Goal: Task Accomplishment & Management: Manage account settings

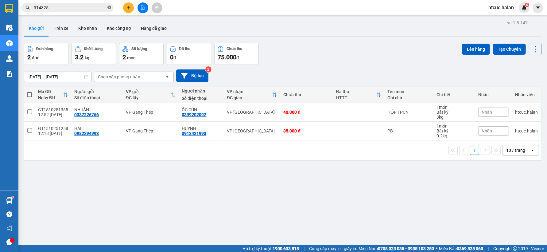
click at [110, 6] on icon "close-circle" at bounding box center [109, 8] width 4 height 4
click at [102, 6] on input "text" at bounding box center [70, 7] width 72 height 7
type input "70"
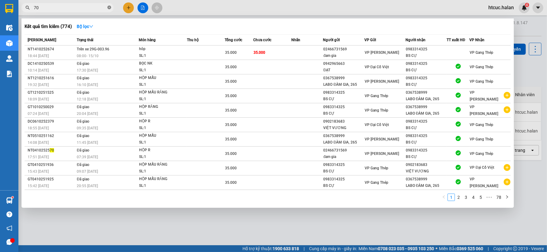
click at [107, 8] on icon "close-circle" at bounding box center [109, 8] width 4 height 4
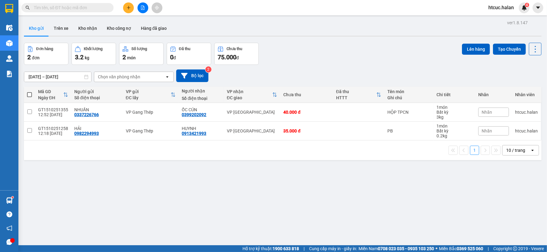
click at [86, 5] on input "text" at bounding box center [70, 7] width 72 height 7
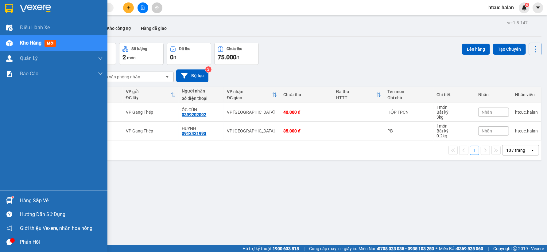
click at [12, 195] on div at bounding box center [9, 200] width 11 height 11
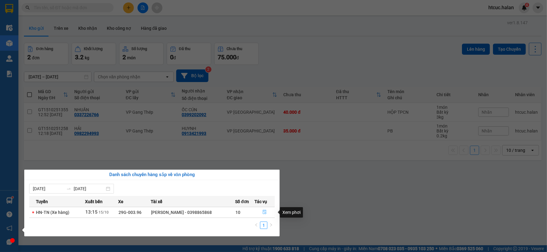
click at [264, 208] on button "button" at bounding box center [265, 212] width 20 height 10
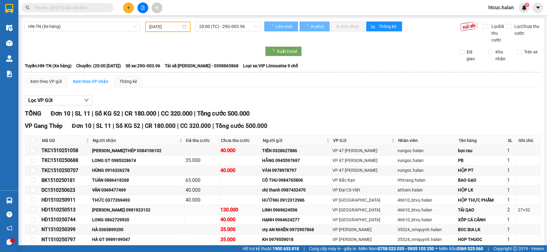
type input "[DATE]"
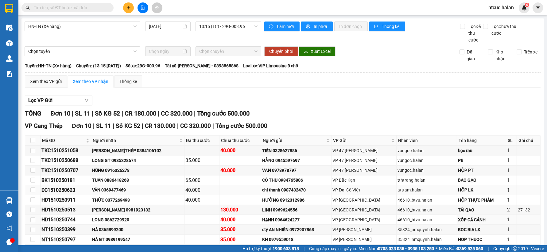
scroll to position [31, 0]
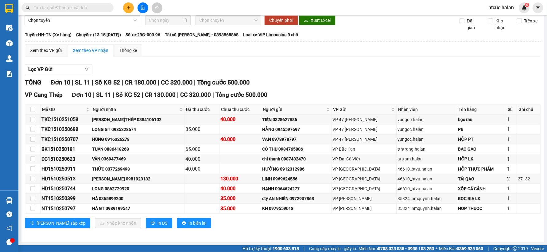
drag, startPoint x: 212, startPoint y: 186, endPoint x: 88, endPoint y: 7, distance: 218.0
click at [88, 7] on input "text" at bounding box center [70, 7] width 72 height 7
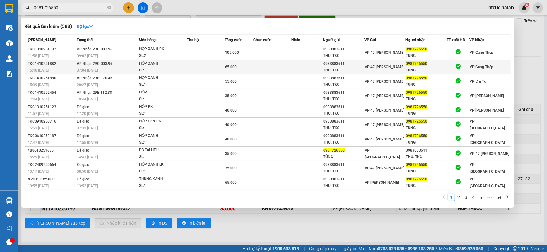
type input "0981726550"
click at [263, 70] on td at bounding box center [272, 67] width 38 height 14
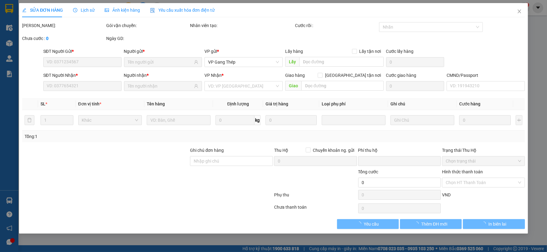
type input "0983883611"
type input "THU. TKC"
type input "0981726550"
type input "TÙNG"
type input "0"
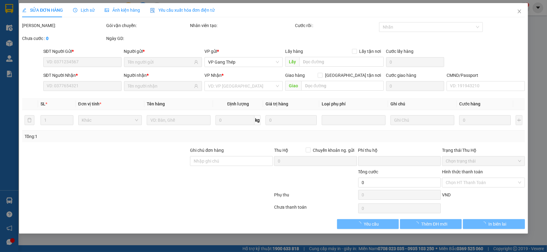
type input "65.000"
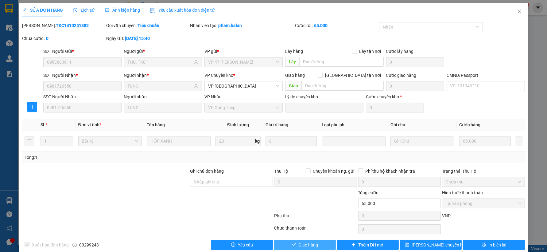
click at [315, 245] on button "Giao hàng" at bounding box center [305, 245] width 62 height 10
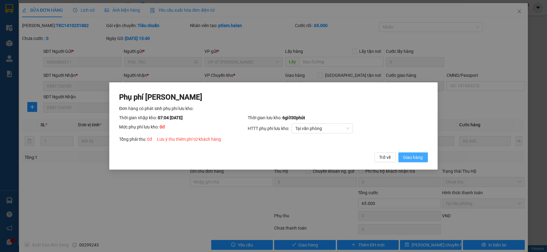
click at [409, 155] on span "Giao hàng" at bounding box center [413, 157] width 20 height 7
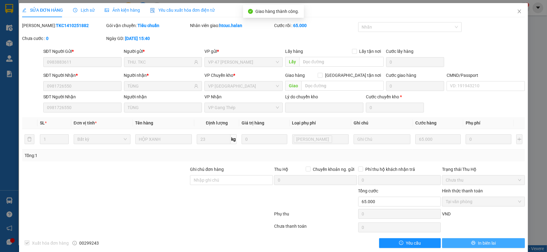
click at [487, 243] on span "In biên lai" at bounding box center [487, 242] width 18 height 7
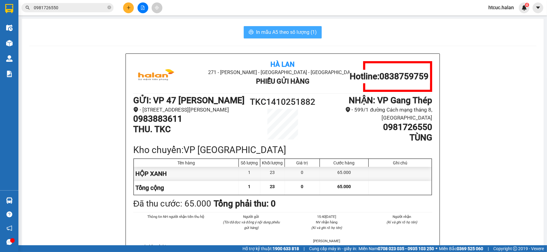
click at [273, 30] on span "In mẫu A5 theo số lượng (1)" at bounding box center [286, 32] width 61 height 8
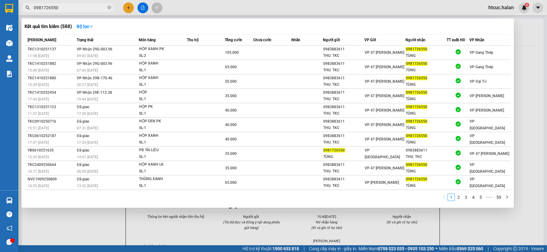
drag, startPoint x: 64, startPoint y: 5, endPoint x: 9, endPoint y: 15, distance: 55.7
click at [1, 17] on section "Kết quả tìm kiếm ( 588 ) Bộ lọc Mã ĐH Trạng thái Món hàng Thu hộ Tổng cước Chưa…" at bounding box center [273, 126] width 547 height 252
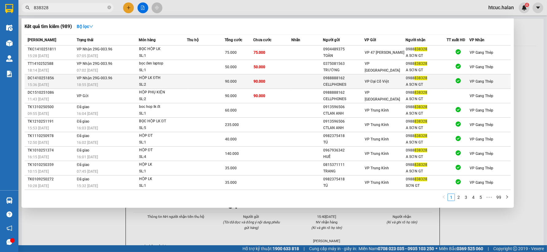
type input "838328"
click at [272, 80] on td "90.000" at bounding box center [272, 81] width 38 height 14
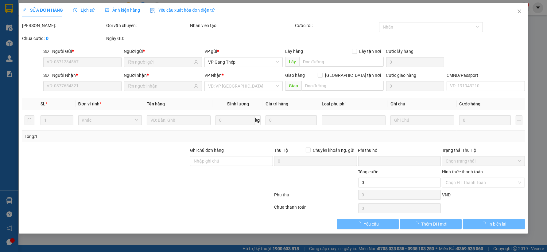
type input "0988888162"
type input "CELLPHONES"
type input "0988838328"
type input "A SƠN GT"
type input "0"
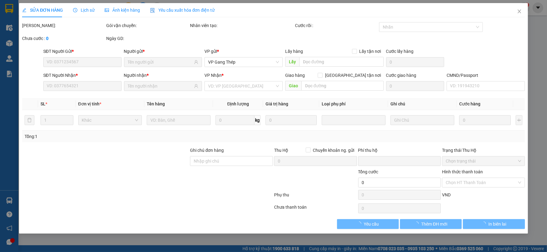
type input "90.000"
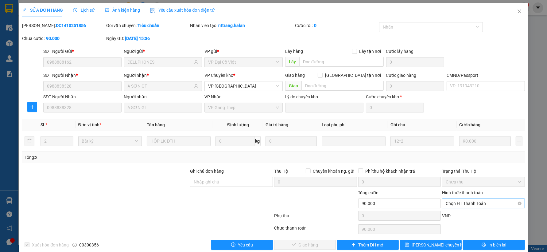
click at [477, 203] on span "Chọn HT Thanh Toán" at bounding box center [482, 203] width 75 height 9
click at [475, 180] on div "Công nợ người nhận" at bounding box center [479, 181] width 75 height 7
type input "0"
click at [304, 244] on span "Giao hàng" at bounding box center [309, 244] width 20 height 7
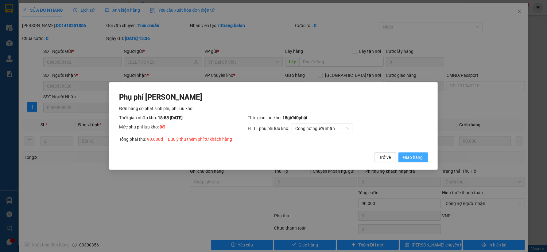
click at [412, 160] on span "Giao hàng" at bounding box center [413, 157] width 20 height 7
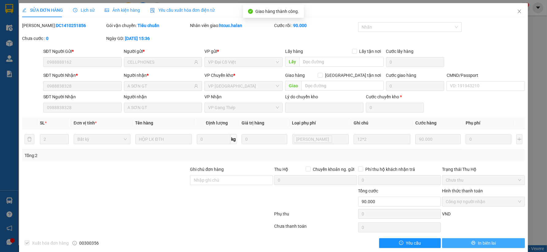
click at [492, 241] on button "In biên lai" at bounding box center [483, 243] width 83 height 10
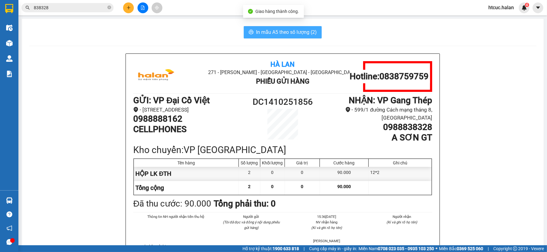
click at [283, 31] on span "In mẫu A5 theo số lượng (2)" at bounding box center [286, 32] width 61 height 8
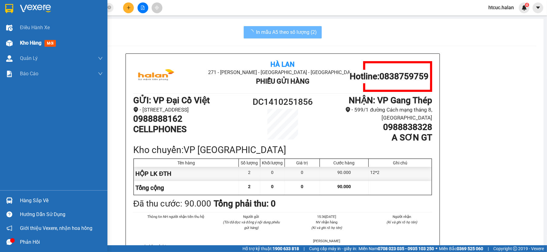
click at [13, 41] on div at bounding box center [9, 43] width 11 height 11
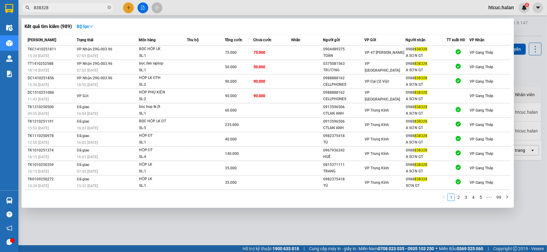
click at [87, 8] on input "838328" at bounding box center [70, 7] width 72 height 7
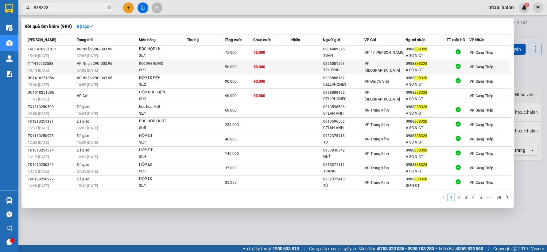
click at [281, 66] on td "50.000" at bounding box center [272, 67] width 38 height 14
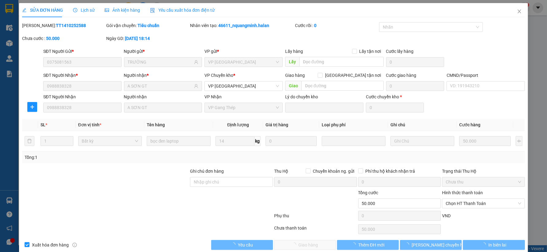
type input "0375081563"
type input "TRƯỜNG"
type input "0988838328"
type input "A SƠN GT"
type input "0"
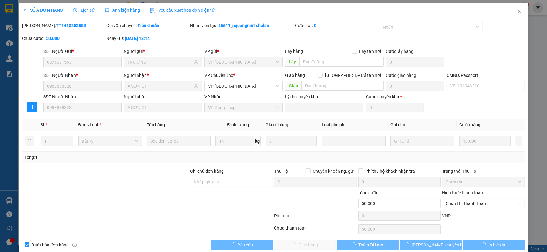
type input "50.000"
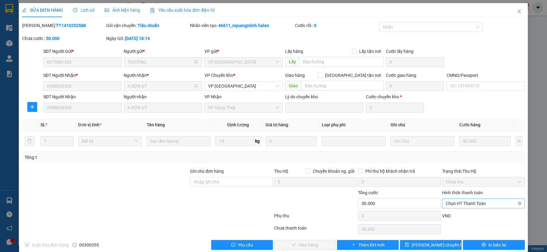
click at [474, 199] on span "Chọn HT Thanh Toán" at bounding box center [482, 203] width 75 height 9
click at [471, 180] on div "Công nợ người nhận" at bounding box center [479, 181] width 75 height 7
type input "0"
click at [324, 241] on button "Giao hàng" at bounding box center [305, 245] width 62 height 10
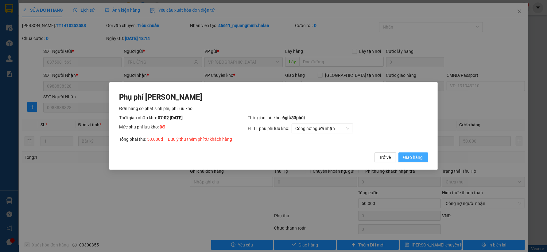
click at [416, 157] on span "Giao hàng" at bounding box center [413, 157] width 20 height 7
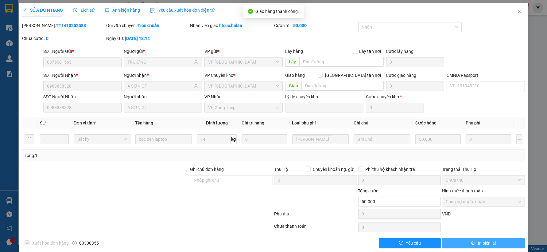
click at [495, 241] on button "In biên lai" at bounding box center [483, 243] width 83 height 10
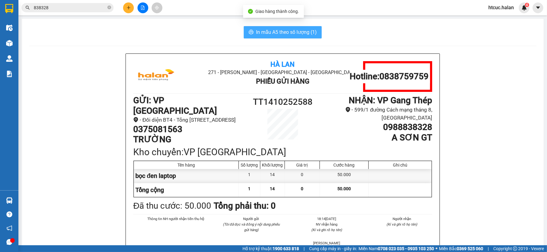
click at [278, 31] on span "In mẫu A5 theo số lượng (1)" at bounding box center [286, 32] width 61 height 8
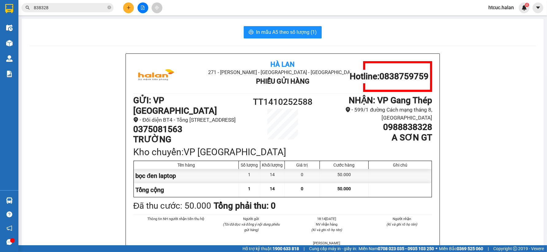
click at [89, 10] on input "838328" at bounding box center [70, 7] width 72 height 7
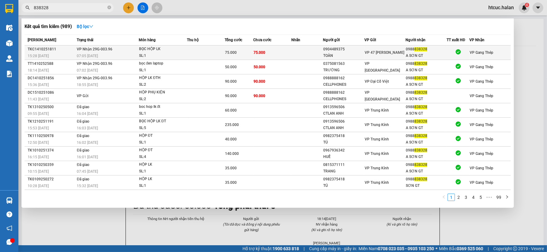
click at [293, 49] on td at bounding box center [307, 52] width 32 height 14
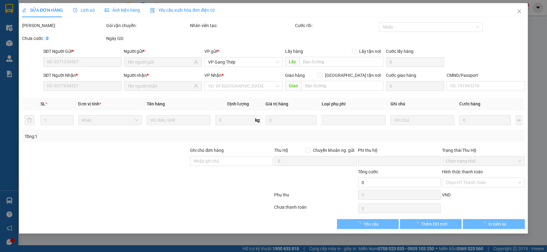
type input "0904489375"
type input "TOÀN"
type input "0988838328"
type input "A SƠN GT"
type input "0"
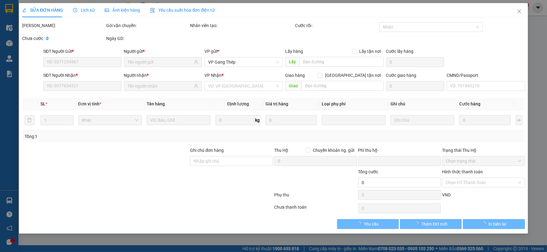
type input "75.000"
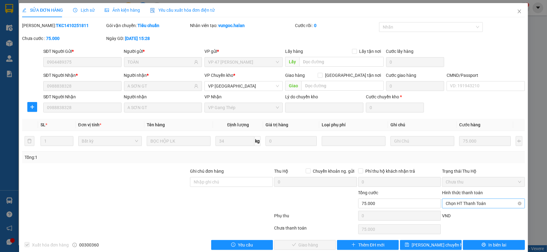
click at [474, 203] on span "Chọn HT Thanh Toán" at bounding box center [482, 203] width 75 height 9
click at [479, 181] on div "Công nợ người nhận" at bounding box center [479, 181] width 75 height 7
type input "0"
click at [313, 242] on span "Giao hàng" at bounding box center [309, 244] width 20 height 7
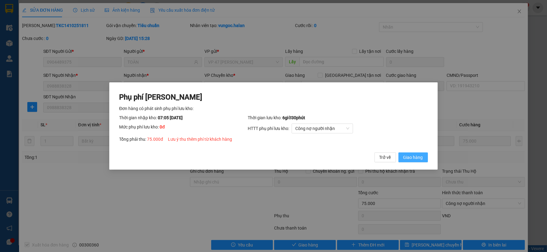
click at [418, 155] on span "Giao hàng" at bounding box center [413, 157] width 20 height 7
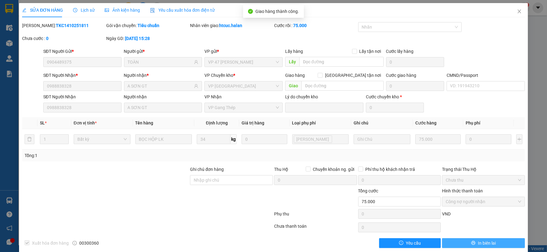
click at [489, 243] on span "In biên lai" at bounding box center [487, 242] width 18 height 7
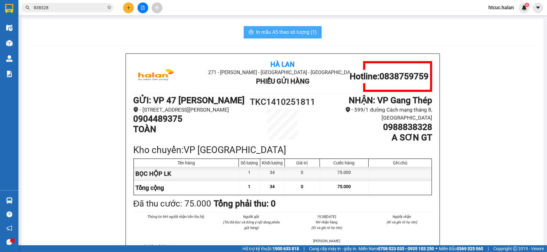
click at [278, 32] on span "In mẫu A5 theo số lượng (1)" at bounding box center [286, 32] width 61 height 8
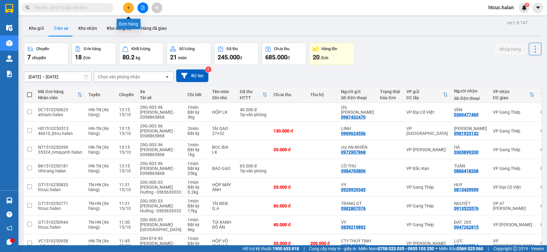
click at [128, 8] on icon "plus" at bounding box center [128, 8] width 4 height 4
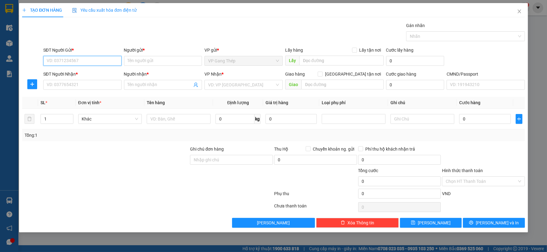
click at [75, 63] on input "SĐT Người Gửi *" at bounding box center [82, 61] width 78 height 10
type input "0915012669"
click at [81, 75] on div "0915012669 - YẾN" at bounding box center [82, 73] width 71 height 7
type input "YẾN"
type input "0915012669"
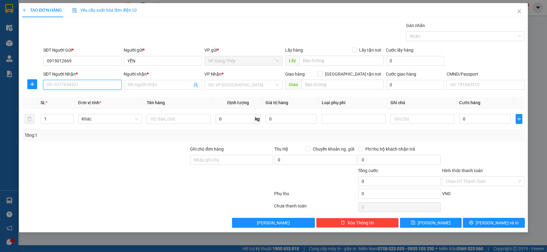
click at [85, 87] on input "SĐT Người Nhận *" at bounding box center [82, 85] width 78 height 10
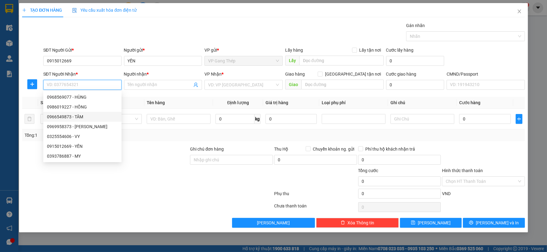
click at [81, 115] on div "0966549873 - TÂM" at bounding box center [82, 116] width 71 height 7
type input "0966549873"
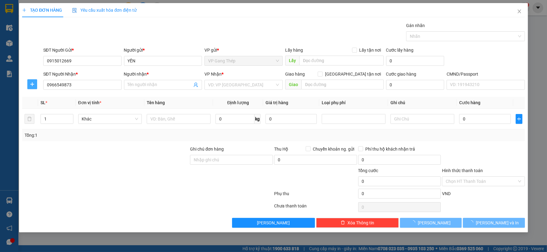
click at [28, 85] on span "plus" at bounding box center [32, 84] width 9 height 5
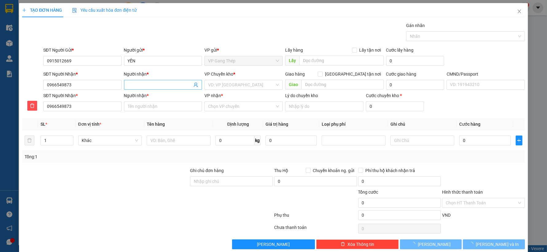
type input "TÂM"
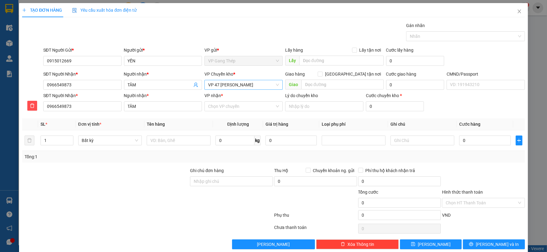
click at [235, 82] on span "VP 47 [PERSON_NAME]" at bounding box center [243, 84] width 71 height 9
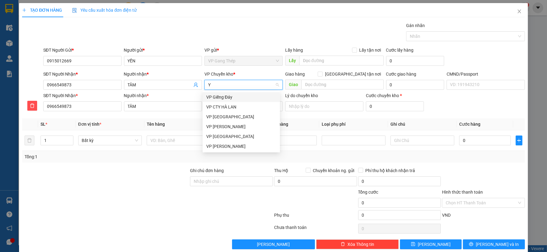
type input "YÊ"
click at [220, 98] on div "VP [GEOGRAPHIC_DATA]" at bounding box center [241, 97] width 70 height 7
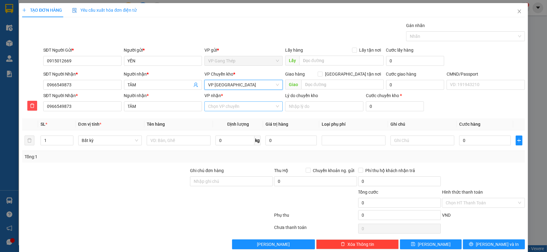
click at [225, 103] on input "VP nhận *" at bounding box center [241, 106] width 67 height 9
drag, startPoint x: 225, startPoint y: 104, endPoint x: 201, endPoint y: 111, distance: 25.2
click at [203, 111] on div "VP nhận * XỌT MÈO Chọn VP chuyển" at bounding box center [243, 102] width 81 height 21
type input "D"
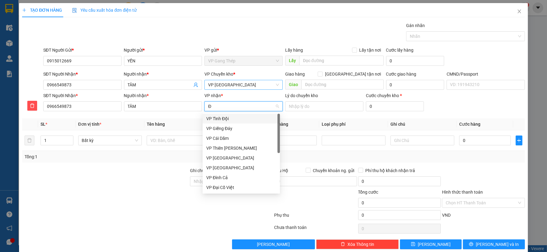
type input "ĐA"
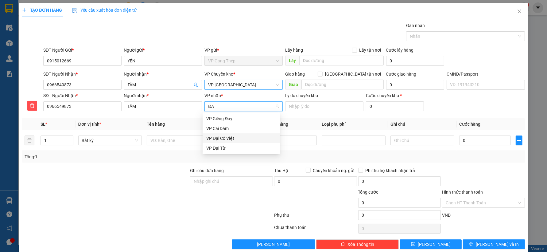
click at [223, 138] on div "VP Đại Cồ Việt" at bounding box center [241, 138] width 70 height 7
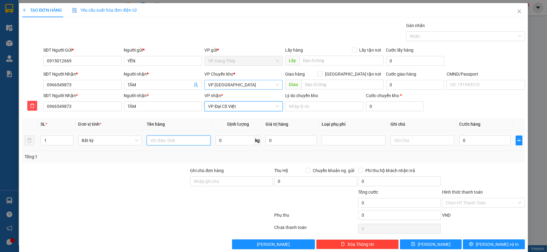
click at [189, 140] on input "text" at bounding box center [179, 140] width 64 height 10
type input "XỌT MÈO"
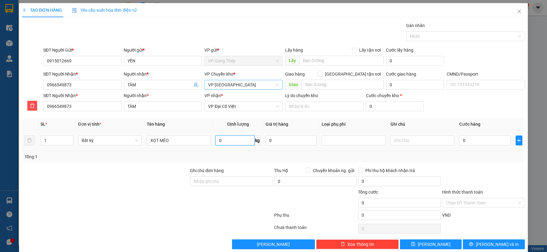
click at [232, 138] on input "0" at bounding box center [234, 140] width 39 height 10
type input "5"
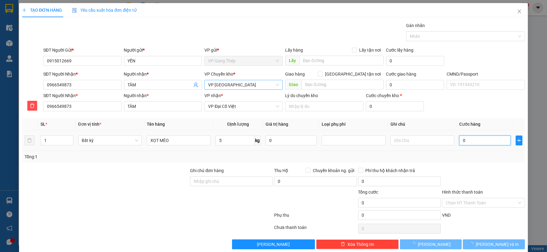
click at [479, 142] on input "0" at bounding box center [484, 140] width 51 height 10
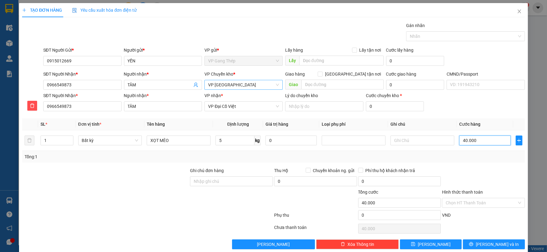
type input "40.000"
click at [494, 202] on input "Hình thức thanh toán" at bounding box center [480, 202] width 71 height 9
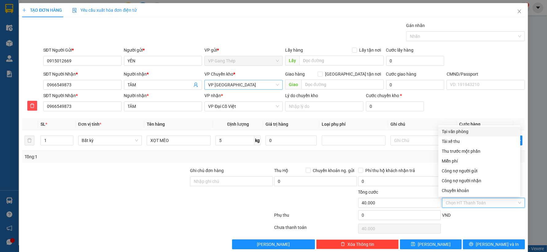
click at [460, 128] on div "Tại văn phòng" at bounding box center [479, 131] width 75 height 7
type input "0"
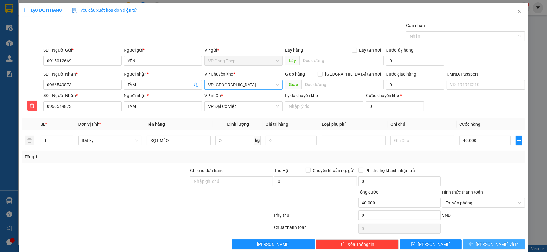
click at [490, 245] on span "[PERSON_NAME] và In" at bounding box center [497, 244] width 43 height 7
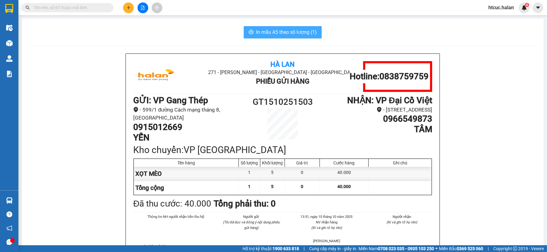
click at [280, 27] on button "In mẫu A5 theo số lượng (1)" at bounding box center [283, 32] width 78 height 12
drag, startPoint x: 381, startPoint y: 125, endPoint x: 439, endPoint y: 127, distance: 57.7
copy h1 "0966549873"
paste input "0966549873"
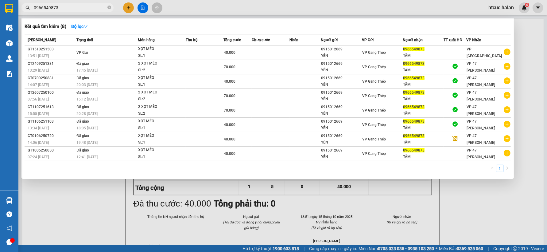
type input "0966549873"
click at [106, 197] on div at bounding box center [273, 126] width 547 height 252
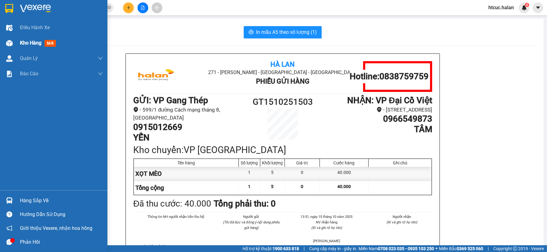
click at [23, 41] on span "Kho hàng" at bounding box center [30, 43] width 21 height 6
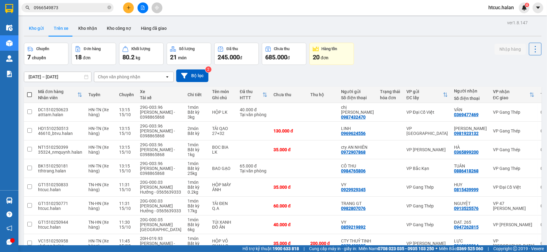
click at [39, 28] on button "Kho gửi" at bounding box center [36, 28] width 25 height 15
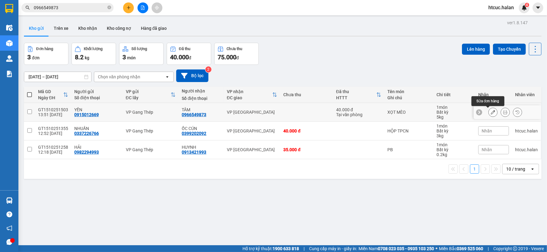
click at [491, 111] on icon at bounding box center [493, 112] width 4 height 4
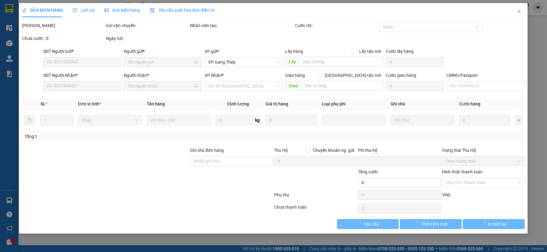
type input "0915012669"
type input "0966549873"
type input "0"
type input "40.000"
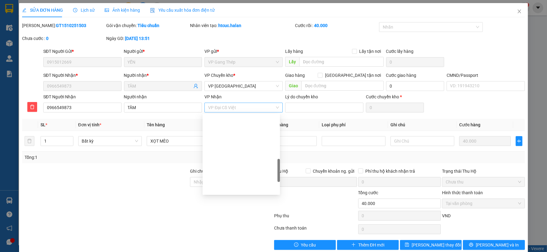
click at [270, 106] on span "VP Đại Cồ Việt" at bounding box center [243, 107] width 71 height 9
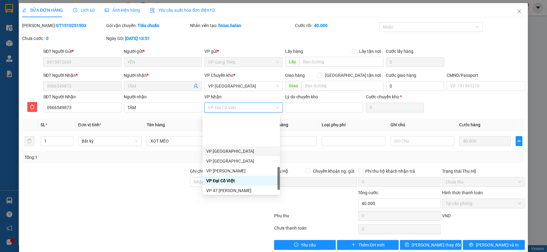
scroll to position [238, 0]
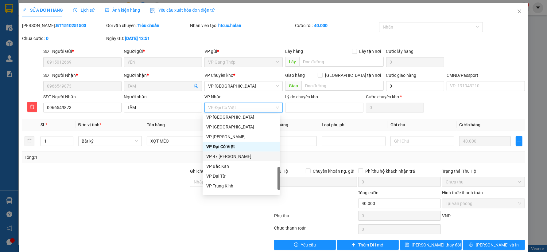
click at [236, 156] on div "VP 47 [PERSON_NAME]" at bounding box center [241, 156] width 70 height 7
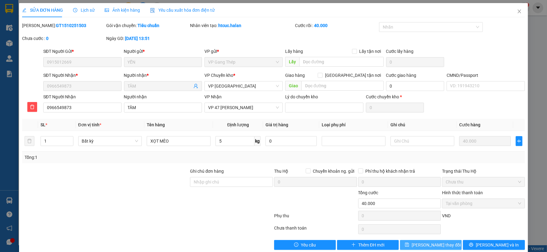
click at [433, 245] on span "Lưu thay đổi" at bounding box center [435, 244] width 49 height 7
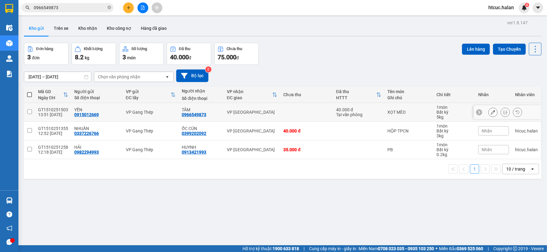
click at [503, 111] on icon at bounding box center [505, 112] width 4 height 4
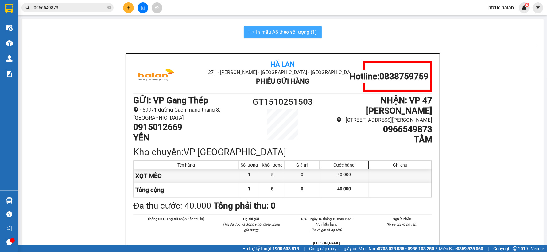
click at [278, 32] on span "In mẫu A5 theo số lượng (1)" at bounding box center [286, 32] width 61 height 8
click at [126, 8] on icon "plus" at bounding box center [128, 8] width 4 height 4
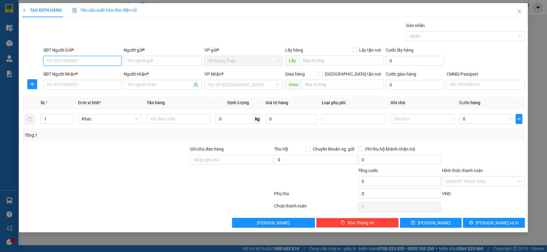
click at [84, 60] on input "SĐT Người Gửi *" at bounding box center [82, 61] width 78 height 10
type input "0989885114"
click at [172, 61] on input "Người gửi *" at bounding box center [163, 61] width 78 height 10
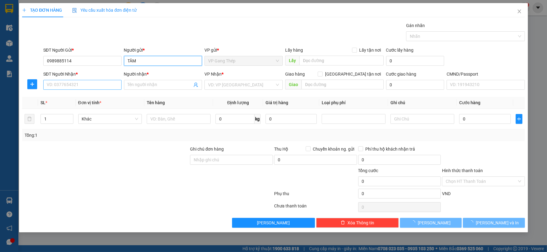
type input "TÂM"
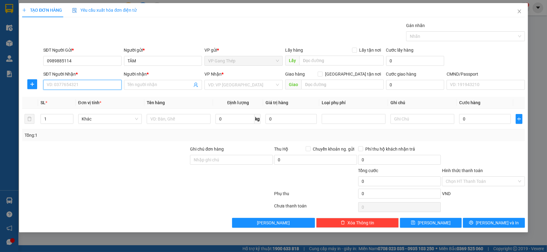
click at [92, 82] on input "SĐT Người Nhận *" at bounding box center [82, 85] width 78 height 10
type input "0822685555"
click at [147, 82] on input "Người nhận *" at bounding box center [160, 84] width 65 height 7
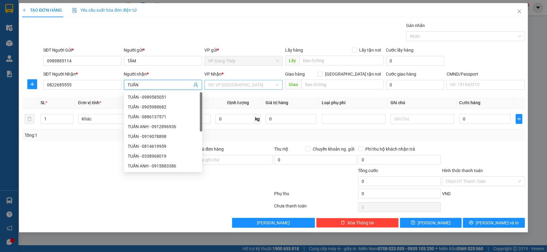
type input "TUẤN"
click at [236, 82] on input "search" at bounding box center [241, 84] width 67 height 9
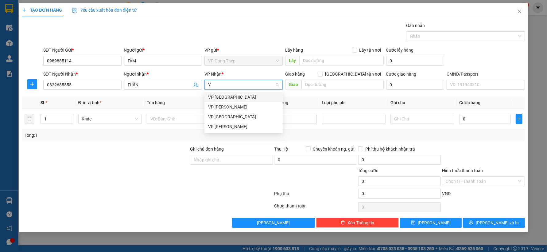
type input "YÊ"
click at [219, 98] on div "VP [GEOGRAPHIC_DATA]" at bounding box center [243, 97] width 71 height 7
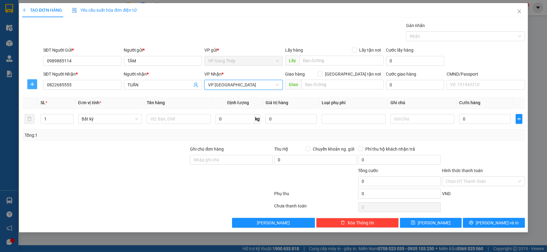
click at [30, 85] on icon "plus" at bounding box center [32, 84] width 5 height 5
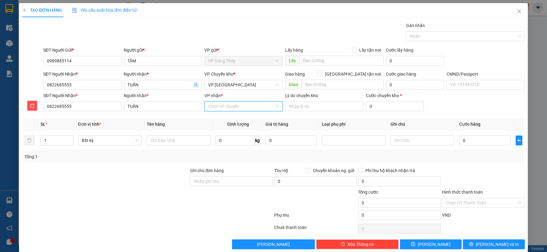
click at [216, 106] on input "VP nhận *" at bounding box center [241, 106] width 67 height 9
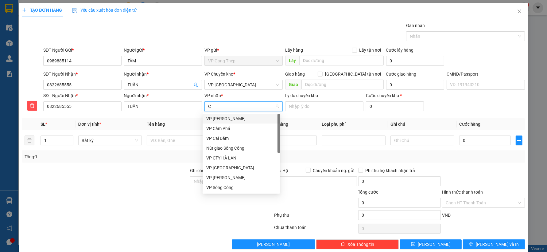
type input "CU"
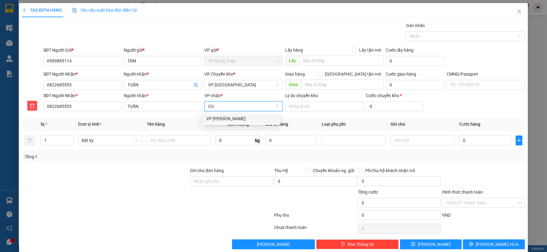
click at [220, 117] on div "VP [PERSON_NAME]" at bounding box center [241, 118] width 70 height 7
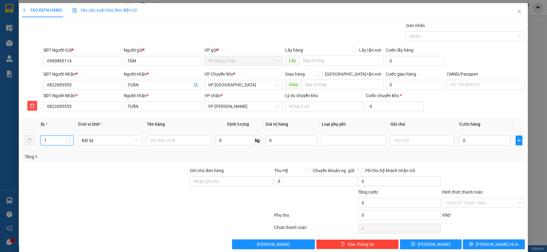
drag, startPoint x: 52, startPoint y: 141, endPoint x: 35, endPoint y: 148, distance: 19.1
click at [35, 148] on tr "1 Bất kỳ 0 kg 0 0" at bounding box center [273, 140] width 502 height 21
type input "2"
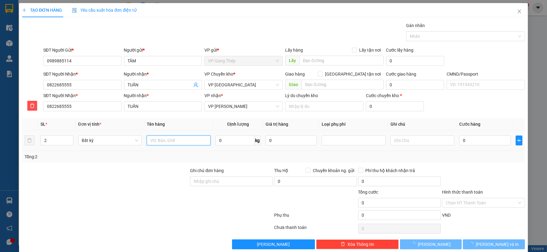
click at [185, 136] on input "text" at bounding box center [179, 140] width 64 height 10
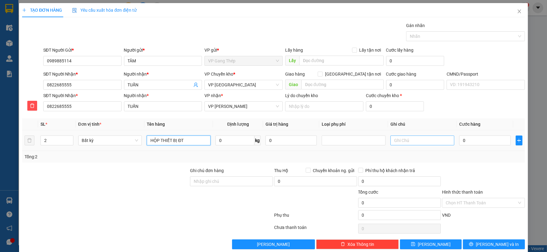
type input "HỘP THIẾT BỊ ĐT"
drag, startPoint x: 401, startPoint y: 141, endPoint x: 410, endPoint y: 137, distance: 10.0
click at [410, 137] on input "text" at bounding box center [422, 140] width 64 height 10
type input "6+4"
click at [479, 143] on input "0" at bounding box center [484, 140] width 51 height 10
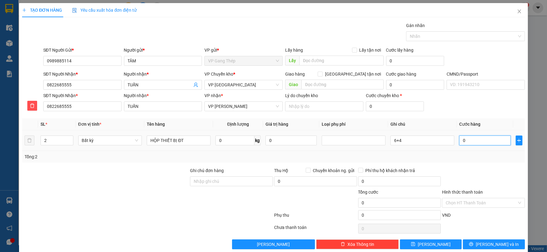
type input "7"
type input "70"
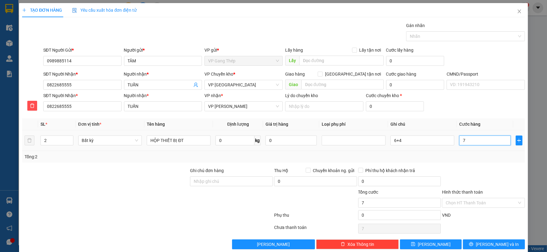
type input "70"
type input "700"
type input "7.000"
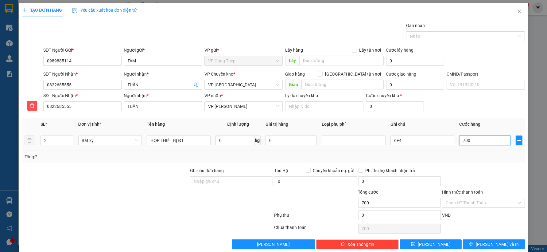
type input "7.000"
type input "70.000"
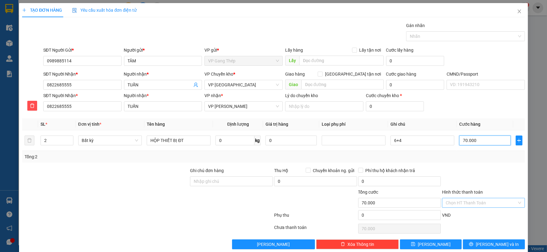
type input "70.000"
click at [497, 201] on input "Hình thức thanh toán" at bounding box center [480, 202] width 71 height 9
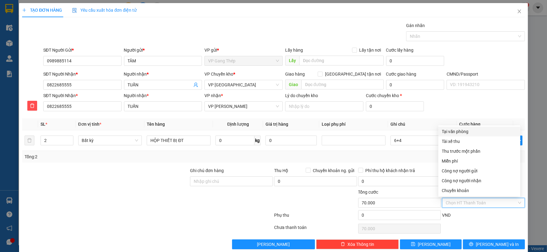
click at [457, 129] on div "Tại văn phòng" at bounding box center [479, 131] width 75 height 7
type input "0"
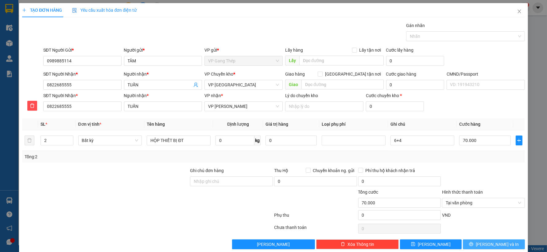
drag, startPoint x: 494, startPoint y: 244, endPoint x: 484, endPoint y: 233, distance: 15.0
click at [494, 245] on span "[PERSON_NAME] và In" at bounding box center [497, 244] width 43 height 7
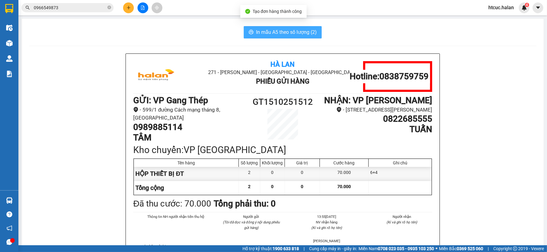
click at [272, 31] on span "In mẫu A5 theo số lượng (2)" at bounding box center [286, 32] width 61 height 8
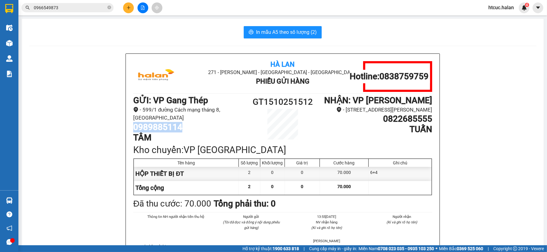
drag, startPoint x: 189, startPoint y: 127, endPoint x: 125, endPoint y: 129, distance: 64.2
click at [126, 129] on div "Hà Lan 271 - Dương Tự Minh - Phường Tân Long - Thái Nguyên Phiếu Gửi Hàng Hotli…" at bounding box center [283, 165] width 314 height 223
copy h1 "0989885114"
click at [130, 6] on icon "plus" at bounding box center [128, 8] width 4 height 4
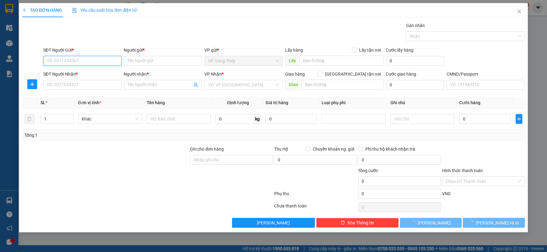
paste input "0989885114"
type input "0989885114"
click at [79, 72] on div "0989885114 - TÂM" at bounding box center [82, 73] width 71 height 7
type input "TÂM"
type input "0989885114"
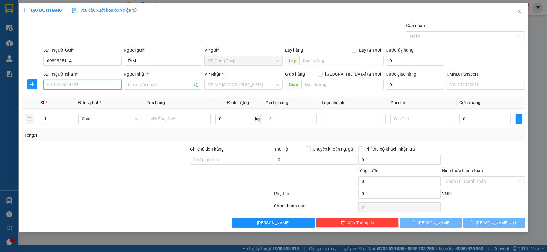
click at [91, 85] on input "SĐT Người Nhận *" at bounding box center [82, 85] width 78 height 10
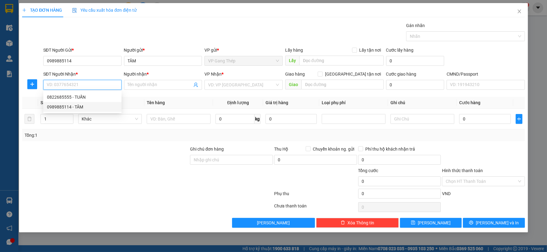
click at [74, 107] on div "0989885114 - TÂM" at bounding box center [82, 106] width 71 height 7
type input "0989885114"
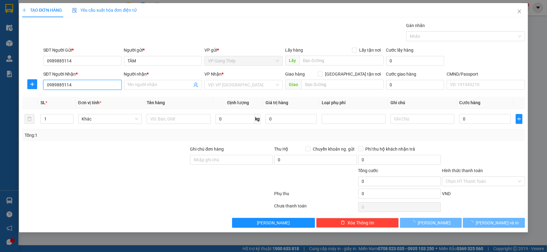
type input "LÊ TÂM"
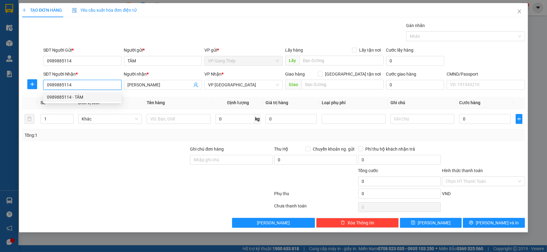
drag, startPoint x: 77, startPoint y: 84, endPoint x: 34, endPoint y: 90, distance: 43.7
click at [34, 90] on div "SĐT Người Nhận * 0989885114 Người nhận * LÊ TÂM VP Nhận * VP Phú Bình Giao hàng…" at bounding box center [272, 81] width 503 height 21
click at [78, 96] on div "0822685555 - TUẤN" at bounding box center [82, 97] width 71 height 7
type input "0822685555"
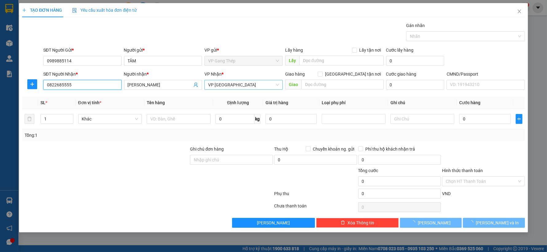
type input "TUẤN"
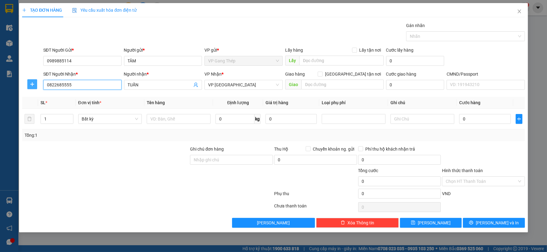
type input "0822685555"
drag, startPoint x: 32, startPoint y: 85, endPoint x: 62, endPoint y: 83, distance: 30.1
click at [32, 85] on icon "plus" at bounding box center [32, 84] width 5 height 5
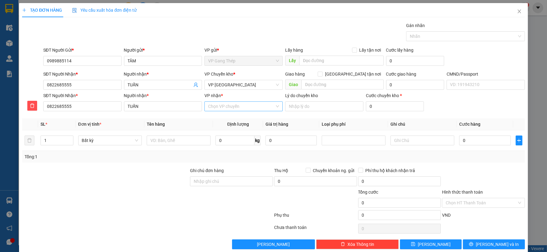
click at [227, 106] on input "VP nhận *" at bounding box center [241, 106] width 67 height 9
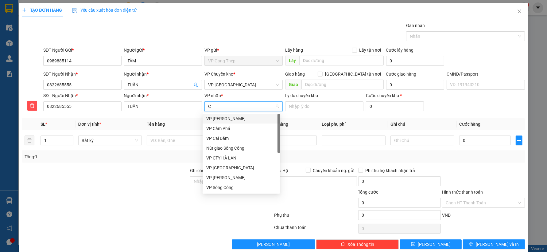
type input "CU"
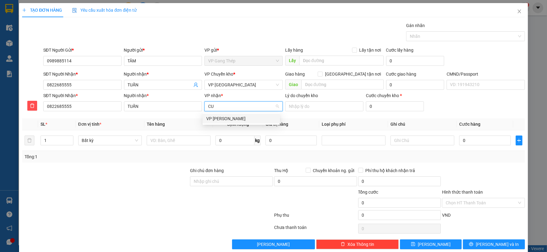
click at [225, 118] on div "VP [PERSON_NAME]" at bounding box center [241, 118] width 70 height 7
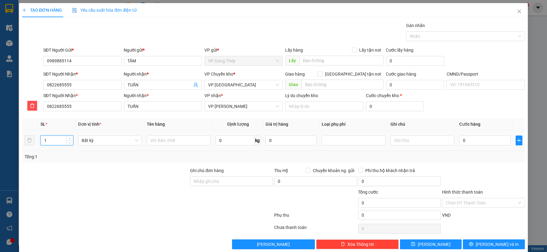
drag, startPoint x: 57, startPoint y: 142, endPoint x: 37, endPoint y: 145, distance: 20.1
click at [37, 145] on tr "1 Bất kỳ 0 kg 0 0" at bounding box center [273, 140] width 502 height 21
type input "2"
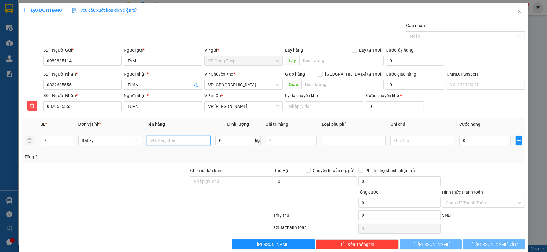
click at [191, 139] on input "text" at bounding box center [179, 140] width 64 height 10
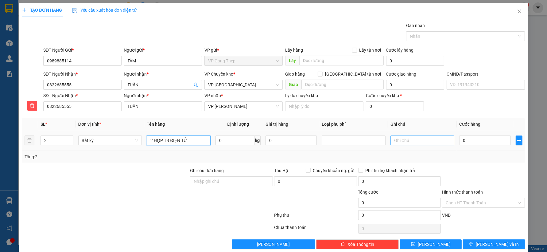
type input "2 HỘP TB ĐIỆN TỬ"
click at [413, 139] on input "text" at bounding box center [422, 140] width 64 height 10
type input "6+4"
click at [478, 136] on input "0" at bounding box center [484, 140] width 51 height 10
type input "7"
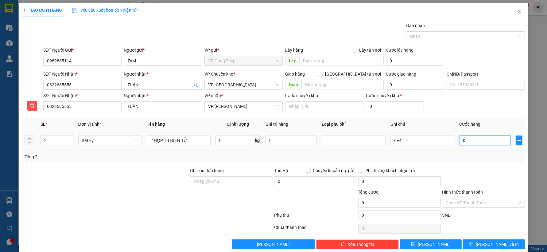
type input "7"
type input "70"
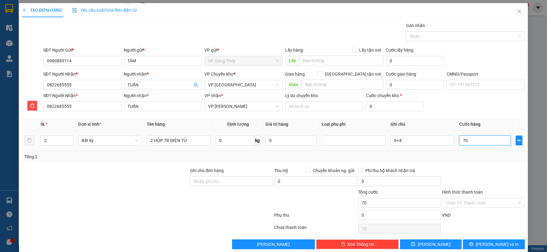
type input "700"
type input "7.000"
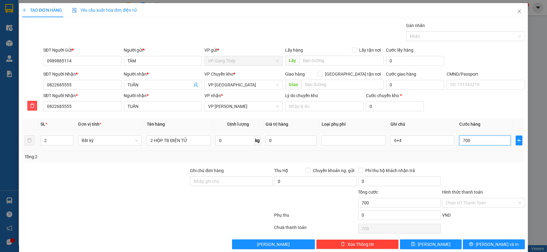
type input "7.000"
type input "70.000"
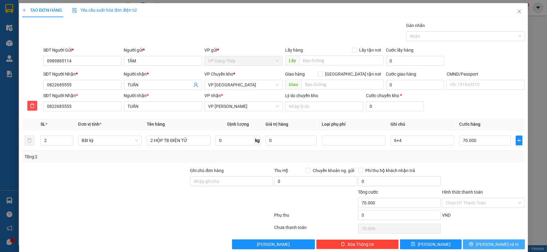
click at [487, 245] on span "Lưu và In" at bounding box center [497, 244] width 43 height 7
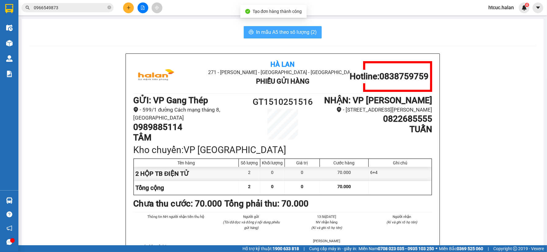
click at [297, 32] on span "In mẫu A5 theo số lượng (2)" at bounding box center [286, 32] width 61 height 8
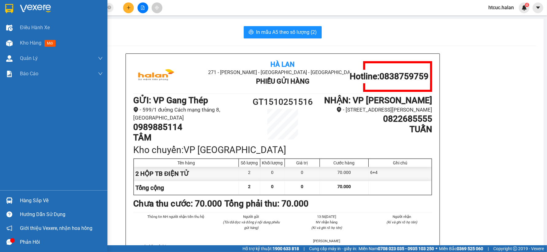
click at [5, 197] on div at bounding box center [9, 200] width 11 height 11
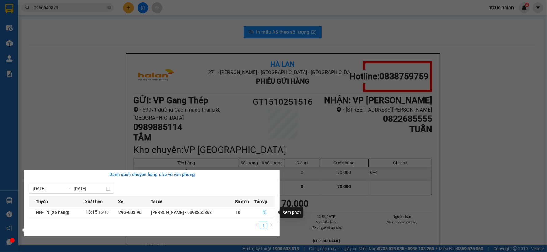
click at [263, 213] on icon "file-done" at bounding box center [264, 212] width 4 height 4
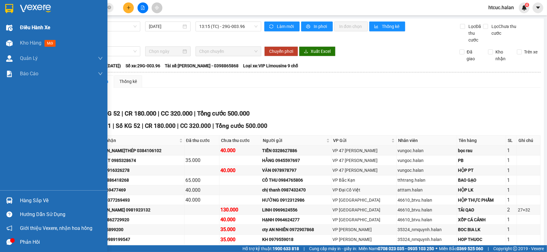
click at [22, 44] on span "Kho hàng" at bounding box center [30, 43] width 21 height 6
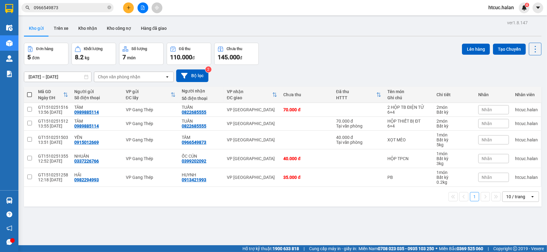
click at [28, 94] on span at bounding box center [29, 94] width 5 height 5
click at [29, 91] on input "checkbox" at bounding box center [29, 91] width 0 height 0
checkbox input "true"
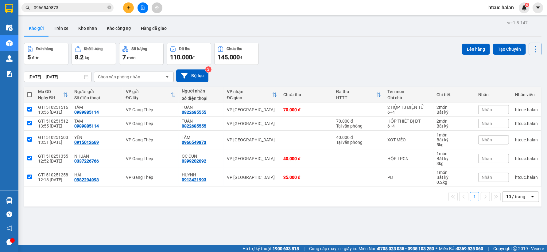
checkbox input "true"
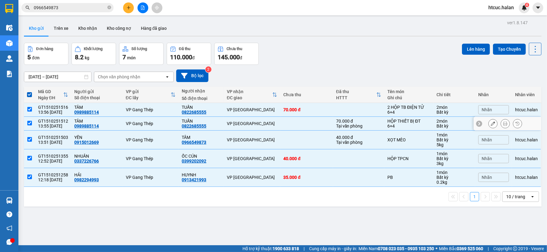
click at [29, 124] on input "checkbox" at bounding box center [29, 123] width 5 height 5
checkbox input "false"
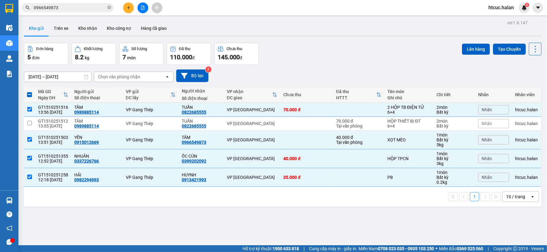
click at [468, 54] on div "Lên hàng Tạo Chuyến" at bounding box center [501, 49] width 79 height 13
click at [467, 50] on button "Lên hàng" at bounding box center [476, 49] width 28 height 11
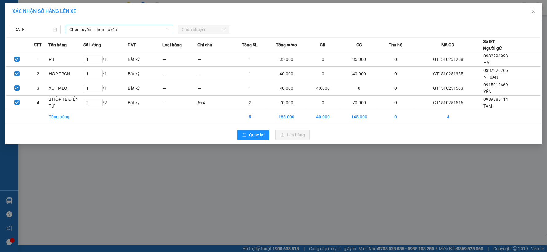
click at [169, 29] on icon "down" at bounding box center [167, 30] width 3 height 2
click at [165, 29] on span "Chọn tuyến - nhóm tuyến" at bounding box center [119, 29] width 100 height 9
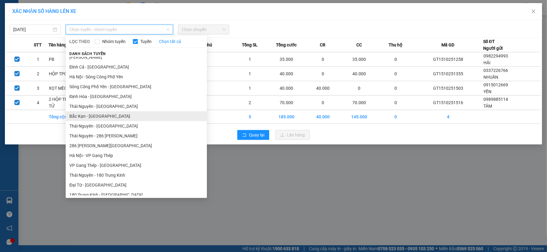
drag, startPoint x: 110, startPoint y: 107, endPoint x: 105, endPoint y: 114, distance: 8.3
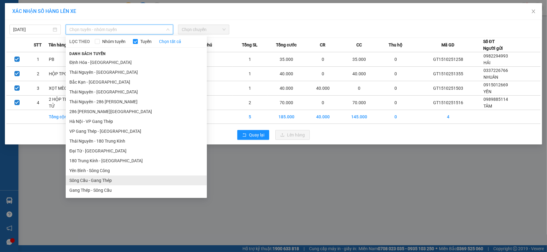
scroll to position [136, 0]
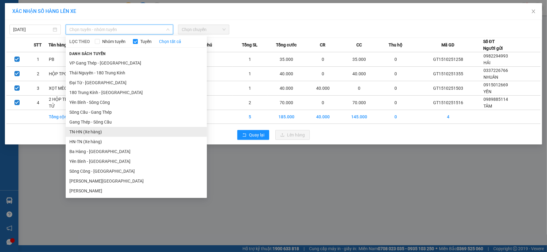
drag, startPoint x: 84, startPoint y: 148, endPoint x: 74, endPoint y: 131, distance: 20.1
click at [74, 131] on li "TN-HN (Xe hàng)" at bounding box center [136, 132] width 141 height 10
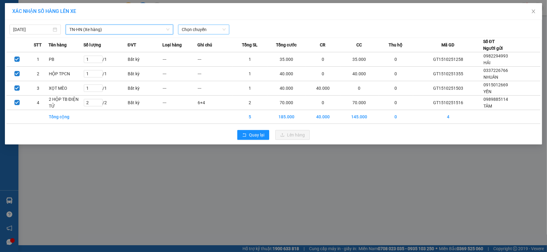
click at [224, 29] on span "Chọn chuyến" at bounding box center [204, 29] width 44 height 9
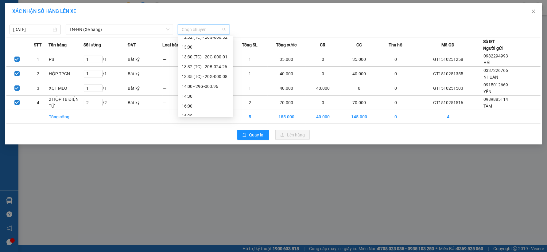
scroll to position [184, 0]
click at [215, 84] on div "14:00 - 29G-003.96" at bounding box center [206, 83] width 48 height 7
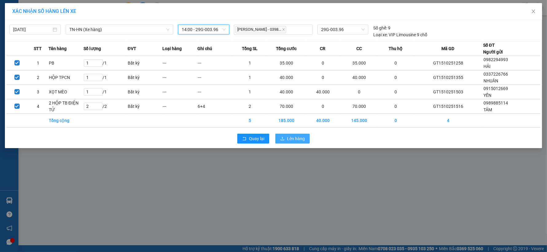
click at [301, 136] on span "Lên hàng" at bounding box center [296, 138] width 18 height 7
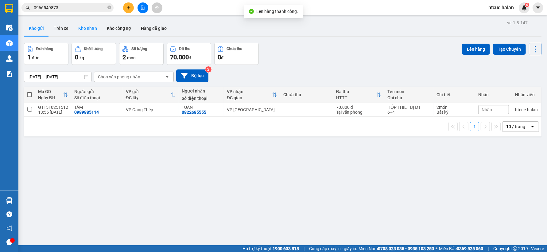
click at [87, 29] on button "Kho nhận" at bounding box center [87, 28] width 29 height 15
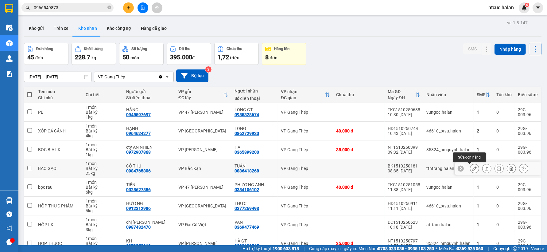
click at [472, 167] on icon at bounding box center [474, 168] width 4 height 4
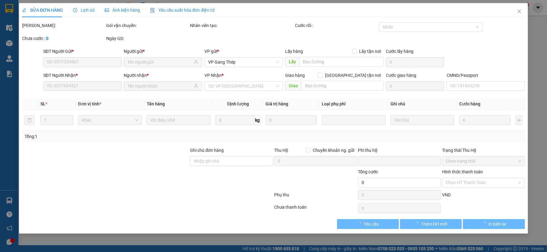
type input "0984765806"
type input "CÔ THU"
type input "0886418268"
type input "TUÂN"
type input "0"
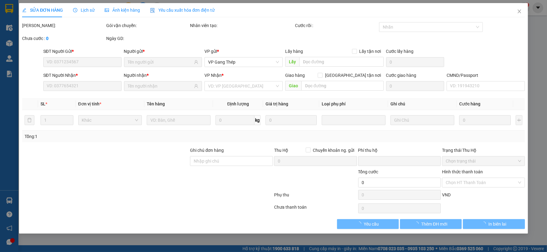
type input "65.000"
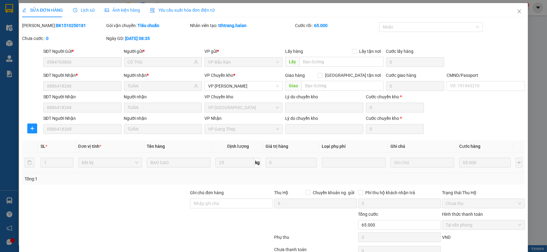
scroll to position [31, 0]
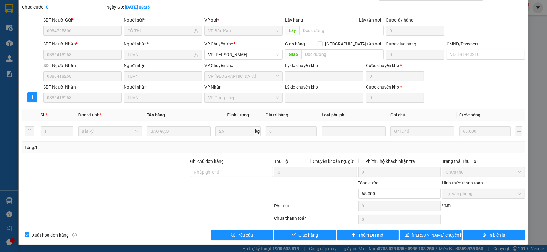
drag, startPoint x: 471, startPoint y: 152, endPoint x: 297, endPoint y: 247, distance: 198.5
drag, startPoint x: 297, startPoint y: 247, endPoint x: 290, endPoint y: 235, distance: 13.9
click at [292, 235] on icon "check" at bounding box center [294, 234] width 4 height 4
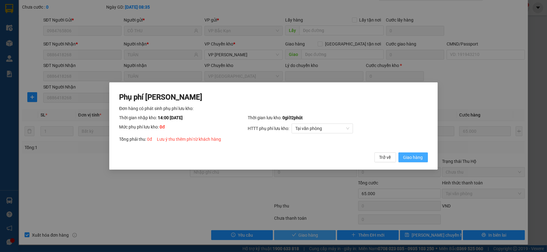
click at [418, 156] on span "Giao hàng" at bounding box center [413, 157] width 20 height 7
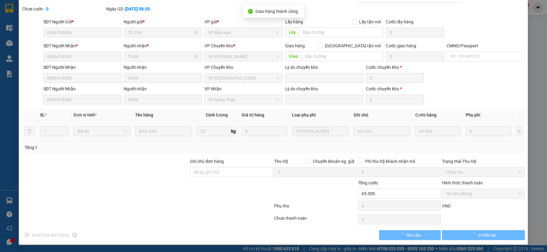
scroll to position [29, 0]
click at [490, 235] on span "In biên lai" at bounding box center [487, 234] width 18 height 7
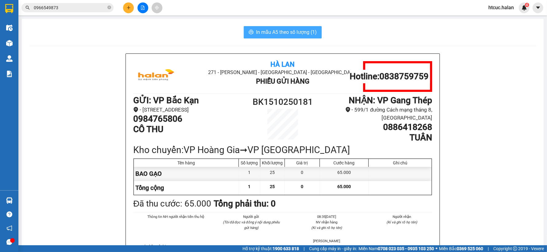
click at [279, 34] on span "In mẫu A5 theo số lượng (1)" at bounding box center [286, 32] width 61 height 8
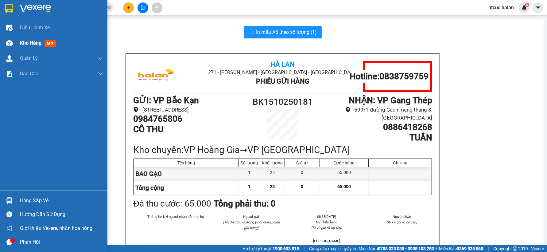
click at [12, 44] on img at bounding box center [9, 43] width 6 height 6
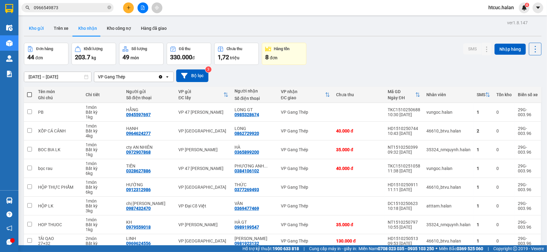
click at [36, 29] on button "Kho gửi" at bounding box center [36, 28] width 25 height 15
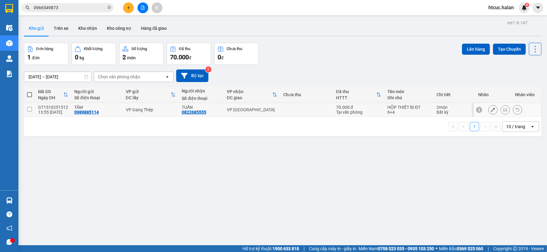
click at [491, 110] on icon at bounding box center [493, 109] width 4 height 4
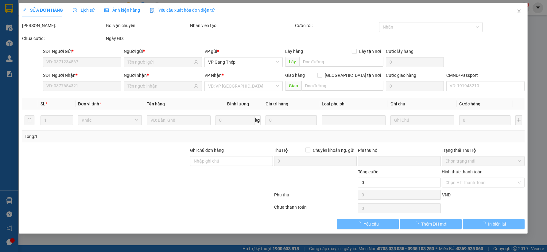
type input "0989885114"
type input "0822685555"
type input "0"
type input "70.000"
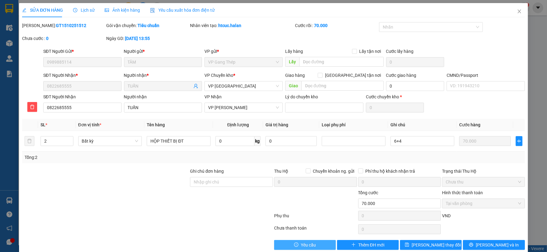
click at [303, 245] on span "Yêu cầu" at bounding box center [308, 244] width 15 height 7
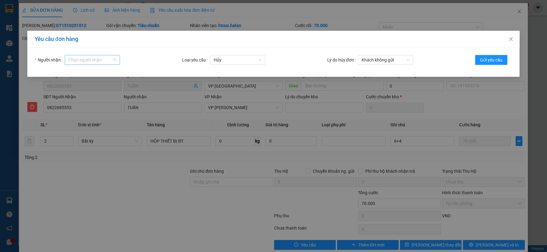
click at [112, 60] on div "Chọn người nhận" at bounding box center [92, 60] width 55 height 10
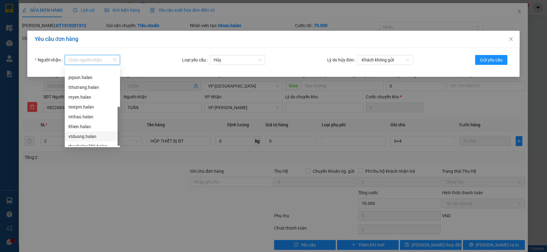
scroll to position [49, 0]
click at [78, 140] on div "tklinh.halan" at bounding box center [92, 140] width 48 height 7
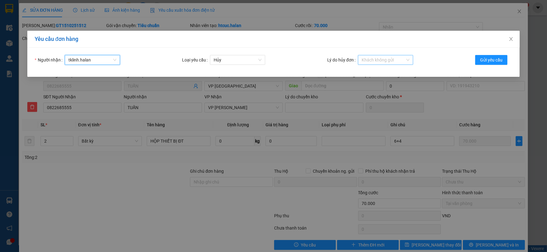
click at [408, 59] on span "Khách không gửi" at bounding box center [385, 59] width 48 height 9
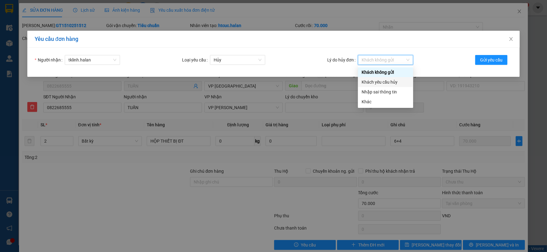
click at [387, 83] on div "Khách yêu cầu hủy" at bounding box center [385, 82] width 48 height 7
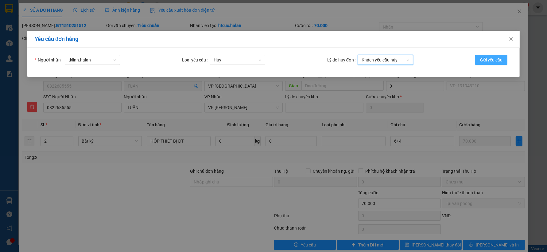
click at [501, 59] on span "Gửi yêu cầu" at bounding box center [491, 59] width 22 height 7
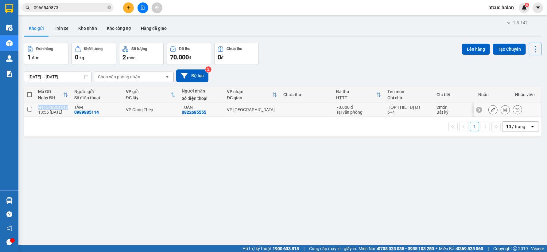
drag, startPoint x: 67, startPoint y: 106, endPoint x: 37, endPoint y: 106, distance: 30.4
click at [37, 106] on td "GT1510251512 13:55 15/10" at bounding box center [53, 110] width 36 height 14
checkbox input "true"
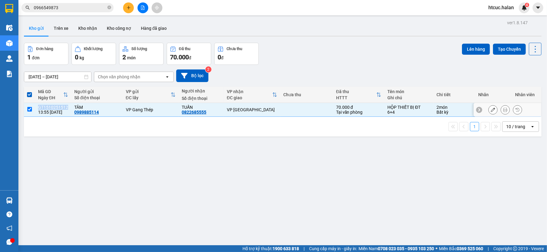
copy div "GT1510251512"
click at [127, 9] on icon "plus" at bounding box center [128, 8] width 4 height 4
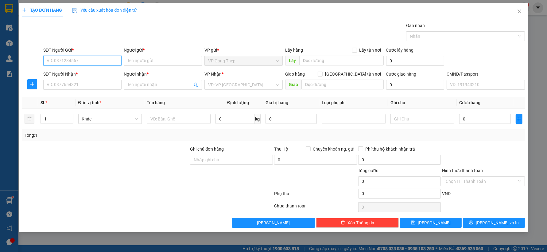
click at [99, 63] on input "SĐT Người Gửi *" at bounding box center [82, 61] width 78 height 10
type input "0869180026"
click at [139, 61] on input "Người gửi *" at bounding box center [163, 61] width 78 height 10
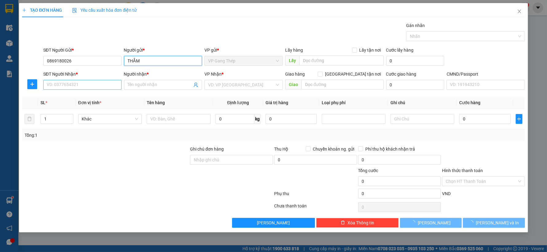
type input "THẮM"
click at [86, 83] on input "SĐT Người Nhận *" at bounding box center [82, 85] width 78 height 10
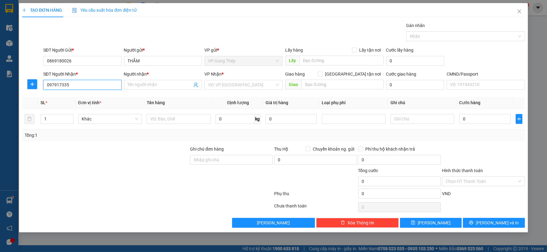
type input "0979173352"
click at [79, 99] on div "0979173352 - HẠNH" at bounding box center [82, 97] width 71 height 7
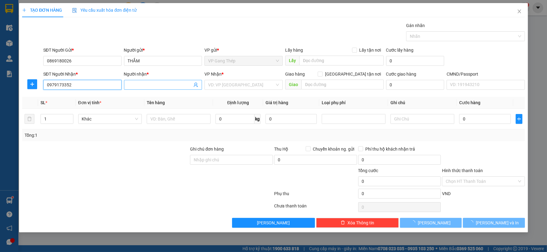
type input "HẠNH"
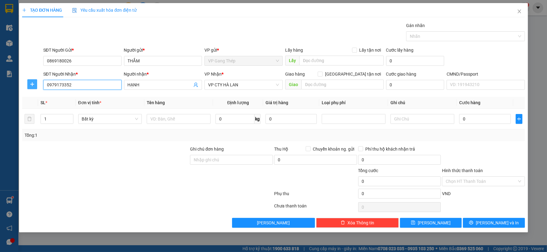
type input "0979173352"
click at [33, 82] on icon "plus" at bounding box center [32, 84] width 5 height 5
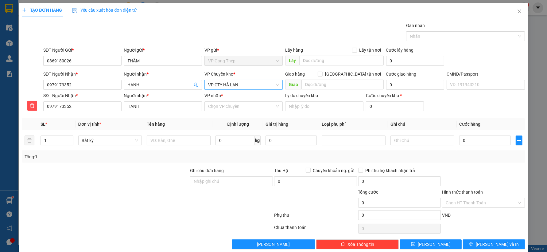
click at [244, 85] on span "VP CTY HÀ LAN" at bounding box center [243, 84] width 71 height 9
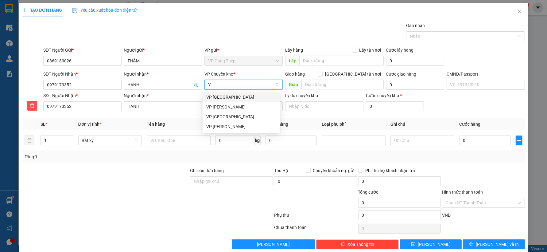
type input "YÊ"
click at [220, 99] on div "VP [GEOGRAPHIC_DATA]" at bounding box center [241, 97] width 70 height 7
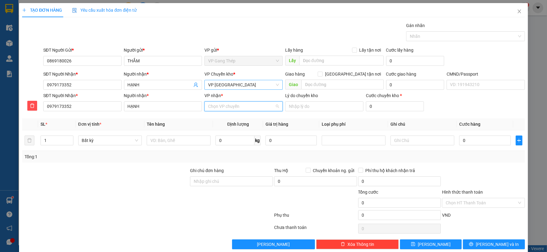
click at [222, 106] on input "VP nhận *" at bounding box center [241, 106] width 67 height 9
type input "TÂN"
click at [223, 120] on div "VP [GEOGRAPHIC_DATA]" at bounding box center [241, 118] width 70 height 7
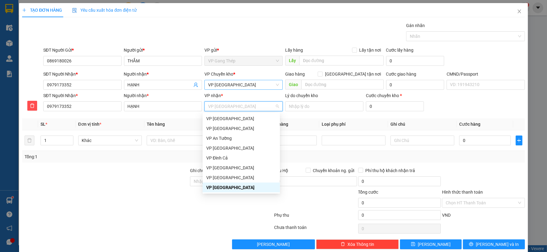
click at [222, 188] on div "VP [GEOGRAPHIC_DATA]" at bounding box center [241, 187] width 70 height 7
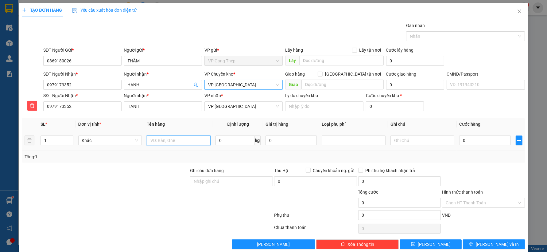
click at [176, 140] on input "text" at bounding box center [179, 140] width 64 height 10
type input "HỘP XỐP ĐỒ ĂN"
click at [237, 139] on input "0" at bounding box center [234, 140] width 39 height 10
type input "7.5"
click at [492, 141] on input "0" at bounding box center [484, 140] width 51 height 10
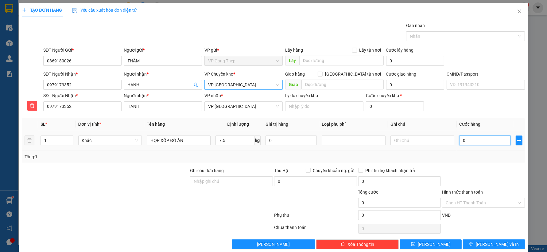
type input "7"
type input "0"
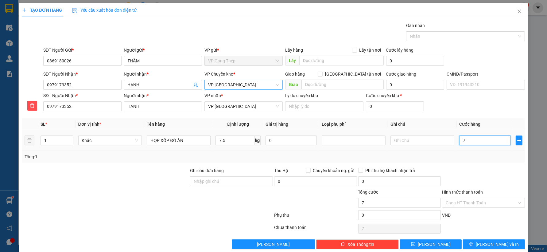
type input "0"
type input "04"
type input "4"
drag, startPoint x: 476, startPoint y: 145, endPoint x: 448, endPoint y: 152, distance: 28.4
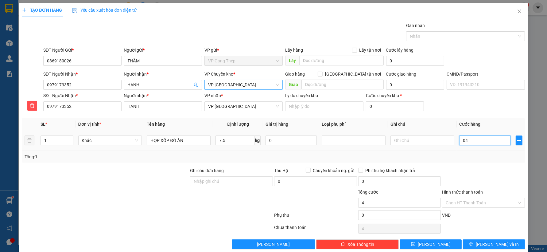
click at [448, 152] on div "SL * Đơn vị tính * Tên hàng Định lượng Giá trị hàng Loại phụ phí Ghi chú Cước h…" at bounding box center [273, 140] width 502 height 44
type input "40"
type input "400"
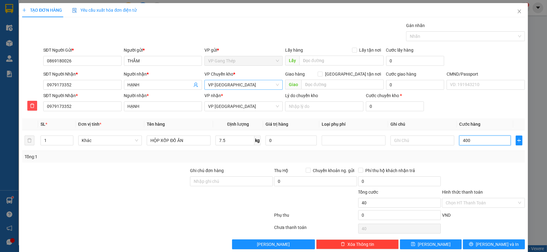
type input "400"
type input "4.000"
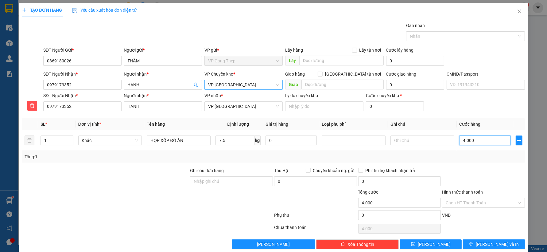
type input "40.000"
click at [494, 201] on input "Hình thức thanh toán" at bounding box center [480, 202] width 71 height 9
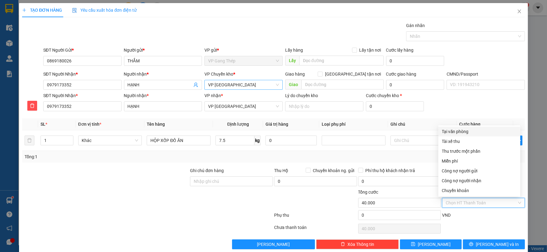
click at [461, 130] on div "Tại văn phòng" at bounding box center [479, 131] width 75 height 7
type input "0"
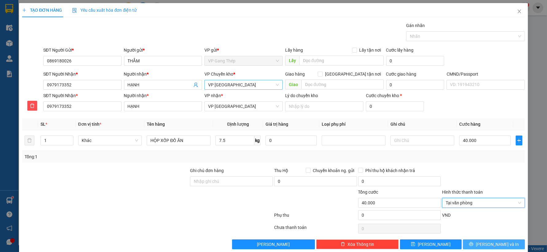
click at [485, 245] on span "Lưu và In" at bounding box center [497, 244] width 43 height 7
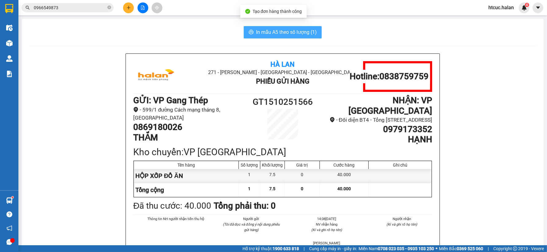
click at [269, 30] on span "In mẫu A5 theo số lượng (1)" at bounding box center [286, 32] width 61 height 8
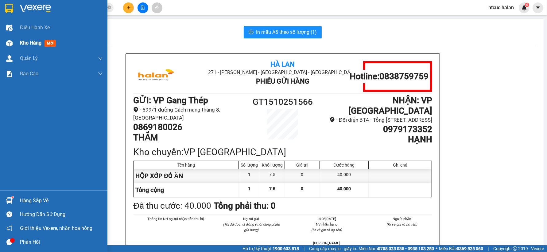
click at [10, 40] on img at bounding box center [9, 43] width 6 height 6
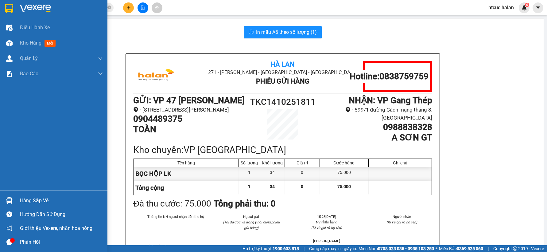
click at [19, 201] on div "Hàng sắp về" at bounding box center [53, 200] width 107 height 14
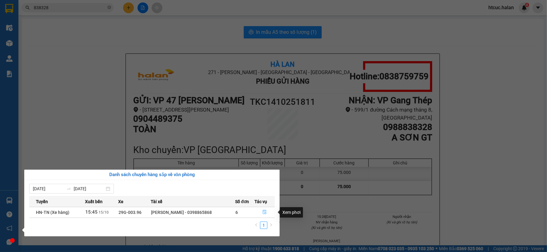
click at [264, 212] on icon "file-done" at bounding box center [264, 212] width 4 height 4
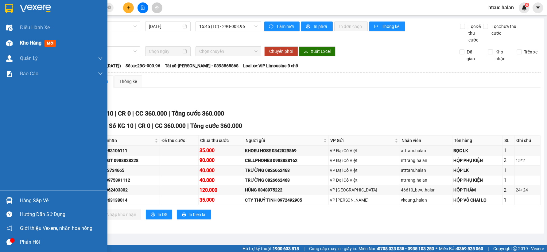
click at [8, 44] on img at bounding box center [9, 43] width 6 height 6
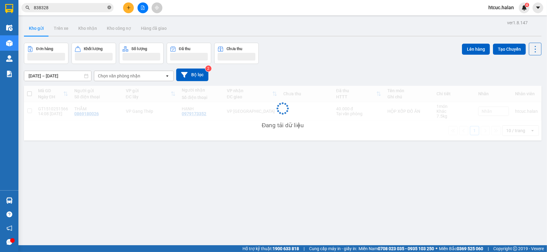
click at [107, 6] on icon "close-circle" at bounding box center [109, 8] width 4 height 4
click at [87, 9] on input "text" at bounding box center [70, 7] width 72 height 7
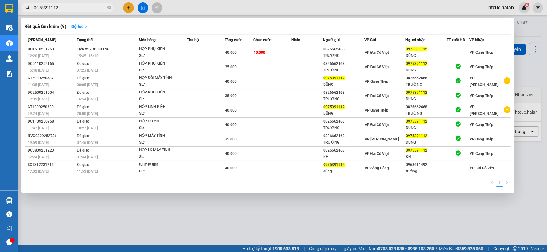
type input "0975391112"
click at [236, 222] on div at bounding box center [273, 126] width 547 height 252
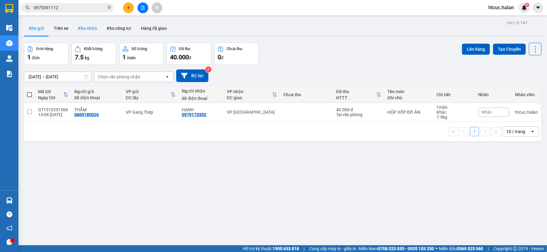
click at [97, 26] on button "Kho nhận" at bounding box center [87, 28] width 29 height 15
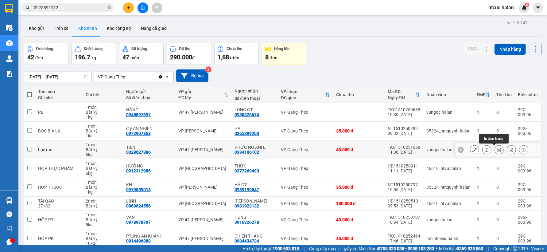
click at [497, 149] on icon at bounding box center [499, 149] width 4 height 4
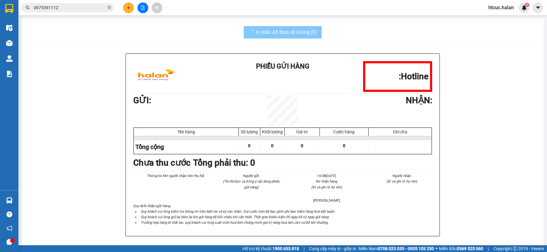
click at [274, 31] on span "In mẫu A5 theo số lượng (0)" at bounding box center [286, 32] width 61 height 8
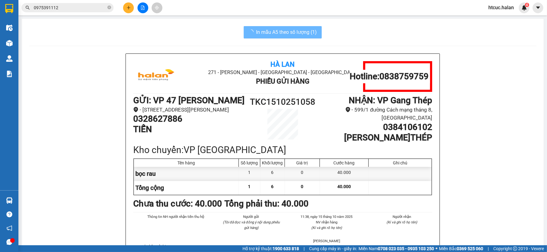
click at [71, 9] on input "0975391112" at bounding box center [70, 7] width 72 height 7
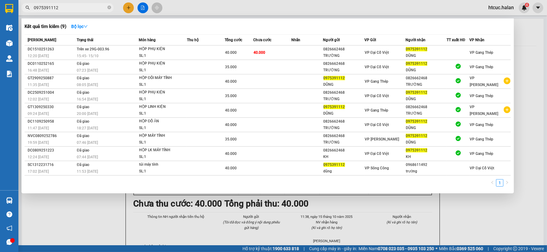
click at [125, 9] on div at bounding box center [273, 126] width 547 height 252
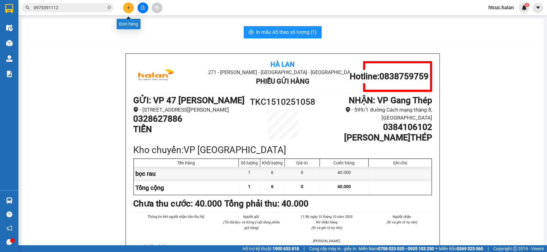
click at [131, 6] on button at bounding box center [128, 7] width 11 height 11
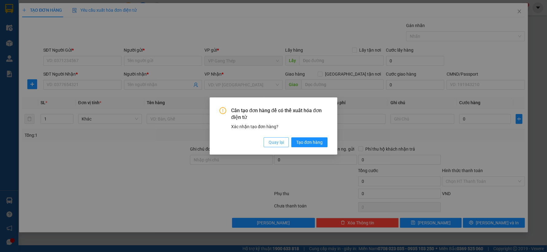
click at [268, 145] on span "Quay lại" at bounding box center [275, 142] width 15 height 7
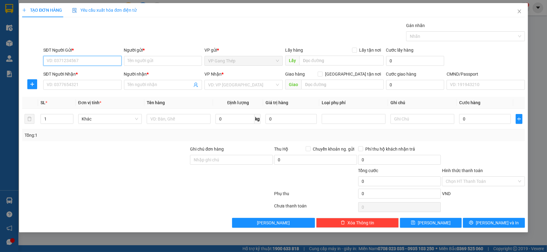
click at [89, 60] on input "SĐT Người Gửi *" at bounding box center [82, 61] width 78 height 10
type input "0856999111"
click at [81, 59] on input "0856999111" at bounding box center [82, 61] width 78 height 10
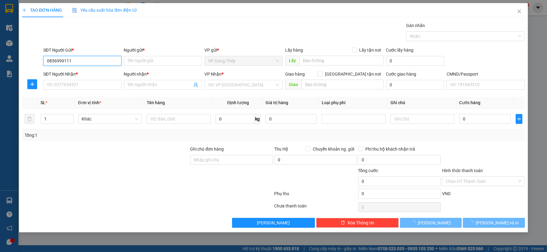
click at [63, 60] on input "0856999111" at bounding box center [82, 61] width 78 height 10
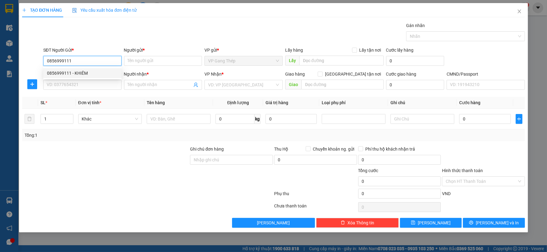
click at [78, 72] on div "0856999111 - KHIÊM" at bounding box center [82, 73] width 71 height 7
type input "KHIÊM"
type input "0856999111"
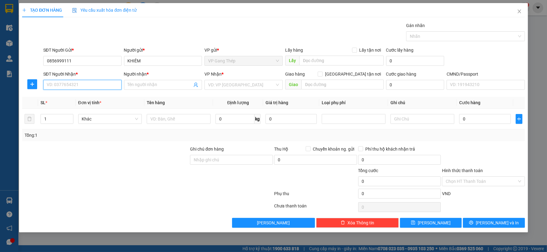
click at [88, 85] on input "SĐT Người Nhận *" at bounding box center [82, 85] width 78 height 10
click at [84, 96] on div "0829435168 - THẮNG" at bounding box center [82, 97] width 71 height 7
type input "0829435168"
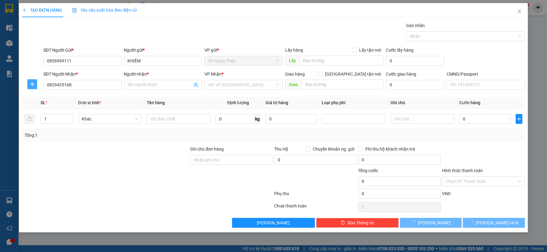
click at [34, 83] on icon "plus" at bounding box center [32, 84] width 5 height 5
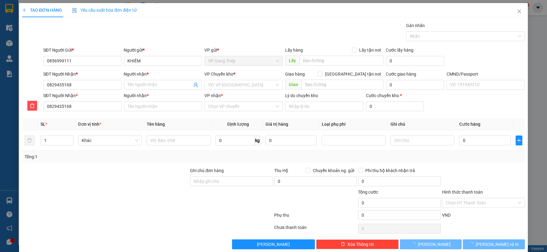
type input "THẮNG"
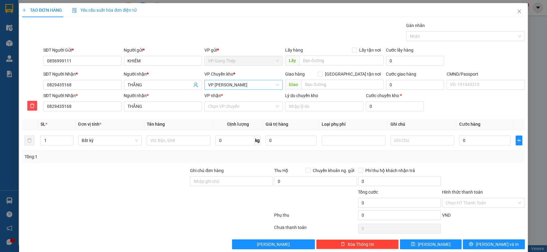
click at [231, 82] on span "VP [PERSON_NAME]" at bounding box center [243, 84] width 71 height 9
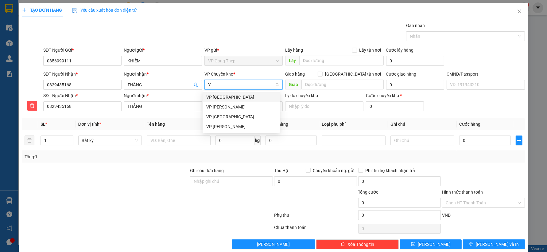
type input "YÊ"
click at [219, 96] on div "VP [GEOGRAPHIC_DATA]" at bounding box center [241, 97] width 70 height 7
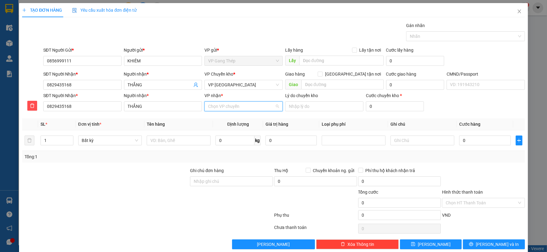
click at [230, 108] on input "VP nhận *" at bounding box center [241, 106] width 67 height 9
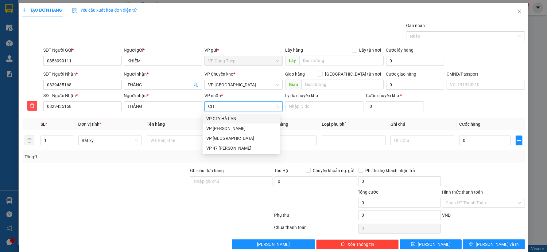
type input "CHÍ"
click at [226, 122] on div "VP [PERSON_NAME]" at bounding box center [240, 119] width 77 height 10
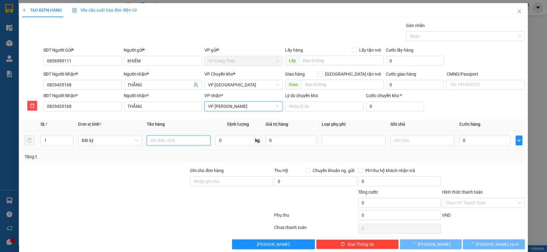
click at [172, 137] on input "text" at bounding box center [179, 140] width 64 height 10
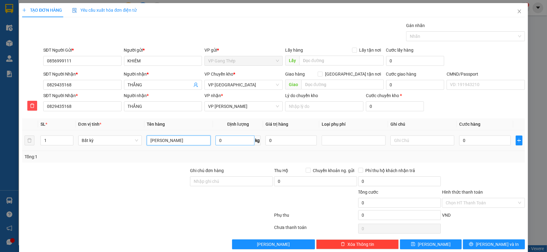
type input "[PERSON_NAME]"
click at [238, 141] on input "0" at bounding box center [234, 140] width 39 height 10
type input "10"
click at [482, 145] on input "0" at bounding box center [484, 140] width 51 height 10
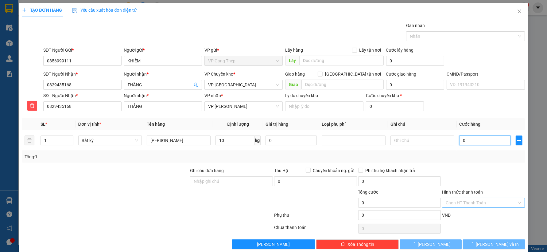
type input "40.000"
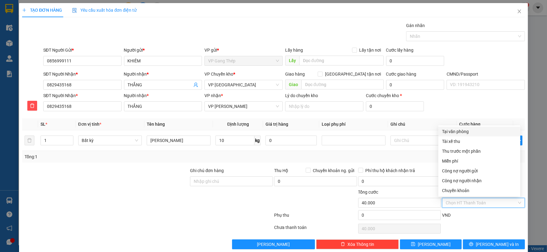
click at [492, 202] on input "Hình thức thanh toán" at bounding box center [480, 202] width 71 height 9
click at [461, 133] on div "Tại văn phòng" at bounding box center [479, 131] width 75 height 7
type input "0"
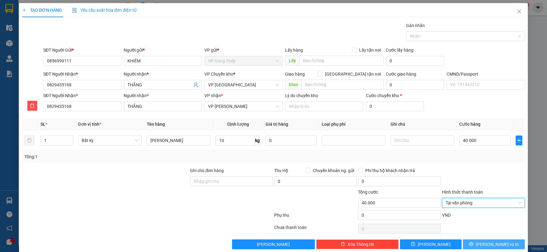
click at [473, 244] on icon "printer" at bounding box center [471, 244] width 4 height 4
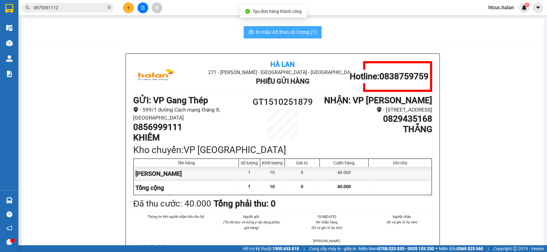
click at [266, 29] on span "In mẫu A5 theo số lượng (1)" at bounding box center [286, 32] width 61 height 8
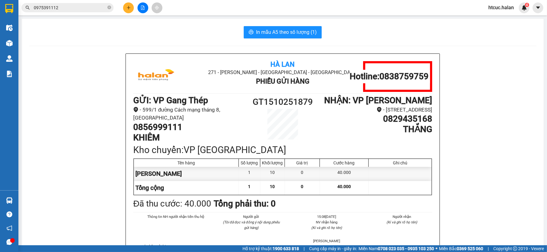
drag, startPoint x: 82, startPoint y: 10, endPoint x: 90, endPoint y: 7, distance: 8.3
click at [31, 13] on div "Kết quả tìm kiếm ( 9 ) Bộ lọc Mã ĐH Trạng thái Món hàng Thu hộ Tổng cước Chưa c…" at bounding box center [60, 7] width 120 height 11
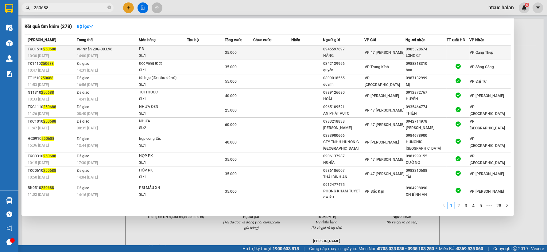
type input "250688"
click at [271, 48] on td at bounding box center [272, 52] width 38 height 14
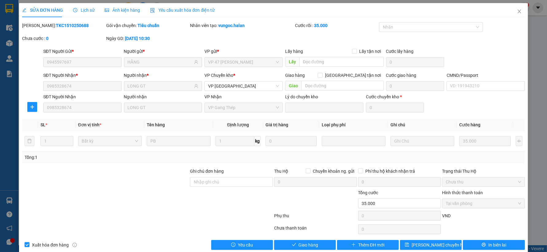
type input "0945597697"
type input "HẰNG"
type input "0985328674"
type input "LONG GT"
type input "0"
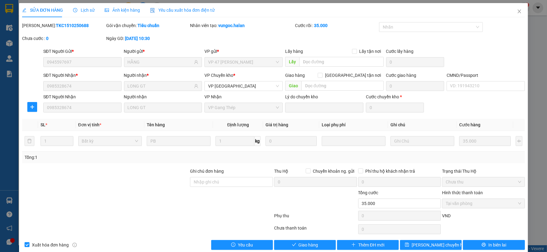
type input "35.000"
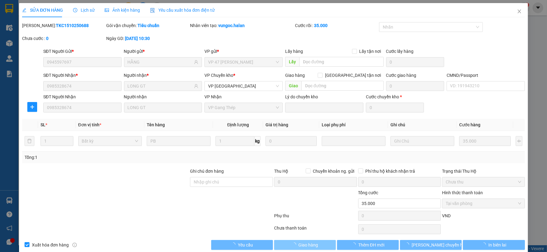
click at [299, 245] on span "Giao hàng" at bounding box center [309, 244] width 20 height 7
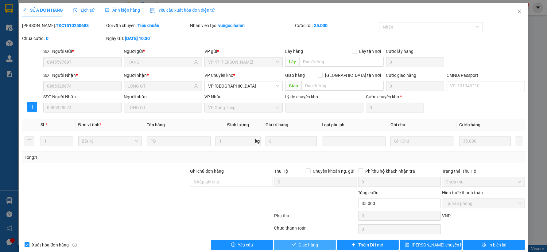
click at [299, 245] on span "Giao hàng" at bounding box center [309, 244] width 20 height 7
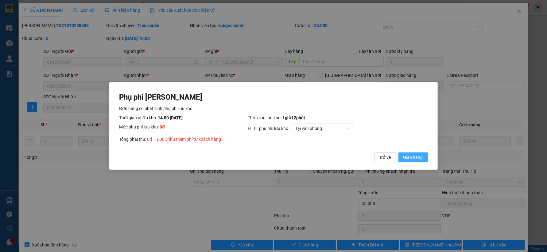
click at [412, 155] on span "Giao hàng" at bounding box center [413, 157] width 20 height 7
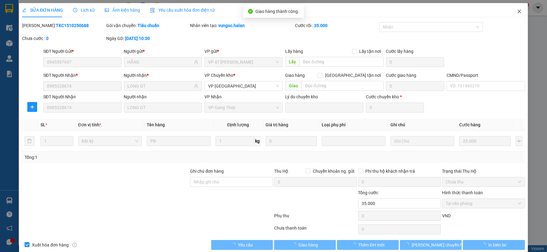
click at [514, 8] on span "Close" at bounding box center [519, 11] width 17 height 17
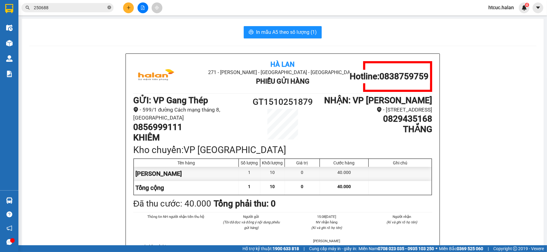
click at [109, 8] on icon "close-circle" at bounding box center [109, 8] width 4 height 4
click at [87, 6] on input "text" at bounding box center [70, 7] width 72 height 7
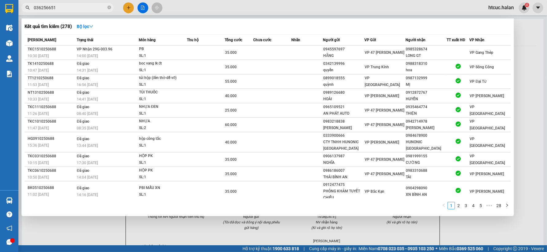
type input "0362566517"
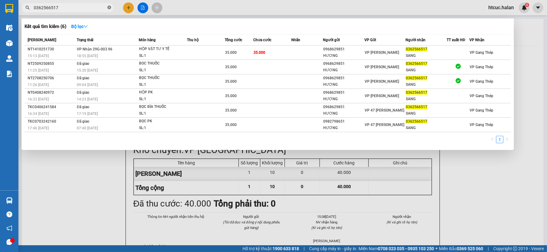
click at [108, 7] on icon "close-circle" at bounding box center [109, 8] width 4 height 4
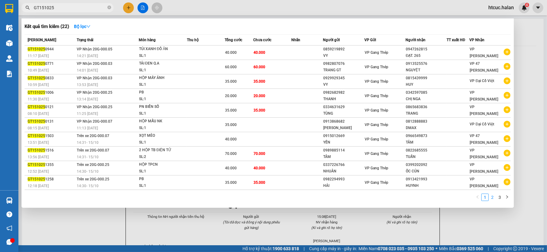
type input "GT151025"
click at [492, 198] on link "2" at bounding box center [492, 197] width 7 height 7
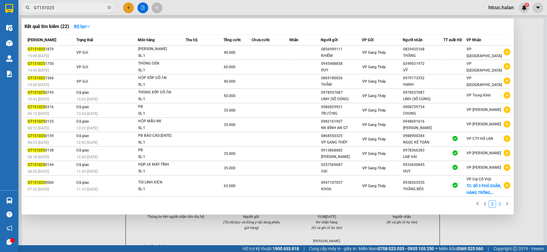
click at [502, 205] on link "3" at bounding box center [499, 203] width 7 height 7
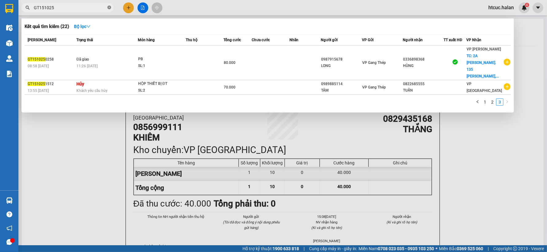
click at [110, 8] on icon "close-circle" at bounding box center [109, 8] width 4 height 4
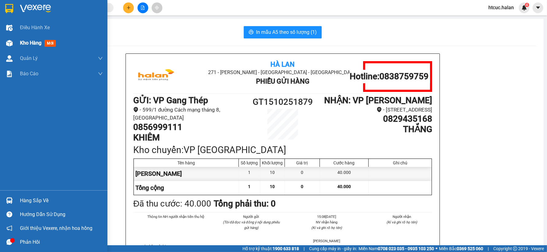
click at [7, 40] on img at bounding box center [9, 43] width 6 height 6
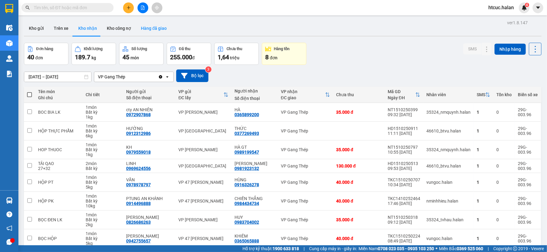
click at [154, 30] on button "Hàng đã giao" at bounding box center [154, 28] width 36 height 15
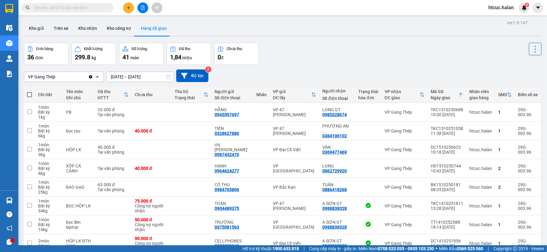
click at [128, 6] on icon "plus" at bounding box center [128, 8] width 4 height 4
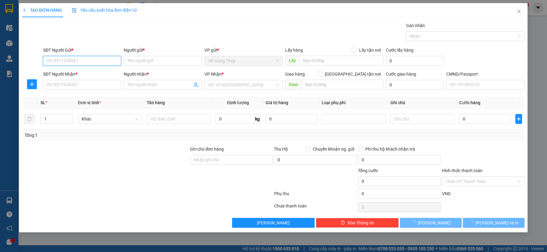
click at [103, 58] on input "SĐT Người Gửi *" at bounding box center [82, 61] width 78 height 10
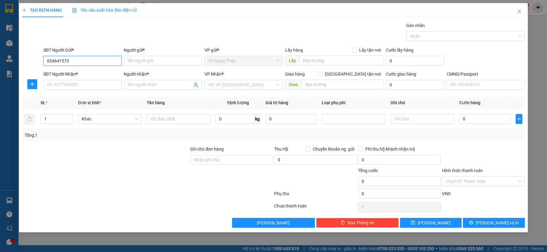
type input "0346415736"
click at [78, 73] on div "0346415736 - SƠN" at bounding box center [82, 73] width 71 height 7
type input "SƠN"
type input "0346415736"
click at [85, 87] on input "SĐT Người Nhận *" at bounding box center [82, 85] width 78 height 10
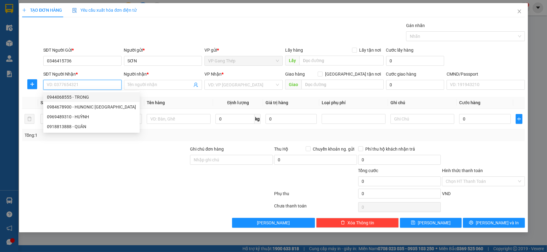
click at [79, 97] on div "0944068555 - TRONG" at bounding box center [91, 97] width 89 height 7
type input "0944068555"
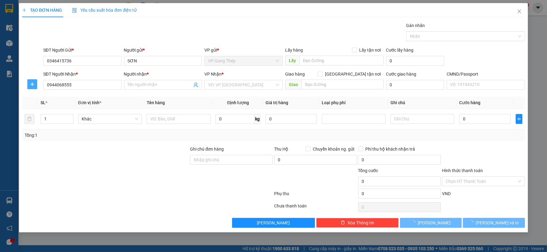
click at [34, 83] on icon "plus" at bounding box center [32, 84] width 5 height 5
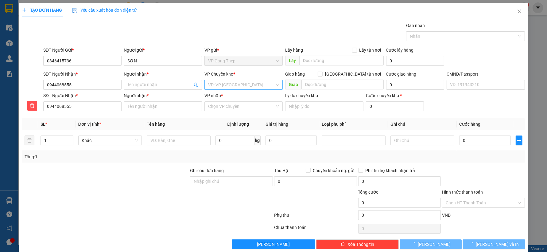
click at [241, 85] on input "search" at bounding box center [241, 84] width 67 height 9
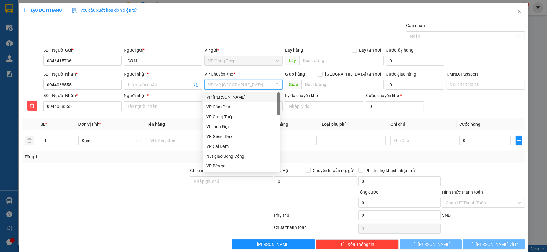
type input "TRONG"
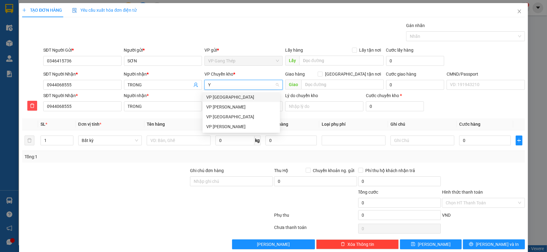
type input "YÊ"
drag, startPoint x: 222, startPoint y: 96, endPoint x: 223, endPoint y: 102, distance: 6.8
click at [222, 96] on div "VP [GEOGRAPHIC_DATA]" at bounding box center [241, 97] width 70 height 7
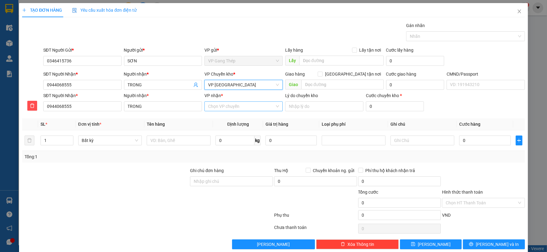
click at [217, 107] on input "VP nhận *" at bounding box center [241, 106] width 67 height 9
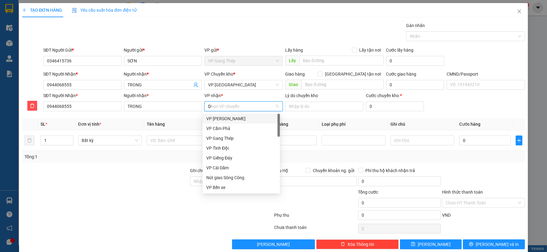
type input "D"
type input "ĐO"
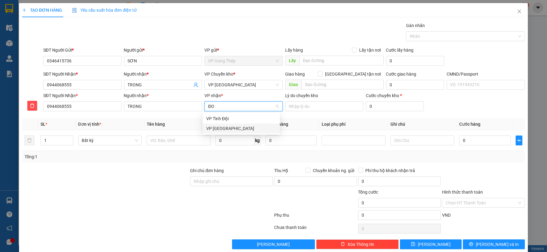
click at [216, 132] on div "VP [GEOGRAPHIC_DATA]" at bounding box center [240, 128] width 77 height 10
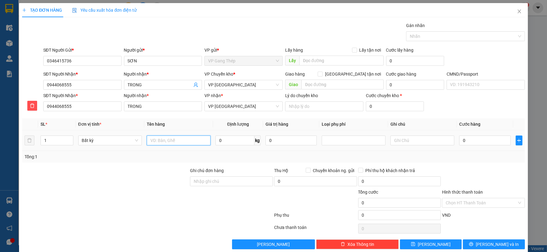
click at [180, 140] on input "text" at bounding box center [179, 140] width 64 height 10
type input "HỘP LINH KIỆN"
type input "6"
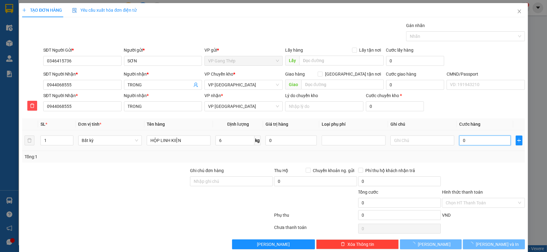
click at [485, 137] on input "0" at bounding box center [484, 140] width 51 height 10
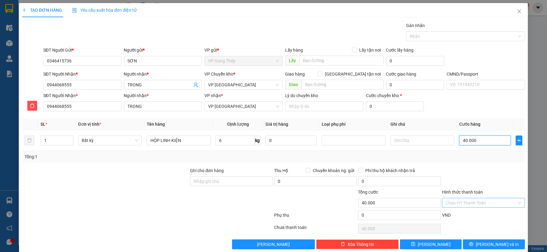
type input "40.000"
click at [487, 202] on input "Hình thức thanh toán" at bounding box center [480, 202] width 71 height 9
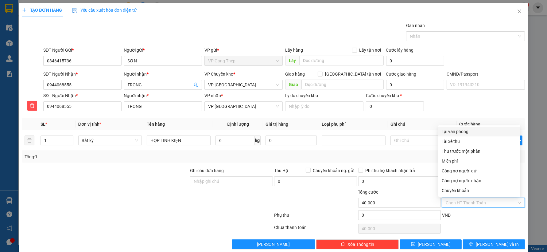
click at [466, 131] on div "Tại văn phòng" at bounding box center [479, 131] width 75 height 7
type input "0"
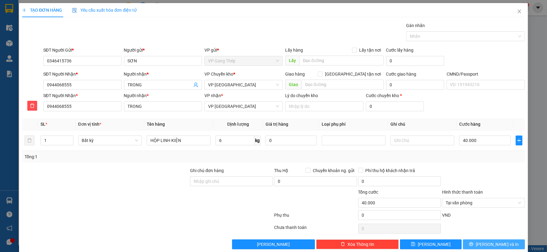
click at [496, 242] on span "[PERSON_NAME] và In" at bounding box center [497, 244] width 43 height 7
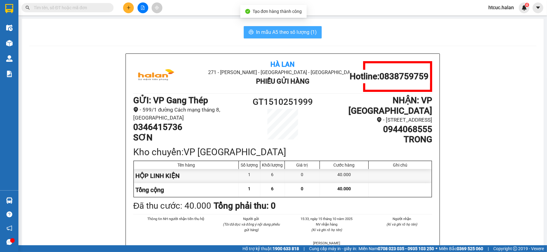
click at [266, 33] on span "In mẫu A5 theo số lượng (1)" at bounding box center [286, 32] width 61 height 8
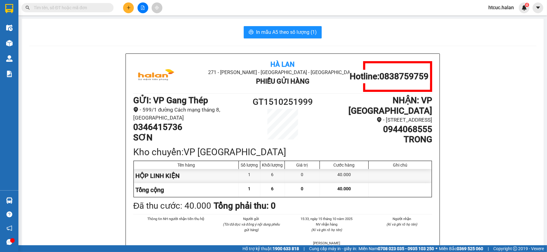
click at [88, 8] on input "text" at bounding box center [70, 7] width 72 height 7
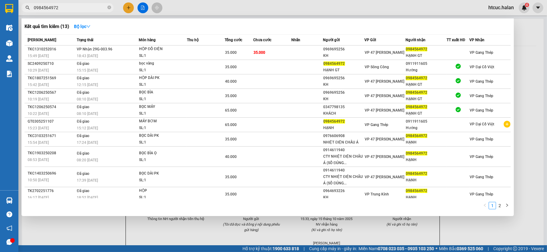
type input "0984564972"
drag, startPoint x: 102, startPoint y: 229, endPoint x: 93, endPoint y: 185, distance: 45.5
click at [102, 229] on div at bounding box center [273, 126] width 547 height 252
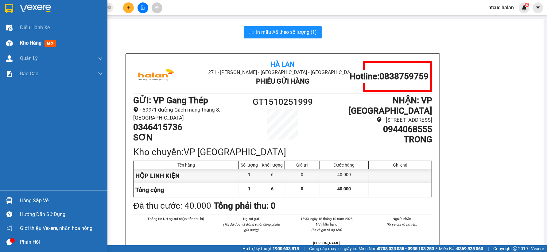
click at [10, 43] on img at bounding box center [9, 43] width 6 height 6
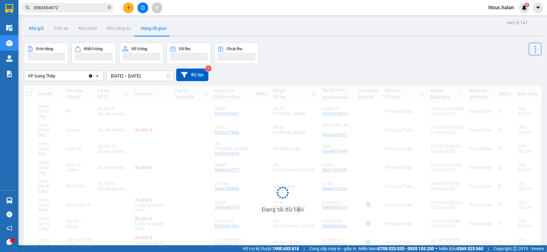
click at [39, 30] on button "Kho gửi" at bounding box center [36, 28] width 25 height 15
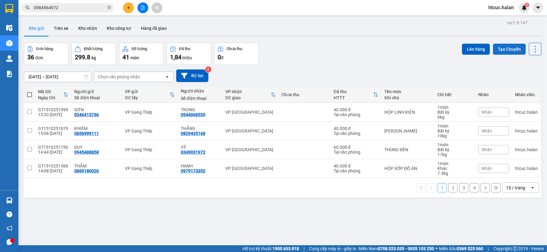
click at [507, 45] on button "Tạo Chuyến" at bounding box center [509, 49] width 33 height 11
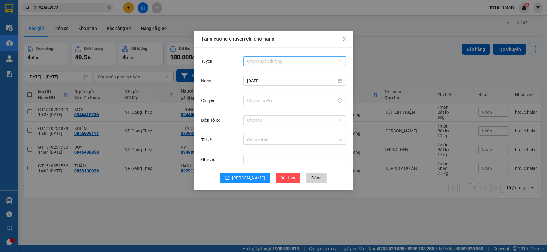
click at [264, 57] on input "Tuyến" at bounding box center [292, 60] width 91 height 9
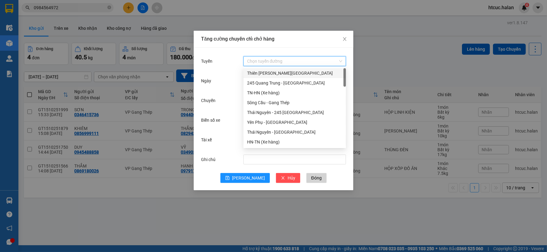
click at [261, 59] on input "Tuyến" at bounding box center [292, 60] width 91 height 9
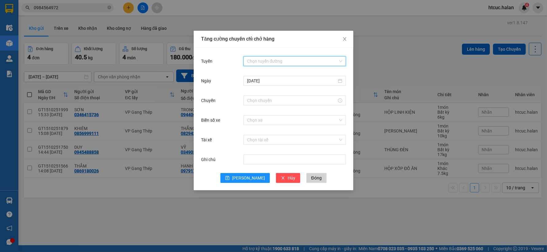
click at [266, 58] on input "Tuyến" at bounding box center [292, 60] width 91 height 9
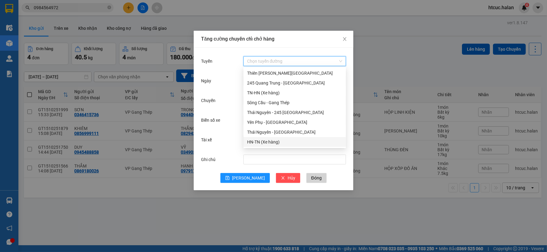
click at [262, 142] on div "HN-TN (Xe hàng)" at bounding box center [294, 141] width 95 height 7
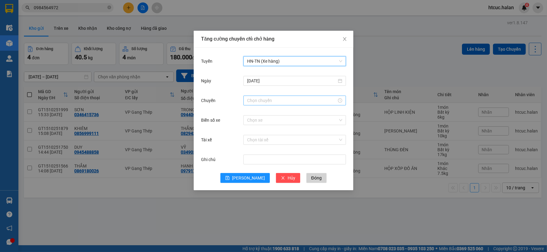
click at [280, 99] on input "Chuyến" at bounding box center [292, 100] width 90 height 7
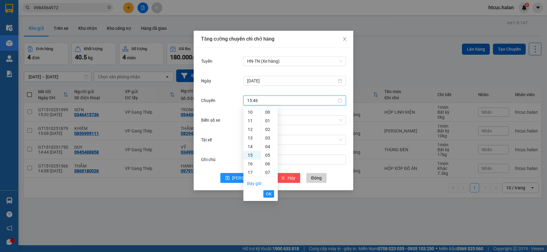
scroll to position [395, 0]
click at [272, 194] on button "OK" at bounding box center [268, 193] width 11 height 7
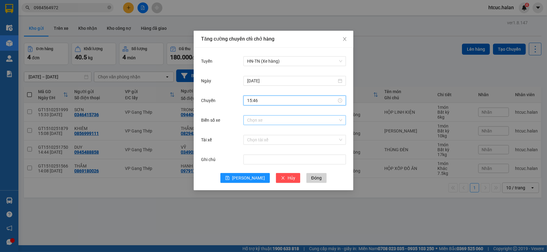
type input "15:46"
click at [271, 120] on input "Biển số xe" at bounding box center [292, 119] width 91 height 9
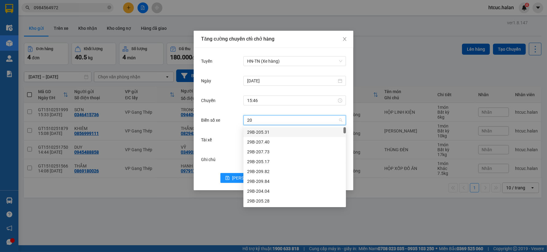
type input "20G"
click at [263, 189] on div "20G-000.08" at bounding box center [294, 191] width 95 height 7
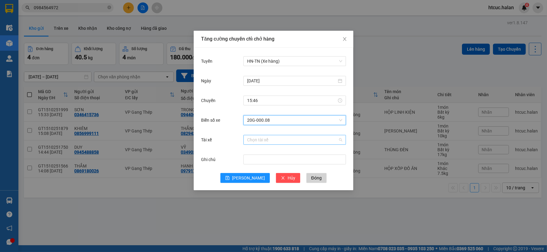
drag, startPoint x: 266, startPoint y: 140, endPoint x: 269, endPoint y: 138, distance: 3.7
click at [266, 140] on input "Tài xế" at bounding box center [292, 139] width 91 height 9
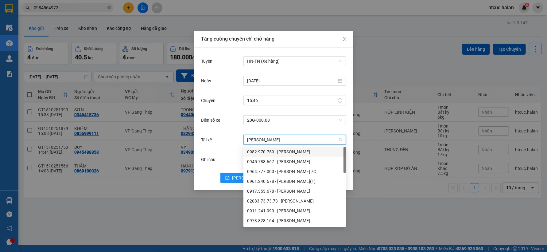
type input "QUANG TH"
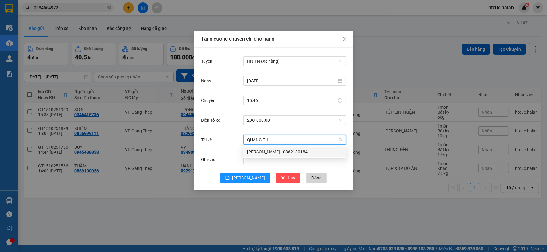
click at [284, 151] on div "Nguyễn Quang Thắng - 0862180184" at bounding box center [294, 151] width 95 height 7
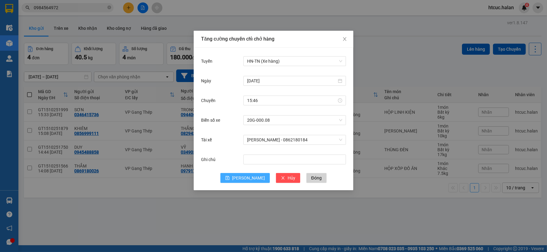
click at [247, 177] on span "[PERSON_NAME]" at bounding box center [248, 177] width 33 height 7
click at [311, 178] on span "Đóng" at bounding box center [316, 177] width 10 height 7
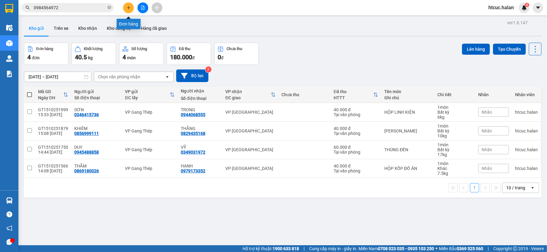
click at [130, 6] on icon "plus" at bounding box center [128, 8] width 4 height 4
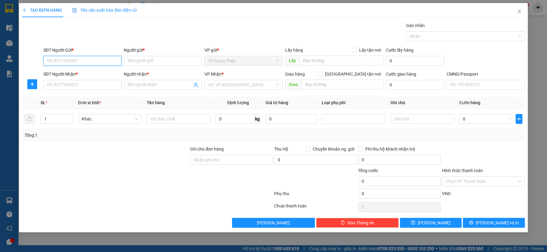
click at [106, 60] on input "SĐT Người Gửi *" at bounding box center [82, 61] width 78 height 10
drag, startPoint x: 111, startPoint y: 61, endPoint x: 332, endPoint y: 100, distance: 224.7
click at [120, 64] on input "SĐT Người Gửi *" at bounding box center [82, 61] width 78 height 10
type input "0971635333"
click at [80, 72] on div "0971635333 - TÙNG" at bounding box center [82, 73] width 71 height 7
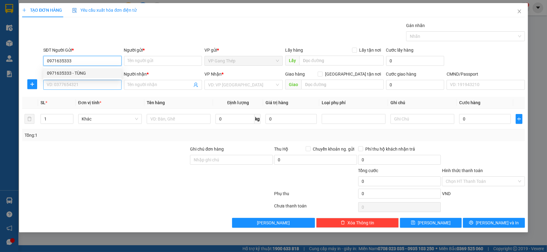
type input "TÙNG"
type input "0971635333"
click at [87, 86] on input "SĐT Người Nhận *" at bounding box center [82, 85] width 78 height 10
type input "0984038141"
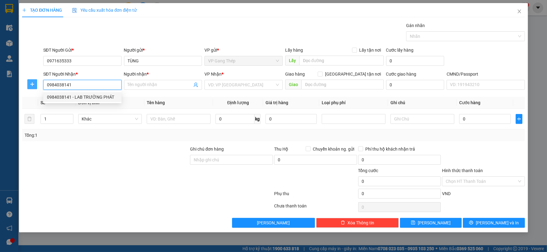
click at [90, 99] on div "0984038141 - LAB TRƯỜNG PHÁT" at bounding box center [82, 97] width 71 height 7
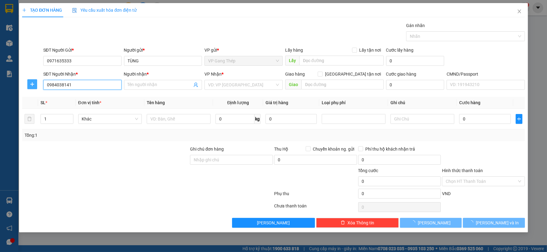
type input "LAB TRƯỜNG PHÁT"
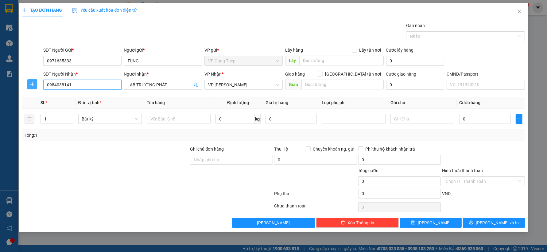
type input "0984038141"
click at [32, 82] on icon "plus" at bounding box center [32, 84] width 5 height 5
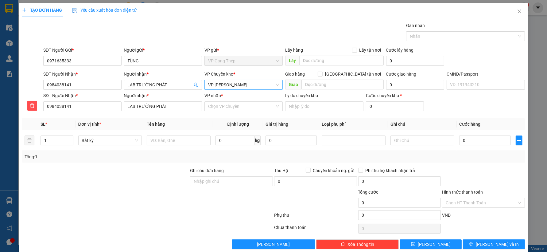
click at [259, 84] on span "VP [PERSON_NAME]" at bounding box center [243, 84] width 71 height 9
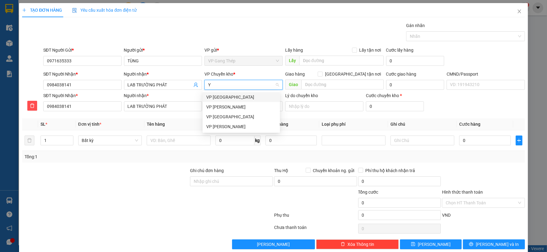
type input "YÊ"
click at [221, 97] on div "VP [GEOGRAPHIC_DATA]" at bounding box center [241, 97] width 70 height 7
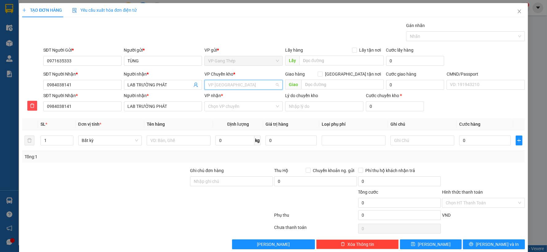
scroll to position [20, 0]
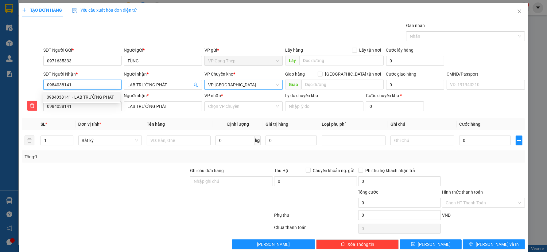
drag, startPoint x: 73, startPoint y: 83, endPoint x: 47, endPoint y: 83, distance: 25.8
click at [33, 87] on div "SĐT Người Nhận * 0984038141 Người nhận * LAB TRƯỜNG PHÁT VP Chuyển kho * VP Yên…" at bounding box center [272, 81] width 503 height 21
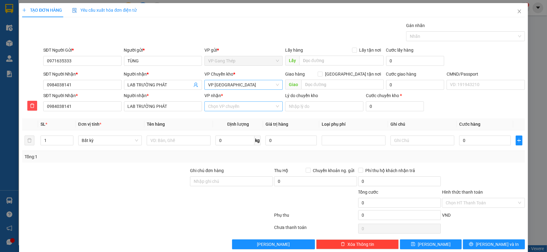
click at [227, 106] on input "VP nhận *" at bounding box center [241, 106] width 67 height 9
type input "CHÍ"
click at [220, 116] on div "VP [PERSON_NAME]" at bounding box center [241, 118] width 70 height 7
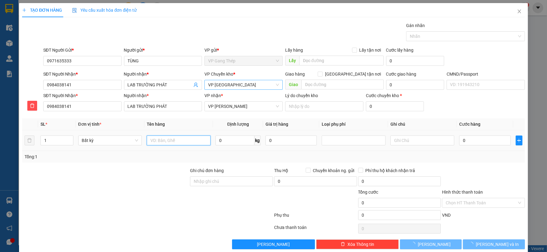
click at [181, 137] on input "text" at bounding box center [179, 140] width 64 height 10
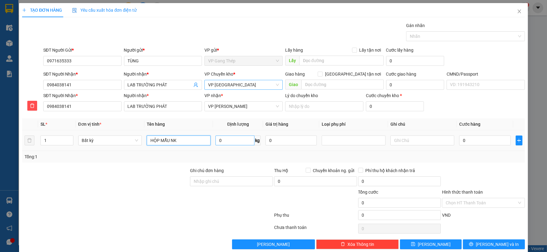
type input "HỘP MẪU NK"
click at [234, 143] on input "0" at bounding box center [234, 140] width 39 height 10
type input "0.2"
click at [468, 140] on input "0" at bounding box center [484, 140] width 51 height 10
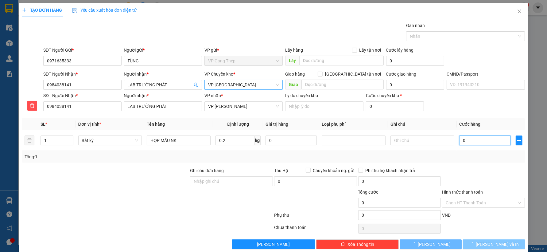
type input "35.000"
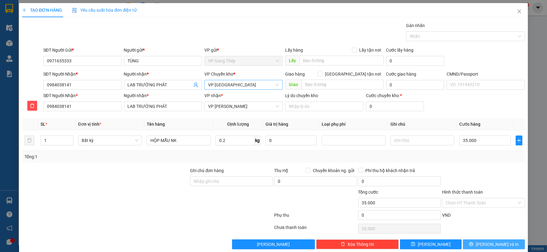
click at [486, 245] on span "[PERSON_NAME] và In" at bounding box center [497, 244] width 43 height 7
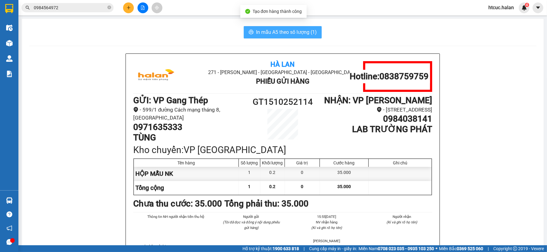
click at [272, 32] on span "In mẫu A5 theo số lượng (1)" at bounding box center [286, 32] width 61 height 8
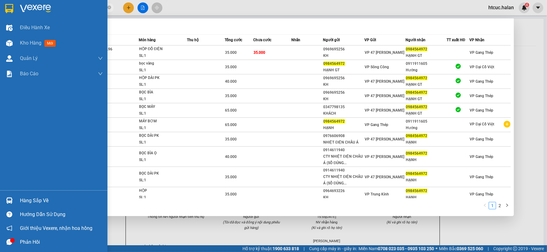
click at [16, 13] on section "Kết quả tìm kiếm ( 13 ) Bộ lọc Mã ĐH Trạng thái Món hàng Thu hộ Tổng cước Chưa …" at bounding box center [273, 126] width 547 height 252
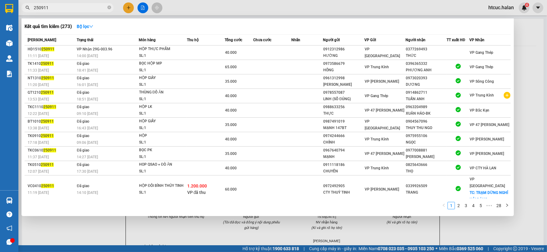
type input "250911"
click at [275, 51] on td at bounding box center [272, 52] width 38 height 14
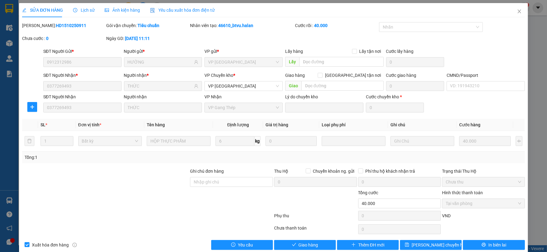
type input "0912312986"
type input "HƯỜNG"
type input "0377269493"
type input "THỨC"
type input "0"
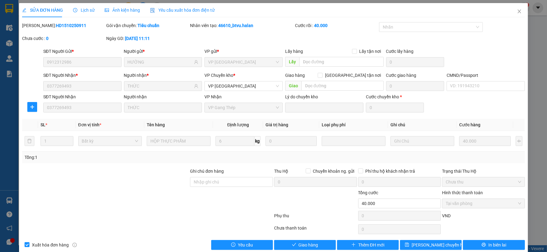
type input "40.000"
click at [299, 245] on span "Giao hàng" at bounding box center [309, 244] width 20 height 7
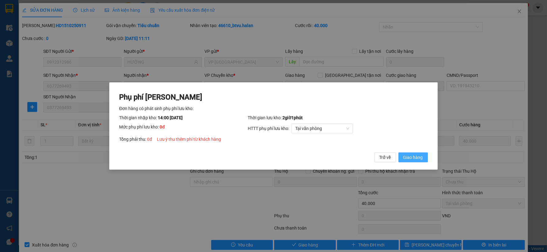
click at [419, 161] on button "Giao hàng" at bounding box center [412, 157] width 29 height 10
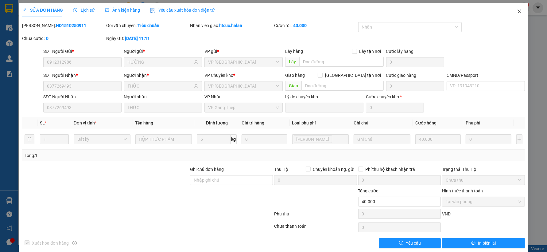
click at [517, 10] on icon "close" at bounding box center [518, 12] width 3 height 4
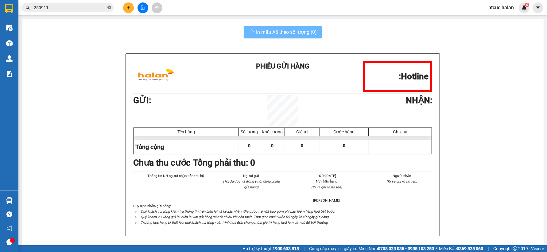
click at [109, 6] on icon "close-circle" at bounding box center [109, 8] width 4 height 4
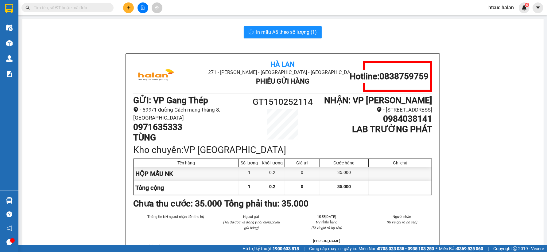
click at [83, 6] on input "text" at bounding box center [70, 7] width 72 height 7
click at [91, 8] on input "text" at bounding box center [70, 7] width 72 height 7
drag, startPoint x: 71, startPoint y: 6, endPoint x: 142, endPoint y: -13, distance: 73.5
click at [142, 0] on html "Kết quả tìm kiếm ( 273 ) Bộ lọc Mã ĐH Trạng thái Món hàng Thu hộ Tổng cước Chưa…" at bounding box center [273, 126] width 547 height 252
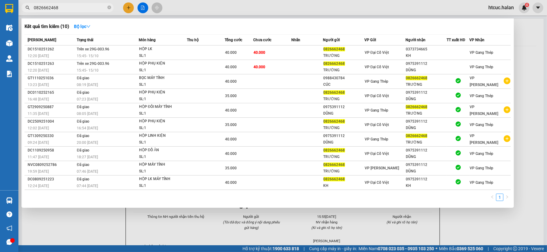
type input "0826662468"
drag, startPoint x: 108, startPoint y: 223, endPoint x: 44, endPoint y: 78, distance: 158.5
click at [107, 223] on div at bounding box center [273, 126] width 547 height 252
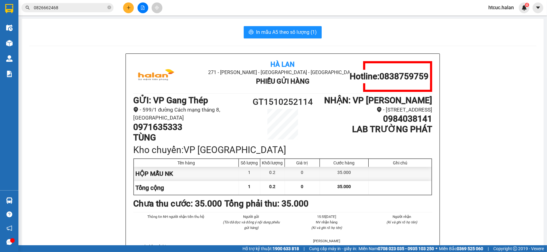
click at [126, 7] on icon "plus" at bounding box center [128, 8] width 4 height 4
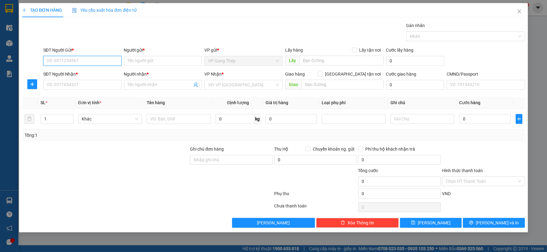
click at [107, 60] on input "SĐT Người Gửi *" at bounding box center [82, 61] width 78 height 10
type input "0976215593"
click at [81, 73] on div "0976215593 - DIỆU ANH" at bounding box center [82, 73] width 71 height 7
type input "DIỆU ANH"
type input "0976215593"
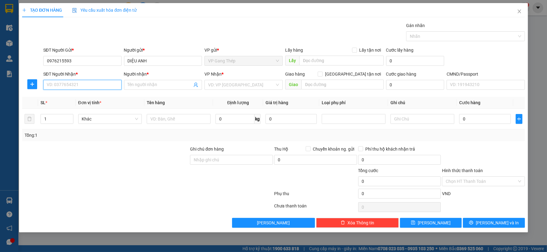
click at [85, 85] on input "SĐT Người Nhận *" at bounding box center [82, 85] width 78 height 10
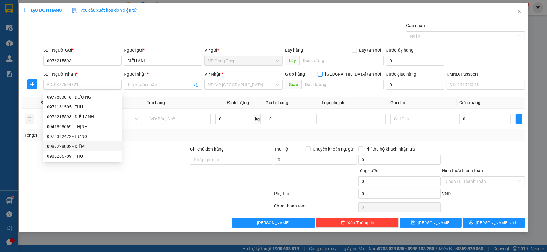
click at [322, 74] on input "Giao tận nơi" at bounding box center [320, 73] width 4 height 4
checkbox input "true"
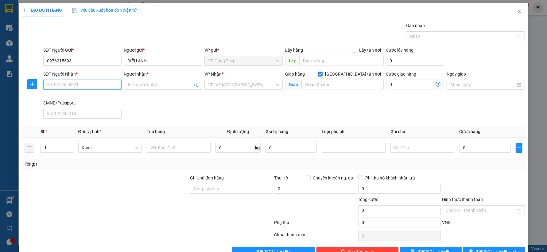
click at [95, 81] on input "SĐT Người Nhận *" at bounding box center [82, 85] width 78 height 10
type input "0335425444"
click at [79, 97] on div "0335425444 - KHÁCH" at bounding box center [82, 97] width 70 height 7
type input "KHÁCH"
type input "Cafe Gia Long, Khu tái định cư Giang Biên, Long Biên, Hà Nội, Việt Nam"
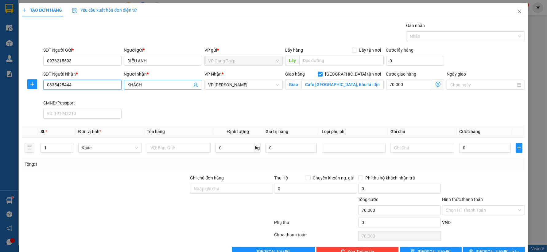
type input "70.000"
type input "0335425444"
click at [435, 85] on icon "dollar-circle" at bounding box center [437, 84] width 5 height 5
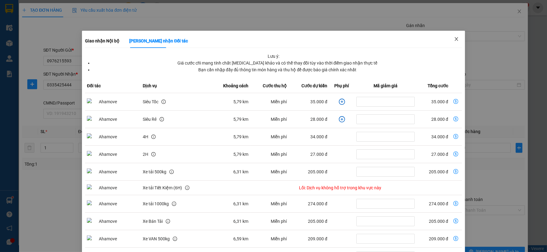
click at [454, 37] on icon "close" at bounding box center [456, 39] width 5 height 5
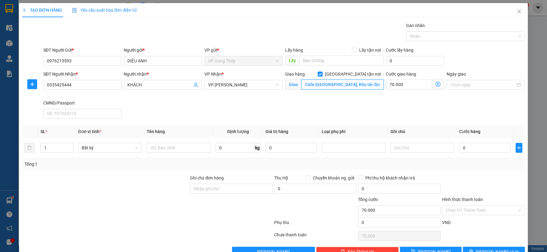
click at [337, 83] on input "Cafe Gia Long, Khu tái định cư Giang Biên, Long Biên, Hà Nội, Việt Nam" at bounding box center [342, 84] width 82 height 10
click at [435, 82] on icon "dollar-circle" at bounding box center [437, 84] width 5 height 5
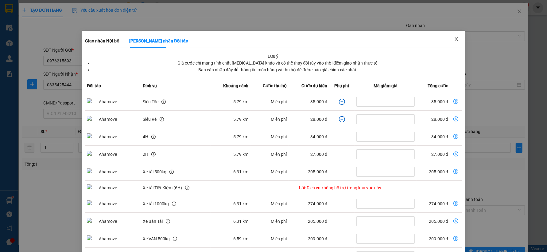
click at [454, 38] on icon "close" at bounding box center [456, 39] width 5 height 5
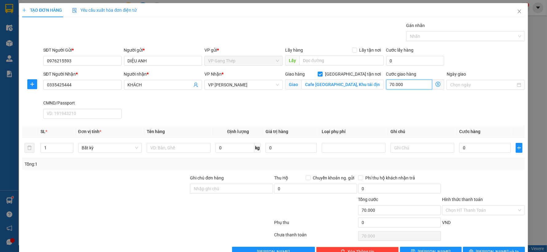
click at [405, 84] on input "70.000" at bounding box center [409, 84] width 46 height 10
type input "4"
type input "45"
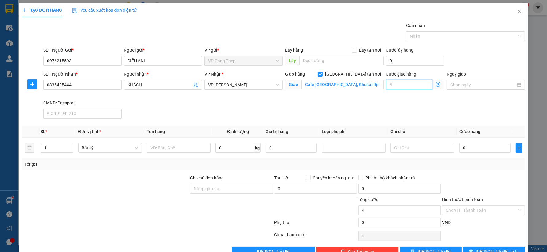
type input "45"
drag, startPoint x: 405, startPoint y: 85, endPoint x: 371, endPoint y: 90, distance: 34.4
click at [372, 90] on div "SĐT Người Nhận * 0335425444 Người nhận * KHÁCH VP Nhận * VP Nguyễn Văn Cừ Giao …" at bounding box center [284, 96] width 484 height 50
type input "5"
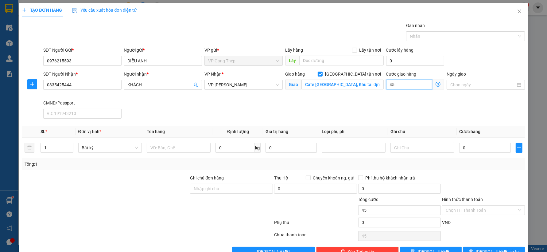
type input "5"
type input "50"
type input "50.000"
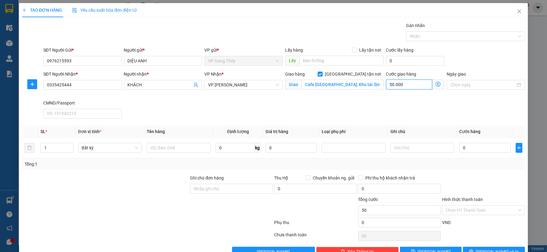
type input "50.000"
click at [35, 85] on span "plus" at bounding box center [32, 84] width 9 height 5
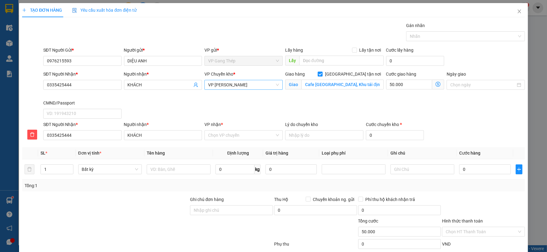
click at [245, 86] on span "VP [PERSON_NAME]" at bounding box center [243, 84] width 71 height 9
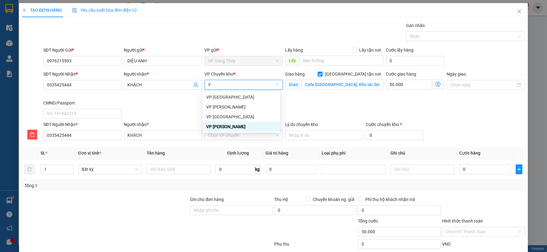
type input "YÊ"
drag, startPoint x: 219, startPoint y: 94, endPoint x: 222, endPoint y: 100, distance: 6.9
click at [218, 94] on div "VP [GEOGRAPHIC_DATA]" at bounding box center [241, 97] width 70 height 7
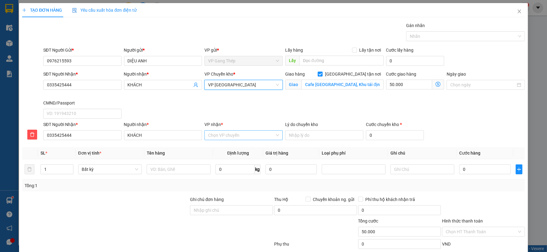
click at [224, 137] on input "VP nhận *" at bounding box center [241, 134] width 67 height 9
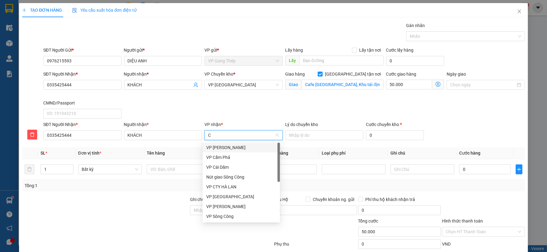
type input "CU"
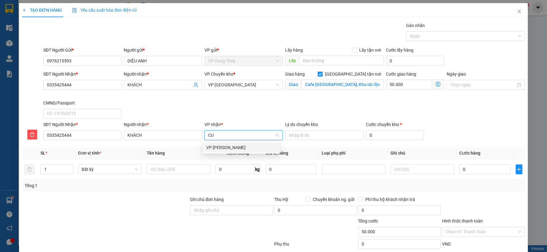
click at [219, 146] on div "VP [PERSON_NAME]" at bounding box center [241, 147] width 70 height 7
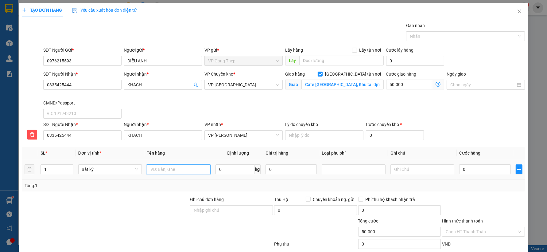
drag, startPoint x: 178, startPoint y: 166, endPoint x: 188, endPoint y: 172, distance: 11.6
click at [183, 168] on input "text" at bounding box center [179, 169] width 64 height 10
type input "HỘP ĐỒ TT"
click at [240, 171] on input "0" at bounding box center [234, 169] width 39 height 10
type input "9"
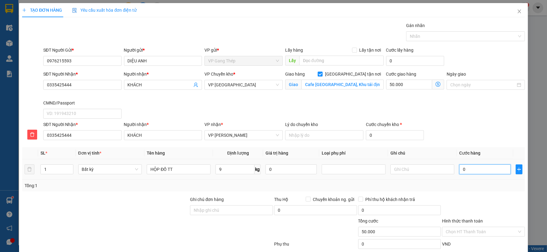
click at [476, 171] on input "0" at bounding box center [484, 169] width 51 height 10
type input "40.000"
type input "90.000"
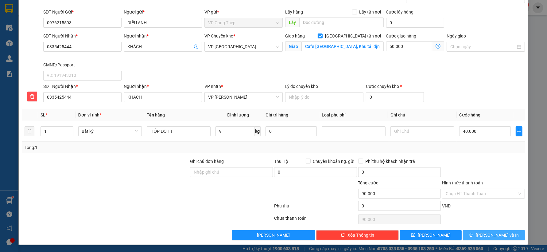
drag, startPoint x: 494, startPoint y: 233, endPoint x: 231, endPoint y: 5, distance: 347.6
click at [493, 234] on span "Lưu và In" at bounding box center [497, 234] width 43 height 7
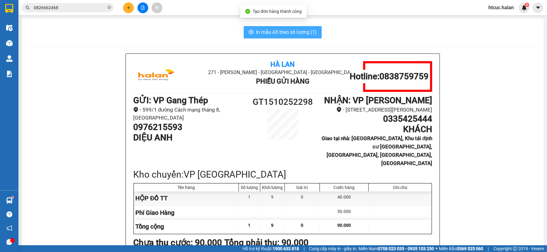
click at [265, 28] on span "In mẫu A5 theo số lượng (1)" at bounding box center [286, 32] width 61 height 8
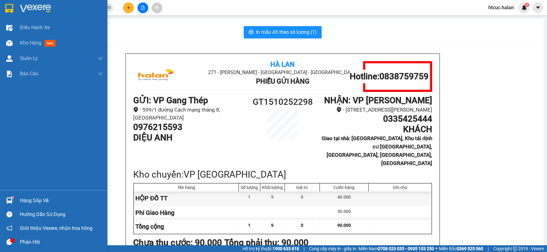
click at [23, 202] on div "Hàng sắp về" at bounding box center [61, 200] width 83 height 9
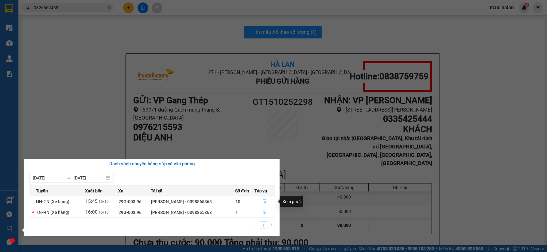
click at [266, 200] on icon "file-done" at bounding box center [264, 201] width 4 height 4
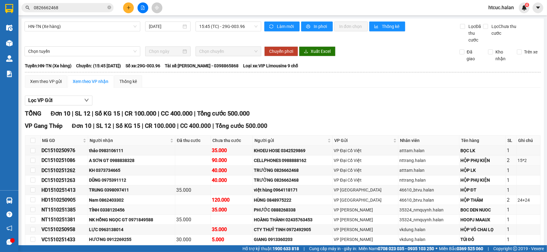
scroll to position [31, 0]
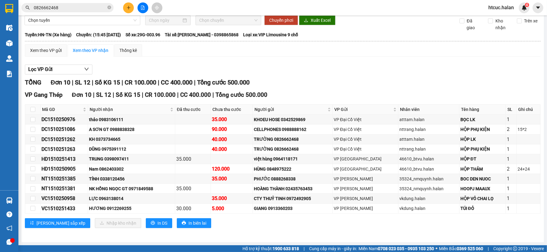
click at [127, 6] on icon "plus" at bounding box center [128, 8] width 4 height 4
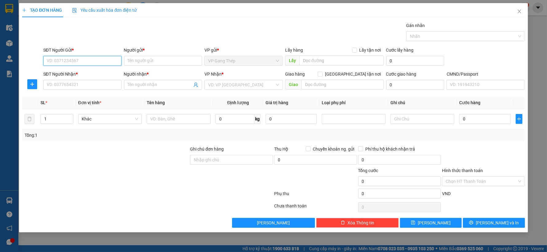
click at [91, 61] on input "SĐT Người Gửi *" at bounding box center [82, 61] width 78 height 10
type input "0782077752"
click at [75, 83] on input "SĐT Người Nhận *" at bounding box center [82, 85] width 78 height 10
click at [90, 60] on input "0782077752" at bounding box center [82, 61] width 78 height 10
click at [76, 75] on body "Kết quả tìm kiếm ( 10 ) Bộ lọc Mã ĐH Trạng thái Món hàng Thu hộ Tổng cước Chưa …" at bounding box center [273, 126] width 547 height 252
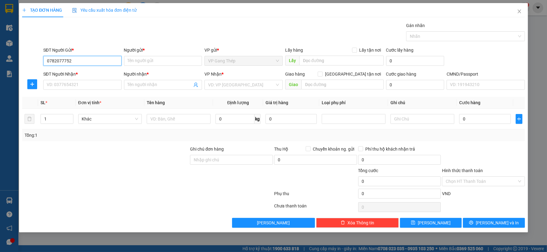
click at [82, 60] on input "0782077752" at bounding box center [82, 61] width 78 height 10
click at [81, 75] on div "0782077752 - LONG" at bounding box center [82, 73] width 71 height 7
type input "LONG"
click at [88, 84] on input "SĐT Người Nhận *" at bounding box center [82, 85] width 78 height 10
type input "0339075725"
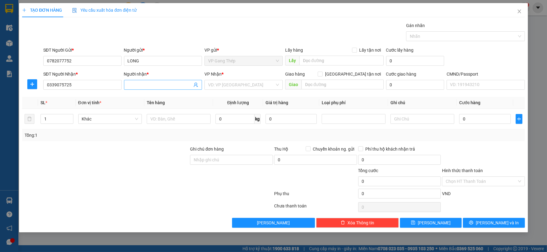
click at [138, 84] on input "Người nhận *" at bounding box center [160, 84] width 65 height 7
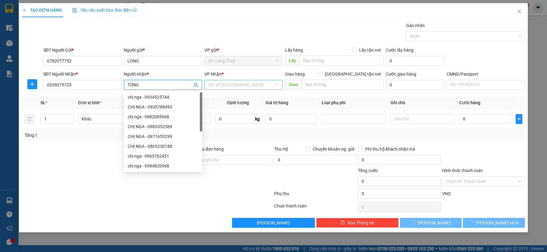
type input "TÙNG"
click at [224, 83] on input "search" at bounding box center [241, 84] width 67 height 9
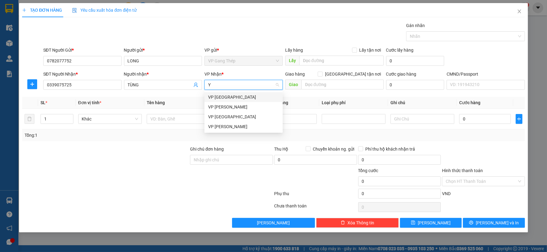
type input "YÊ"
click at [218, 100] on div "VP [GEOGRAPHIC_DATA]" at bounding box center [243, 97] width 71 height 7
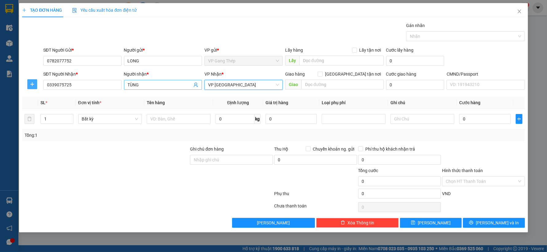
drag, startPoint x: 32, startPoint y: 85, endPoint x: 167, endPoint y: 87, distance: 134.4
click at [33, 85] on icon "plus" at bounding box center [32, 84] width 5 height 5
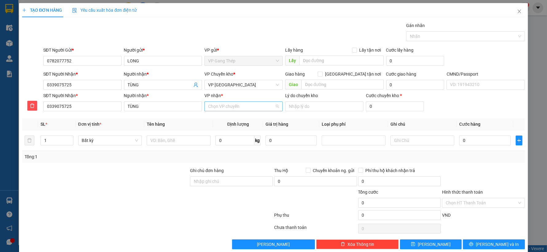
click at [210, 106] on input "VP nhận *" at bounding box center [241, 106] width 67 height 9
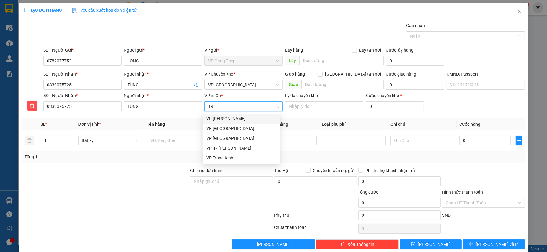
type input "TRA"
click at [216, 118] on div "VP [PERSON_NAME]" at bounding box center [241, 118] width 70 height 7
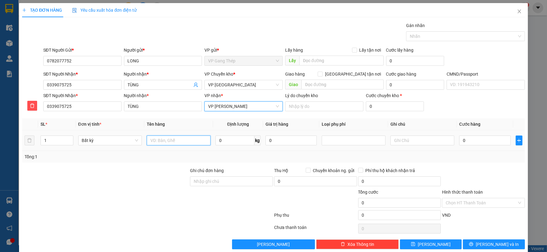
click at [181, 139] on input "text" at bounding box center [179, 140] width 64 height 10
type input "HỘP LK"
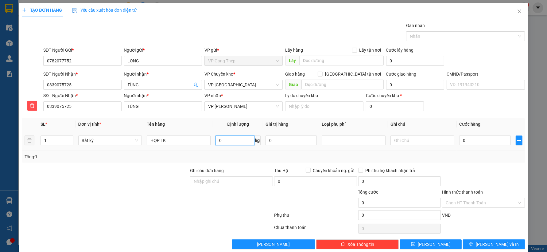
click at [241, 140] on input "0" at bounding box center [234, 140] width 39 height 10
type input "0.2"
click at [481, 136] on input "0" at bounding box center [484, 140] width 51 height 10
type input "35.000"
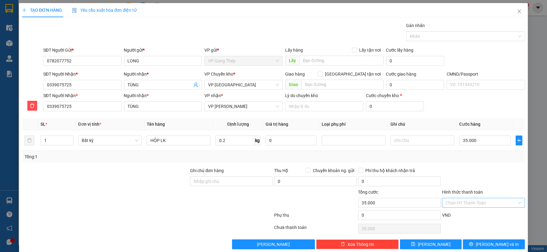
click at [475, 203] on input "Hình thức thanh toán" at bounding box center [480, 202] width 71 height 9
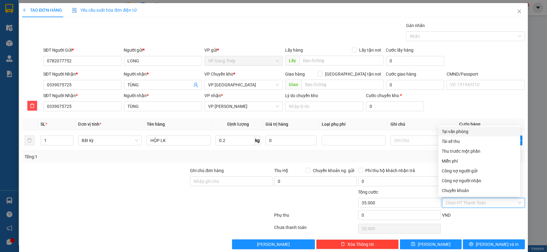
click at [460, 131] on div "Tại văn phòng" at bounding box center [479, 131] width 75 height 7
type input "0"
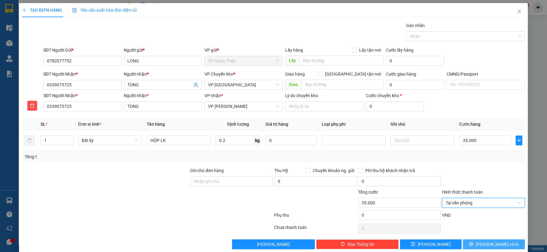
click at [474, 240] on button "Lưu và In" at bounding box center [494, 244] width 62 height 10
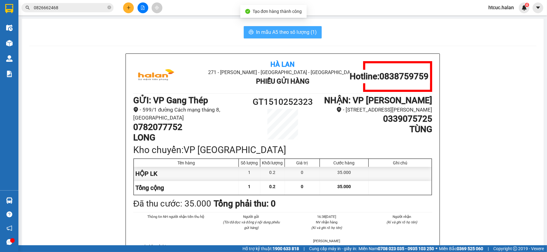
click at [250, 32] on icon "printer" at bounding box center [251, 32] width 5 height 4
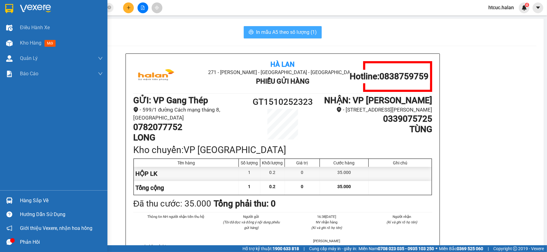
click at [33, 199] on div "Hàng sắp về" at bounding box center [61, 200] width 83 height 9
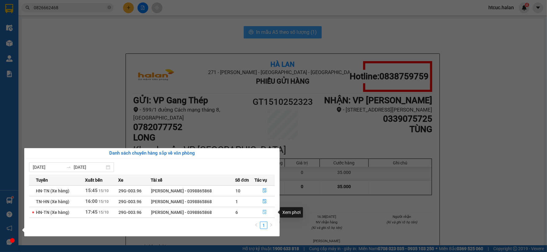
click at [267, 212] on button "button" at bounding box center [265, 212] width 20 height 10
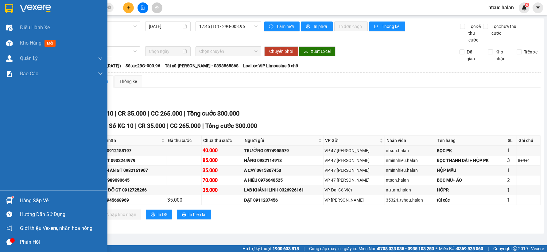
click at [33, 200] on div "Hàng sắp về" at bounding box center [61, 200] width 83 height 9
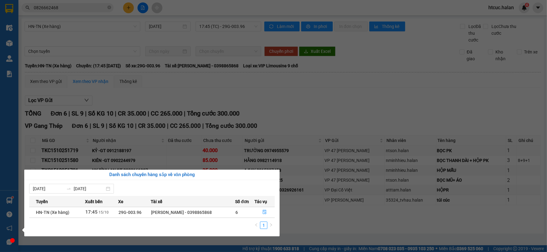
click at [356, 106] on section "Kết quả tìm kiếm ( 10 ) Bộ lọc Mã ĐH Trạng thái Món hàng Thu hộ Tổng cước Chưa …" at bounding box center [273, 126] width 547 height 252
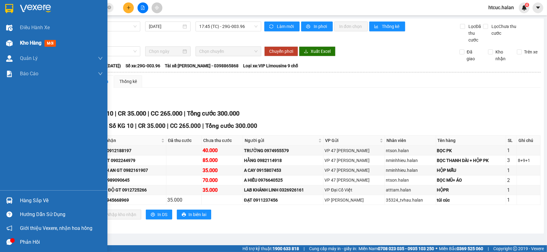
click at [9, 43] on img at bounding box center [9, 43] width 6 height 6
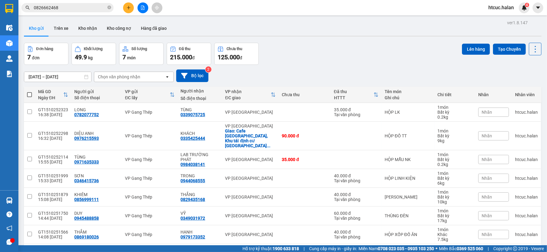
click at [30, 94] on span at bounding box center [29, 94] width 5 height 5
click at [29, 91] on input "checkbox" at bounding box center [29, 91] width 0 height 0
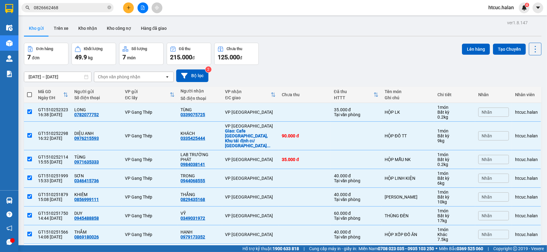
checkbox input "true"
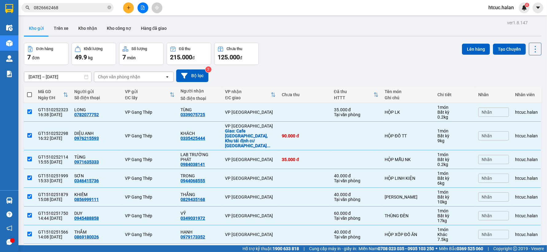
checkbox input "true"
click at [472, 49] on button "Lên hàng" at bounding box center [476, 49] width 28 height 11
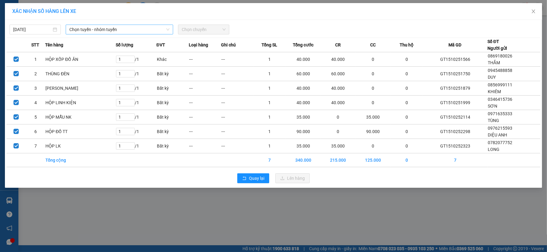
click at [163, 29] on span "Chọn tuyến - nhóm tuyến" at bounding box center [119, 29] width 100 height 9
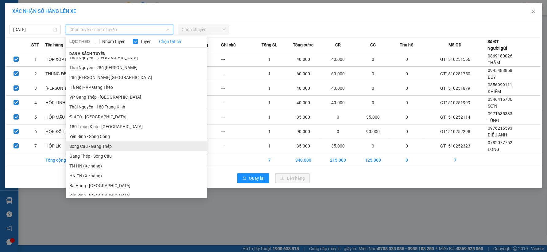
scroll to position [136, 0]
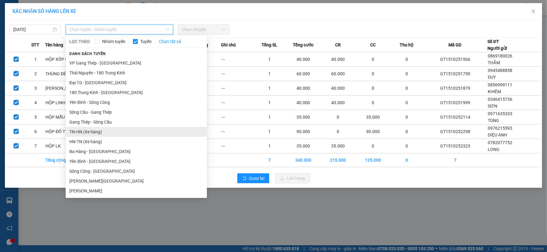
click at [89, 132] on li "TN-HN (Xe hàng)" at bounding box center [136, 132] width 141 height 10
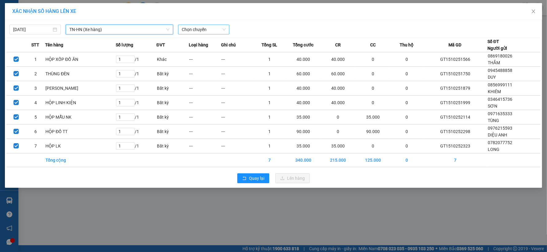
click at [225, 29] on span "Chọn chuyến" at bounding box center [204, 29] width 44 height 9
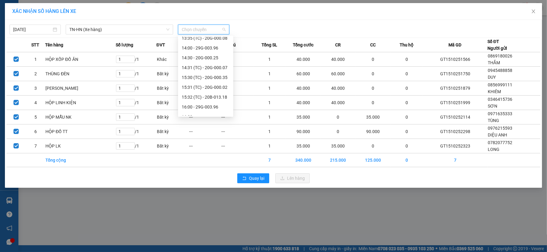
scroll to position [226, 0]
click at [207, 99] on div "16:00 - 29G-003.96" at bounding box center [206, 100] width 48 height 7
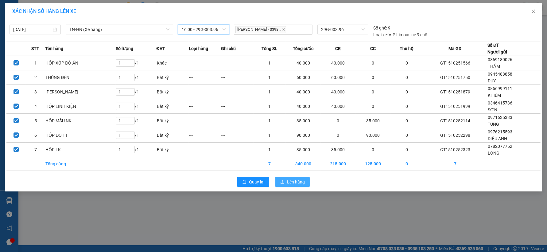
click at [292, 183] on span "Lên hàng" at bounding box center [296, 181] width 18 height 7
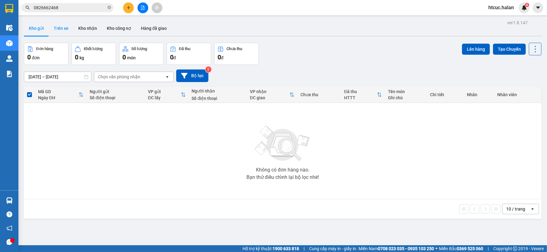
click at [62, 29] on button "Trên xe" at bounding box center [61, 28] width 25 height 15
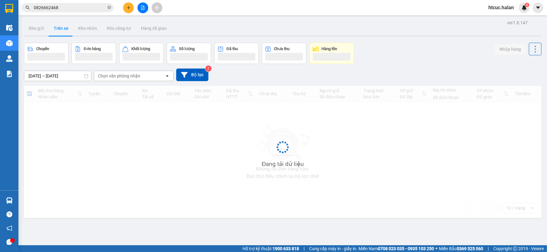
click at [60, 28] on button "Trên xe" at bounding box center [61, 28] width 25 height 15
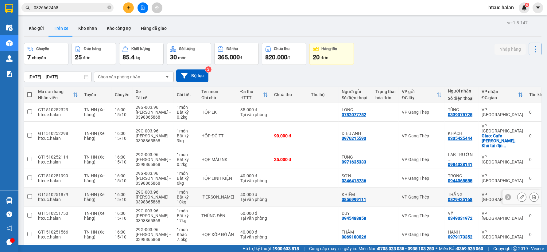
scroll to position [71, 0]
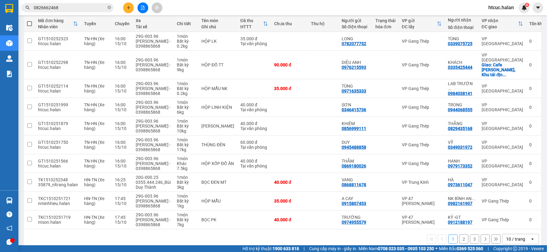
click at [459, 234] on button "2" at bounding box center [463, 238] width 9 height 9
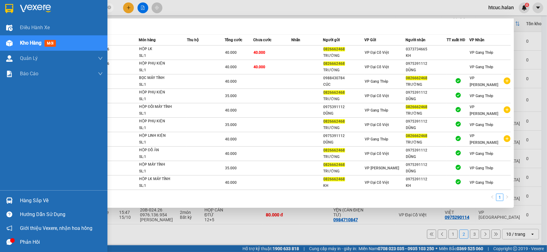
drag, startPoint x: 60, startPoint y: 6, endPoint x: 18, endPoint y: 14, distance: 42.8
click at [18, 14] on section "Kết quả tìm kiếm ( 10 ) Bộ lọc Mã ĐH Trạng thái Món hàng Thu hộ Tổng cước Chưa …" at bounding box center [273, 126] width 547 height 252
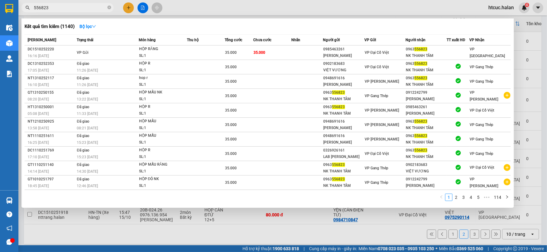
drag, startPoint x: 61, startPoint y: 7, endPoint x: 22, endPoint y: 11, distance: 39.5
click at [22, 11] on div "556823" at bounding box center [60, 7] width 120 height 9
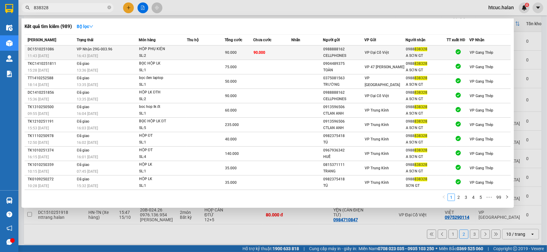
type input "838328"
click at [275, 49] on td "90.000" at bounding box center [272, 52] width 38 height 14
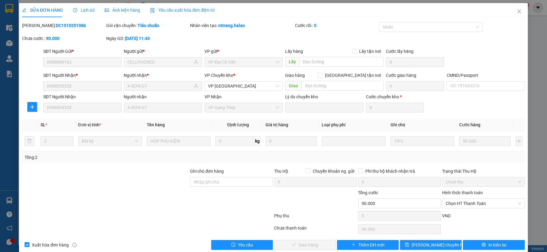
type input "0988888162"
type input "CELLPHONES"
type input "0988838328"
type input "A SƠN GT"
type input "0"
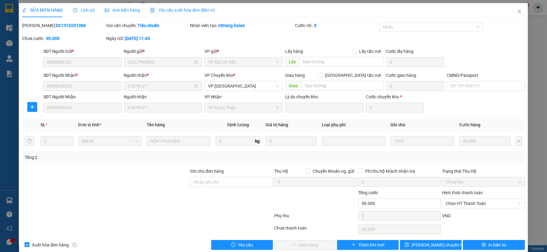
type input "90.000"
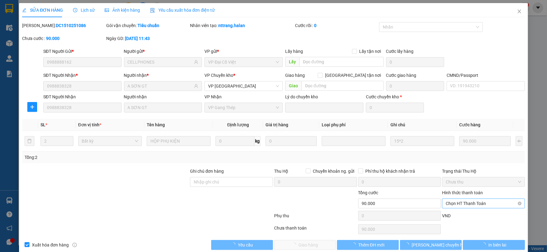
click at [484, 203] on span "Chọn HT Thanh Toán" at bounding box center [482, 203] width 75 height 9
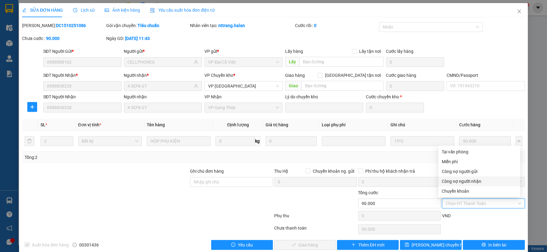
click at [471, 180] on div "Công nợ người nhận" at bounding box center [479, 181] width 75 height 7
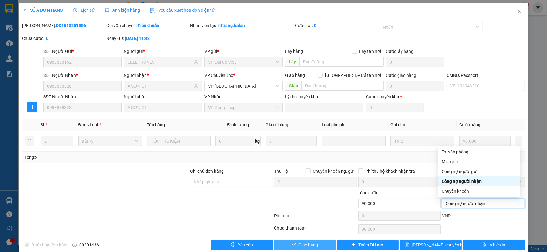
type input "0"
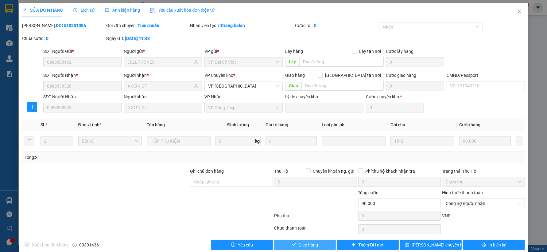
click at [316, 245] on button "Giao hàng" at bounding box center [305, 245] width 62 height 10
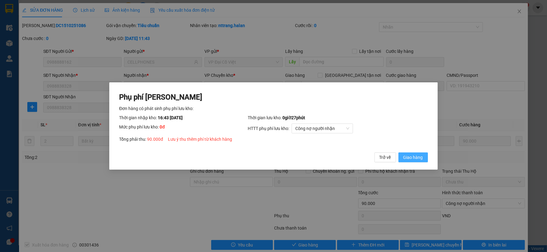
click at [418, 157] on span "Giao hàng" at bounding box center [413, 157] width 20 height 7
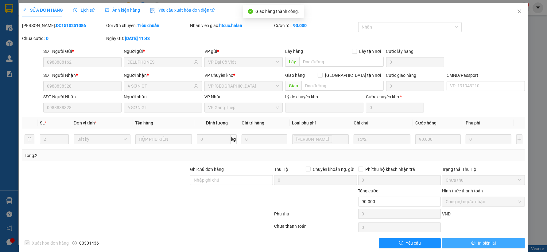
click at [486, 242] on span "In biên lai" at bounding box center [487, 242] width 18 height 7
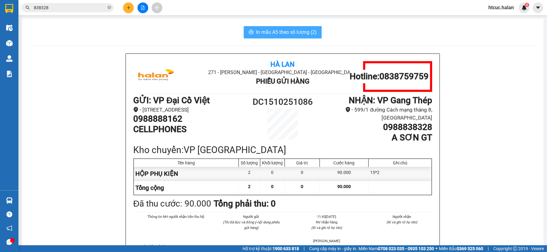
click at [292, 30] on span "In mẫu A5 theo số lượng (2)" at bounding box center [286, 32] width 61 height 8
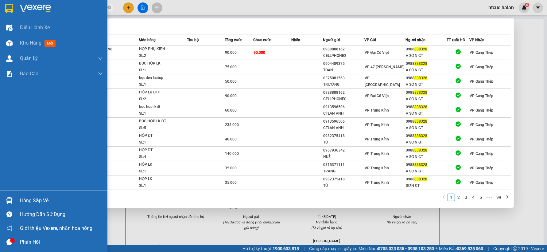
click at [7, 13] on section "Kết quả tìm kiếm ( 989 ) Bộ lọc Mã ĐH Trạng thái Món hàng Thu hộ Tổng cước Chưa…" at bounding box center [273, 126] width 547 height 252
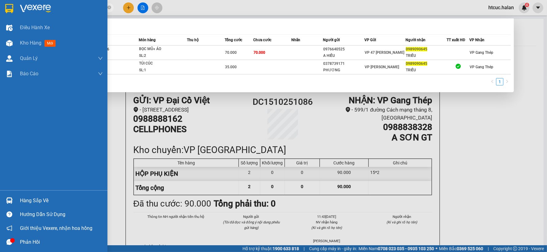
drag, startPoint x: 59, startPoint y: 8, endPoint x: 1, endPoint y: 17, distance: 58.4
click at [1, 17] on section "Kết quả tìm kiếm ( 2 ) Bộ lọc Mã ĐH Trạng thái Món hàng Thu hộ Tổng cước Chưa c…" at bounding box center [273, 126] width 547 height 252
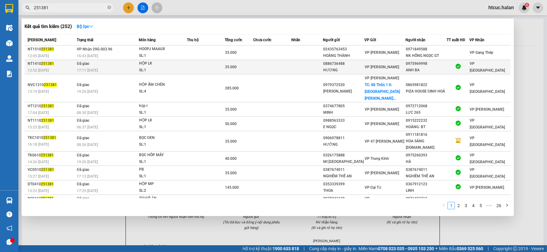
type input "251381"
click at [260, 60] on td at bounding box center [272, 67] width 38 height 14
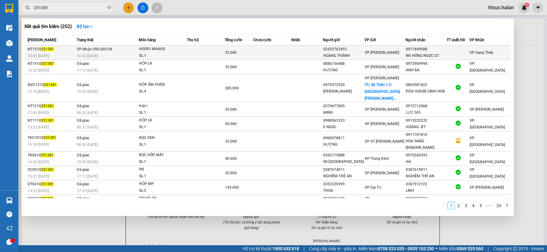
click at [266, 51] on td at bounding box center [272, 52] width 38 height 14
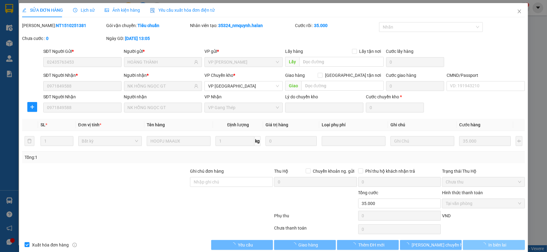
type input "02435763453"
type input "HOÀNG THÀNH"
type input "0971849588"
type input "NK HỒNG NGỌC GT"
type input "0"
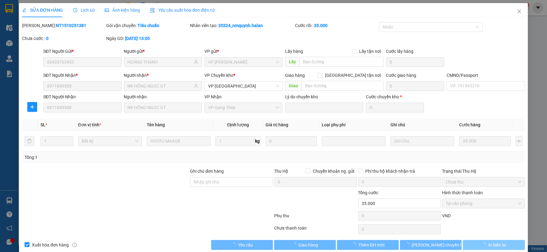
type input "35.000"
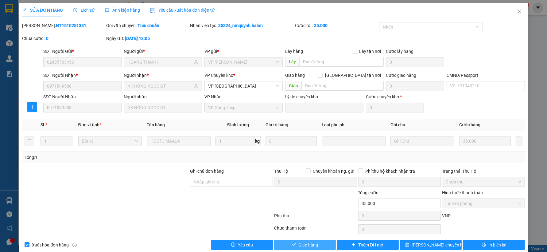
click at [318, 246] on button "Giao hàng" at bounding box center [305, 245] width 62 height 10
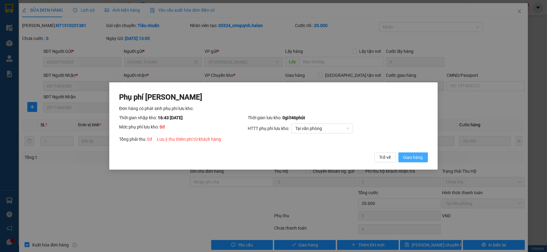
click at [415, 159] on span "Giao hàng" at bounding box center [413, 157] width 20 height 7
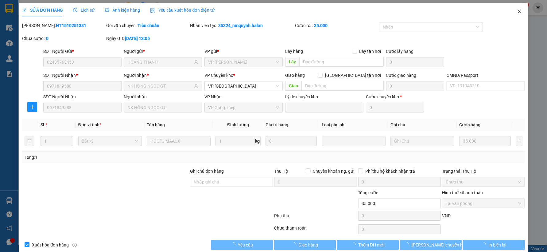
click at [517, 12] on icon "close" at bounding box center [519, 11] width 5 height 5
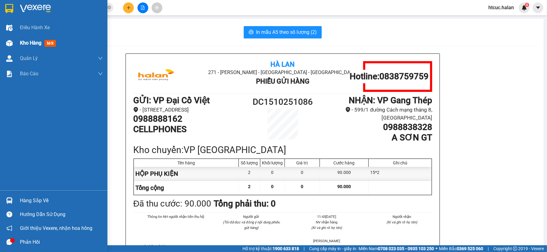
click at [10, 42] on img at bounding box center [9, 43] width 6 height 6
click at [32, 41] on span "Kho hàng" at bounding box center [30, 43] width 21 height 6
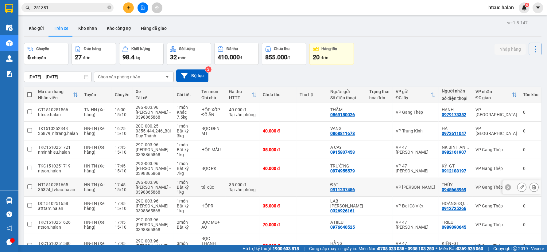
scroll to position [68, 0]
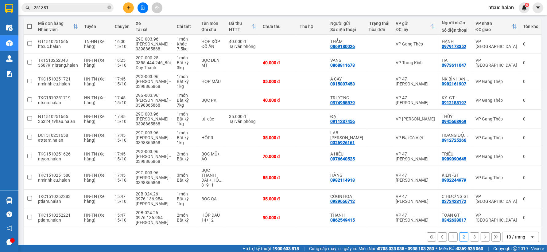
click at [471, 237] on button "3" at bounding box center [474, 236] width 9 height 9
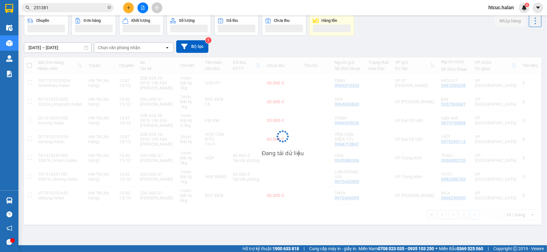
scroll to position [28, 0]
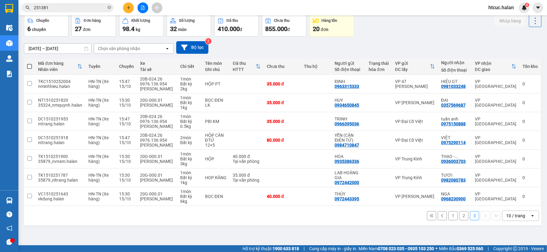
click at [459, 214] on button "2" at bounding box center [463, 215] width 9 height 9
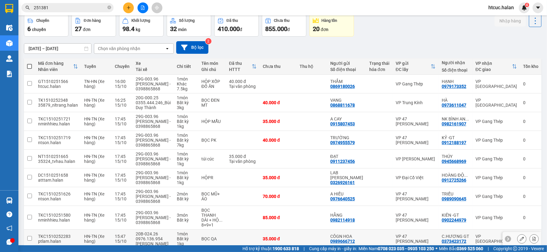
scroll to position [62, 0]
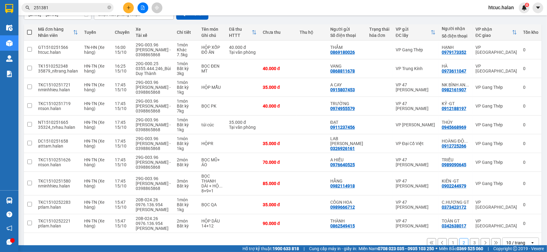
click at [448, 242] on button "1" at bounding box center [452, 242] width 9 height 9
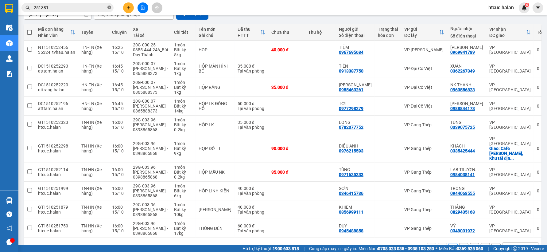
click at [108, 7] on icon "close-circle" at bounding box center [109, 8] width 4 height 4
click at [81, 6] on input "text" at bounding box center [70, 7] width 72 height 7
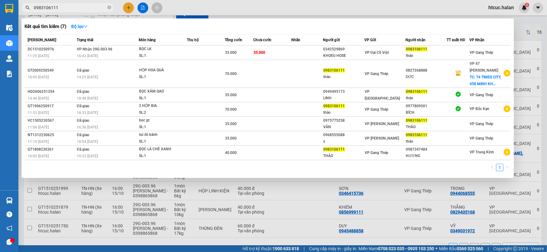
type input "0983106111"
click at [300, 233] on div at bounding box center [273, 126] width 547 height 252
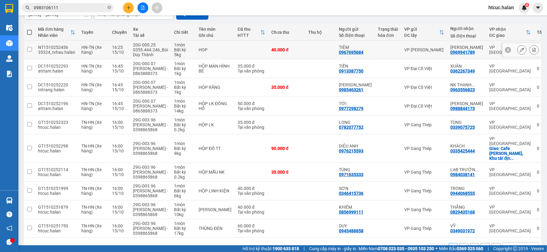
scroll to position [0, 0]
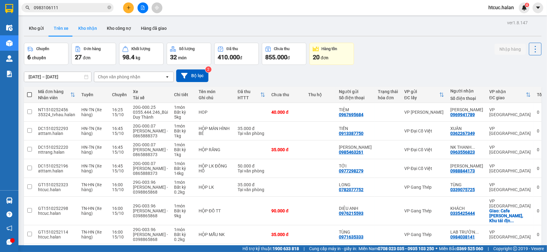
click at [86, 26] on button "Kho nhận" at bounding box center [87, 28] width 29 height 15
type input "17/08/2025 – 15/10/2025"
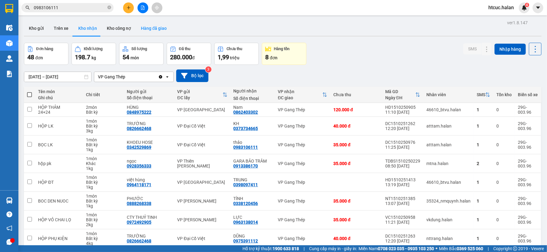
click at [151, 29] on button "Hàng đã giao" at bounding box center [154, 28] width 36 height 15
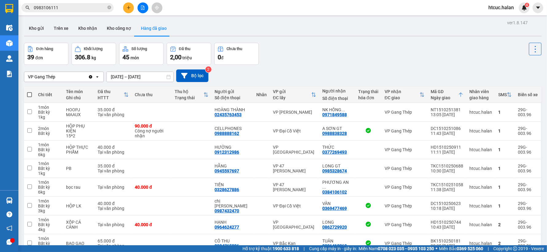
click at [127, 7] on icon "plus" at bounding box center [128, 8] width 4 height 4
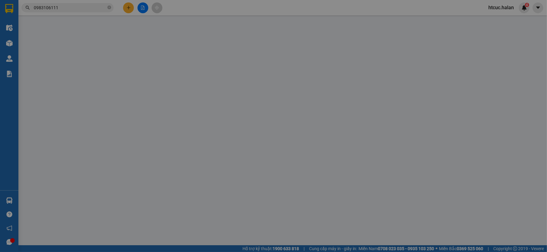
click at [128, 9] on span "Yêu cầu xuất hóa đơn điện tử" at bounding box center [104, 10] width 65 height 5
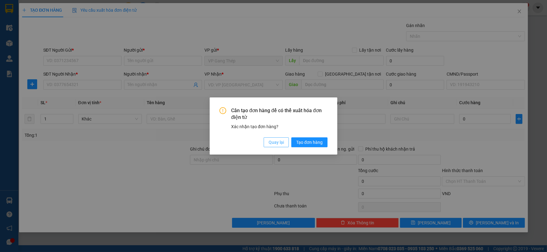
click at [275, 141] on span "Quay lại" at bounding box center [275, 142] width 15 height 7
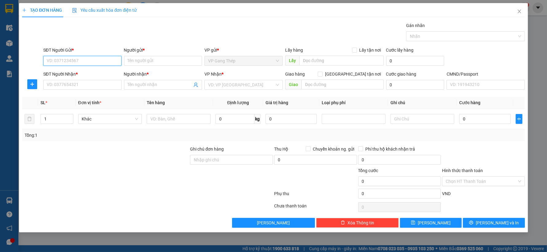
click at [115, 64] on input "SĐT Người Gửi *" at bounding box center [82, 61] width 78 height 10
type input "0962159222"
click at [80, 73] on div "0962159222 - VÂN" at bounding box center [82, 73] width 71 height 7
type input "VÂN"
type input "0962159222"
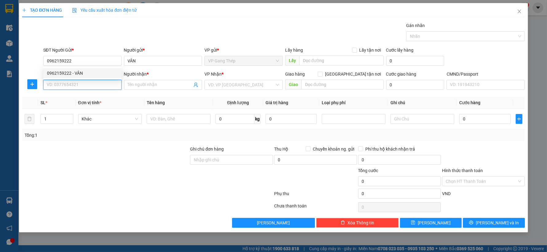
click at [82, 83] on input "SĐT Người Nhận *" at bounding box center [82, 85] width 78 height 10
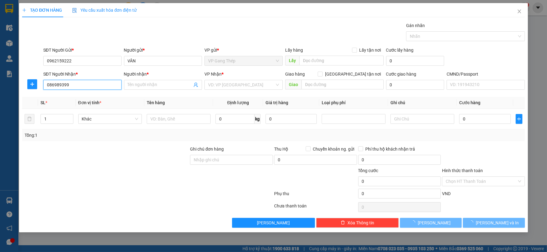
type input "0869893999"
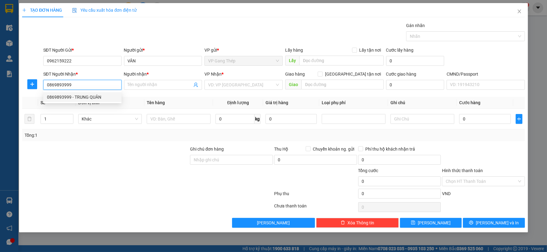
click at [82, 96] on div "0869893999 - TRUNG QUÂN" at bounding box center [82, 97] width 71 height 7
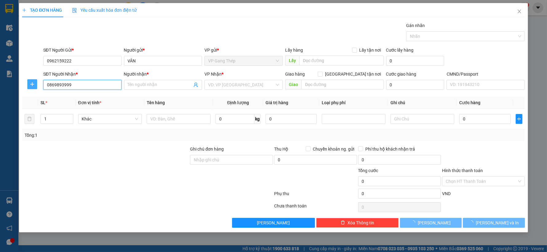
type input "TRUNG QUÂN"
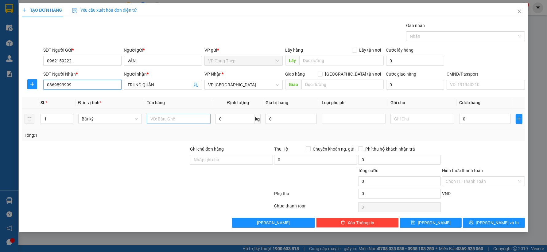
type input "0869893999"
click at [175, 118] on input "text" at bounding box center [179, 119] width 64 height 10
type input "HỘP ĐT"
click at [226, 121] on input "0" at bounding box center [234, 119] width 39 height 10
type input "2"
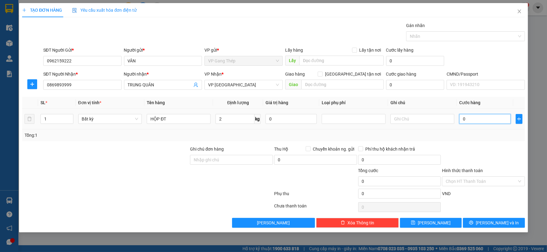
click at [482, 117] on input "0" at bounding box center [484, 119] width 51 height 10
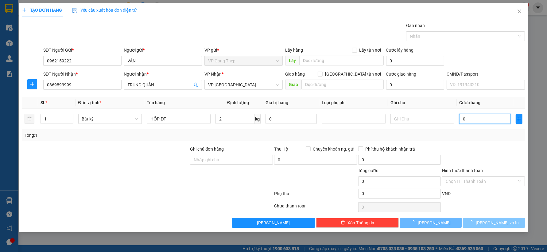
type input "35.000"
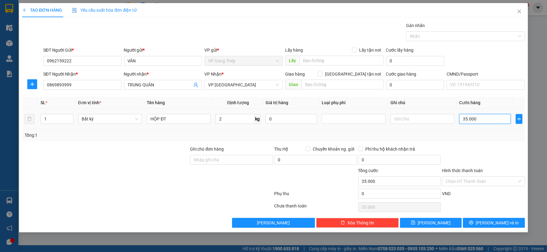
click at [462, 119] on input "35.000" at bounding box center [484, 119] width 51 height 10
type input "2.000"
type input "20.000"
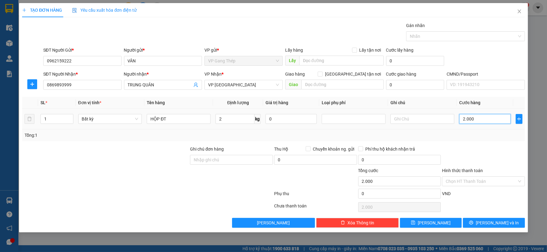
type input "20.000"
click at [491, 219] on span "Lưu và In" at bounding box center [497, 222] width 43 height 7
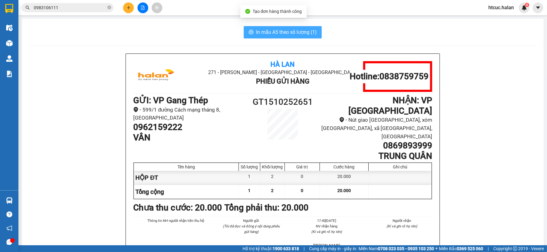
click at [259, 32] on span "In mẫu A5 theo số lượng (1)" at bounding box center [286, 32] width 61 height 8
click at [272, 31] on span "In mẫu A5 theo số lượng (1)" at bounding box center [286, 32] width 61 height 8
click at [288, 34] on span "In mẫu A5 theo số lượng (1)" at bounding box center [286, 32] width 61 height 8
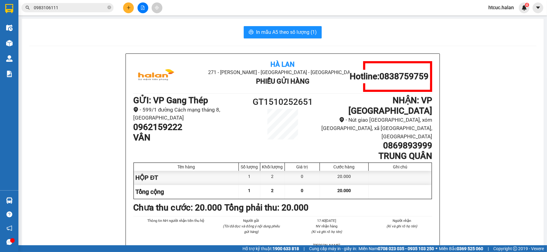
drag, startPoint x: 103, startPoint y: 35, endPoint x: 113, endPoint y: 17, distance: 19.5
click at [103, 34] on div "In mẫu A5 theo số lượng (1)" at bounding box center [282, 32] width 507 height 12
click at [110, 6] on icon "close-circle" at bounding box center [109, 8] width 4 height 4
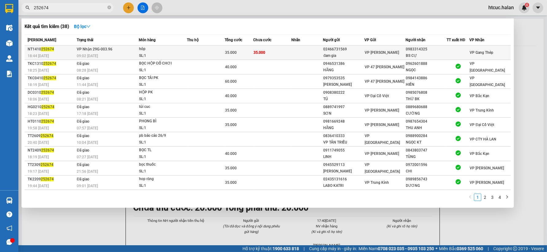
type input "252674"
click at [281, 52] on td "35.000" at bounding box center [272, 52] width 38 height 14
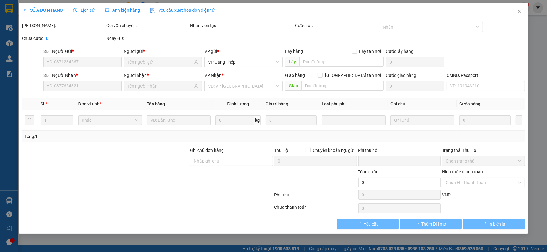
type input "02466731569"
type input "đam gia"
type input "0983314325"
type input "BS CỰ"
type input "0"
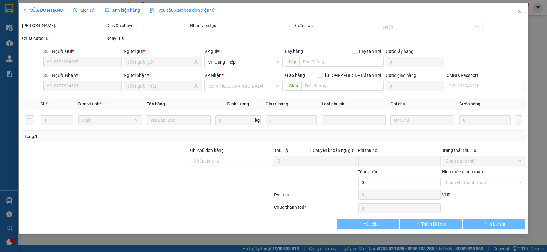
type input "35.000"
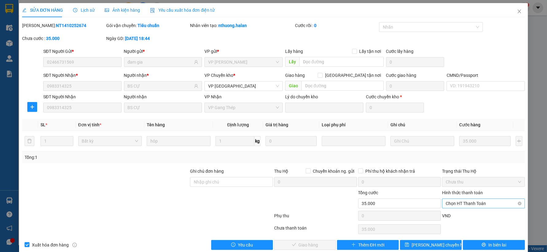
click at [468, 204] on span "Chọn HT Thanh Toán" at bounding box center [482, 203] width 75 height 9
click at [465, 151] on div "Tại văn phòng" at bounding box center [479, 151] width 75 height 7
type input "0"
click at [317, 247] on button "Giao hàng" at bounding box center [305, 245] width 62 height 10
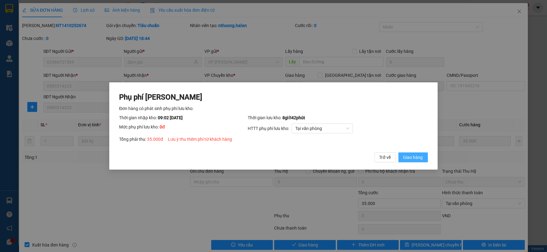
click at [415, 159] on span "Giao hàng" at bounding box center [413, 157] width 20 height 7
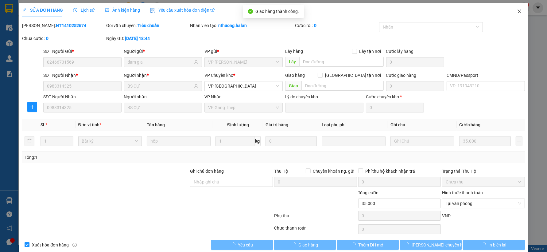
click at [517, 9] on icon "close" at bounding box center [519, 11] width 5 height 5
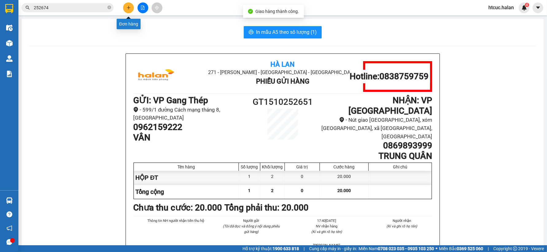
click at [131, 9] on button at bounding box center [128, 7] width 11 height 11
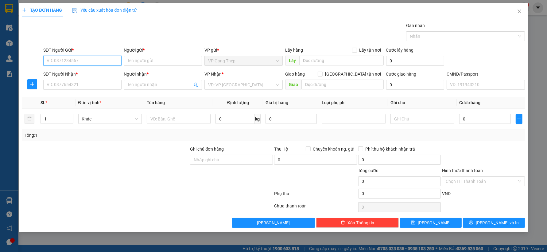
click at [97, 59] on input "SĐT Người Gửi *" at bounding box center [82, 61] width 78 height 10
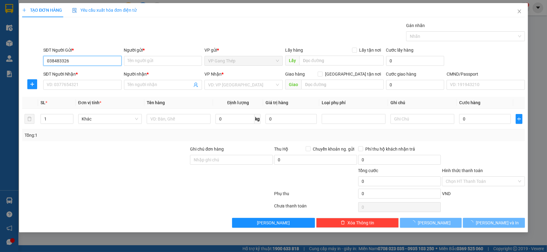
type input "0384833266"
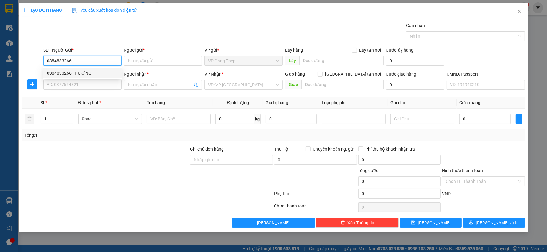
click at [75, 72] on div "0384833266 - HƯƠNG" at bounding box center [82, 73] width 71 height 7
type input "HƯƠNG"
type input "0384833266"
click at [81, 83] on input "SĐT Người Nhận *" at bounding box center [82, 85] width 78 height 10
type input "0825999235"
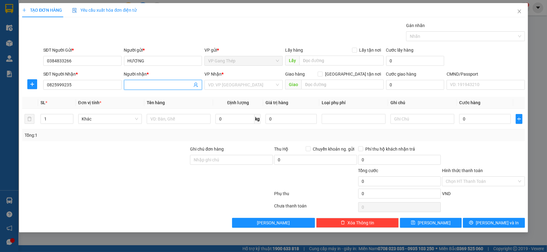
click at [159, 85] on input "Người nhận *" at bounding box center [160, 84] width 65 height 7
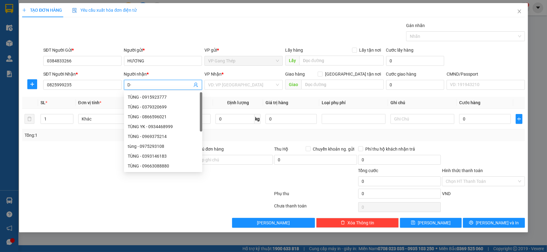
type input "D"
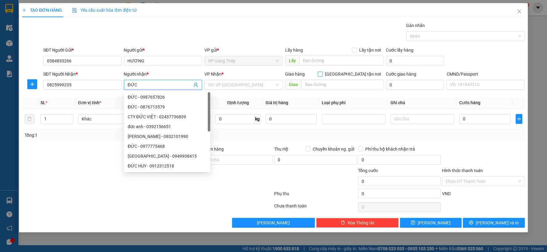
type input "ĐỨC"
click at [322, 74] on input "Giao tận nơi" at bounding box center [320, 73] width 4 height 4
checkbox input "true"
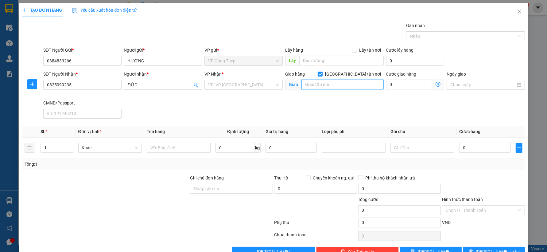
click at [317, 82] on input "text" at bounding box center [342, 84] width 82 height 10
type input "SỐ 32 PHỐ HUẾ, HAI BÀ TRƯNG, HÀ NỘI"
click at [259, 83] on input "search" at bounding box center [241, 84] width 67 height 9
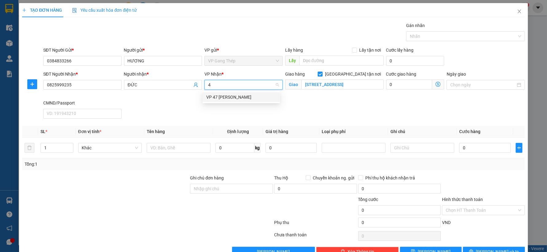
type input "47"
click at [243, 97] on div "VP 47 [PERSON_NAME]" at bounding box center [241, 97] width 70 height 7
click at [435, 83] on icon "dollar-circle" at bounding box center [437, 84] width 5 height 5
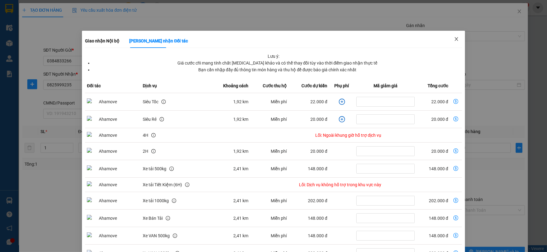
click at [454, 40] on icon "close" at bounding box center [456, 39] width 5 height 5
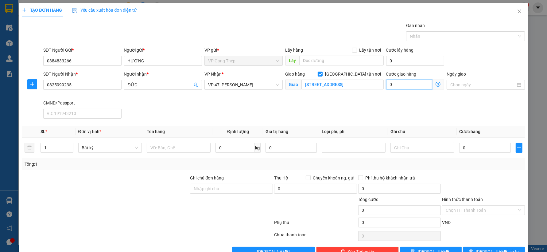
type input "3"
type input "35"
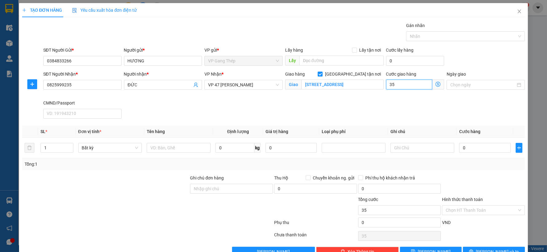
type input "35.000"
click at [435, 84] on icon "dollar-circle" at bounding box center [437, 84] width 5 height 5
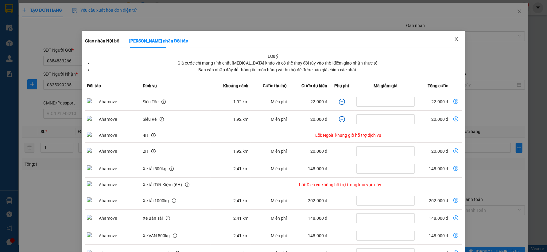
click at [452, 36] on span "Close" at bounding box center [456, 39] width 17 height 17
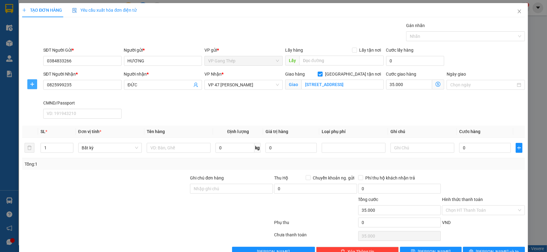
click at [32, 81] on button "button" at bounding box center [32, 84] width 10 height 10
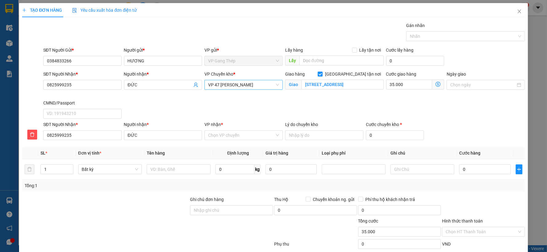
click at [243, 85] on span "VP 47 [PERSON_NAME]" at bounding box center [243, 84] width 71 height 9
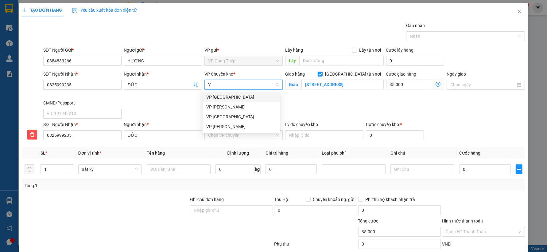
type input "YÊ"
click at [217, 94] on div "VP [GEOGRAPHIC_DATA]" at bounding box center [241, 97] width 70 height 7
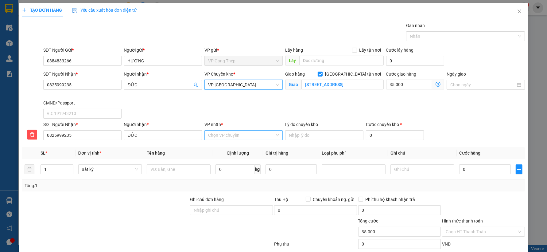
click at [222, 136] on input "VP nhận *" at bounding box center [241, 134] width 67 height 9
type input "47"
click at [231, 142] on div "VP 47 [PERSON_NAME]" at bounding box center [240, 147] width 77 height 10
click at [180, 168] on input "text" at bounding box center [179, 169] width 64 height 10
type input "PB"
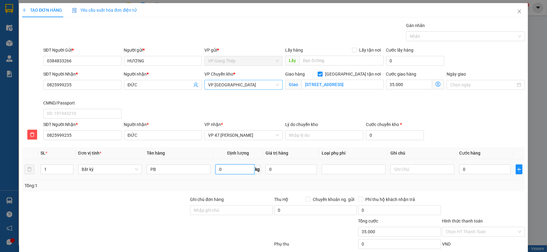
click at [226, 171] on input "0" at bounding box center [234, 169] width 39 height 10
type input "0.2"
click at [484, 170] on input "0" at bounding box center [484, 169] width 51 height 10
type input "35.000"
type input "70.000"
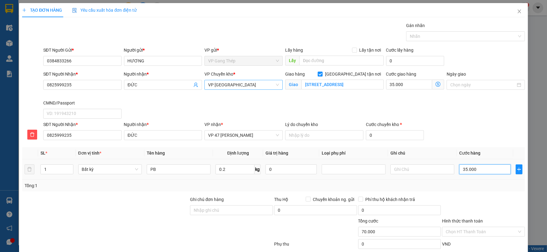
scroll to position [38, 0]
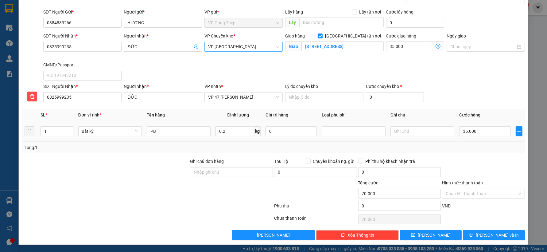
click at [489, 191] on input "Hình thức thanh toán" at bounding box center [480, 193] width 71 height 9
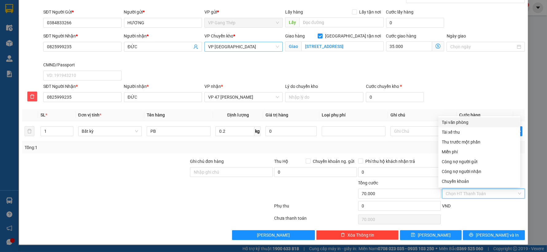
click at [457, 121] on div "Tại văn phòng" at bounding box center [479, 122] width 75 height 7
type input "0"
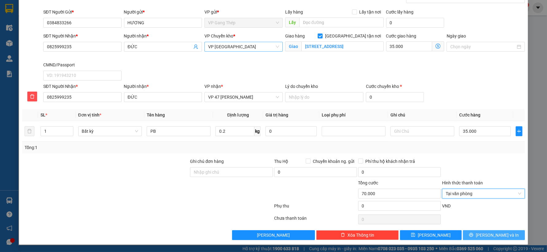
click at [469, 234] on button "Lưu và In" at bounding box center [494, 235] width 62 height 10
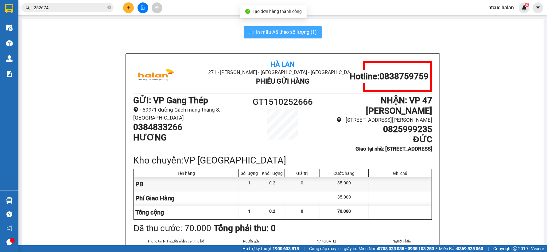
click at [274, 31] on span "In mẫu A5 theo số lượng (1)" at bounding box center [286, 32] width 61 height 8
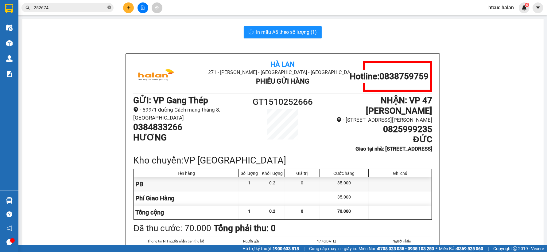
click at [110, 7] on icon "close-circle" at bounding box center [109, 8] width 4 height 4
click at [84, 8] on input "text" at bounding box center [70, 7] width 72 height 7
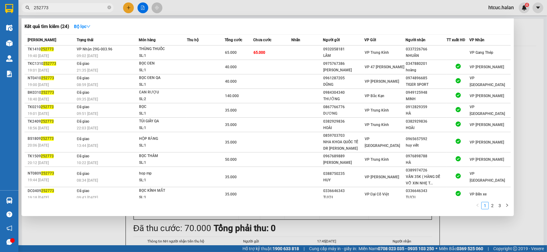
type input "252773"
click at [286, 51] on td "65.000" at bounding box center [272, 52] width 38 height 14
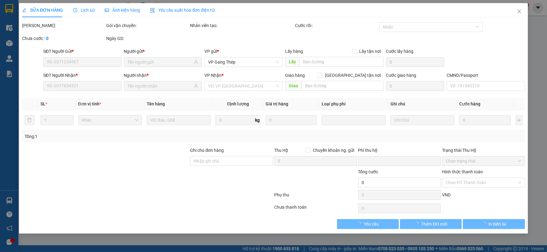
type input "0932058181"
type input "LÂM"
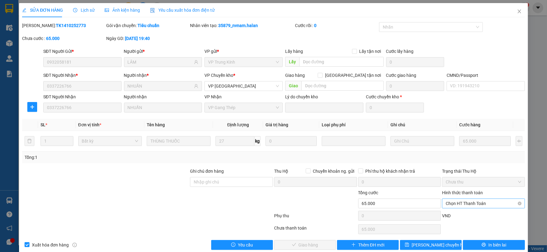
click at [467, 200] on span "Chọn HT Thanh Toán" at bounding box center [482, 203] width 75 height 9
click at [465, 152] on div "Tại văn phòng" at bounding box center [479, 151] width 75 height 7
click at [315, 242] on button "Giao hàng" at bounding box center [305, 245] width 62 height 10
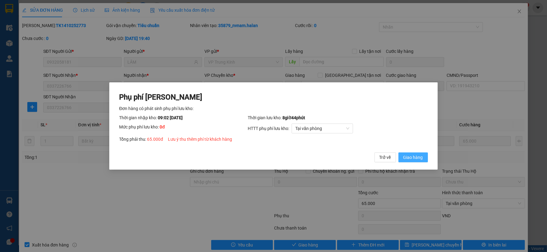
click at [405, 157] on span "Giao hàng" at bounding box center [413, 157] width 20 height 7
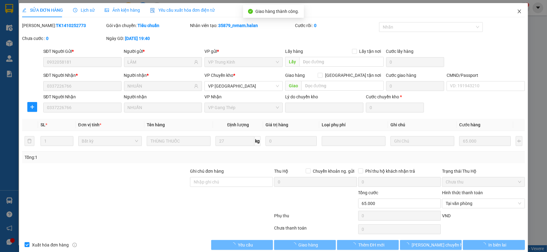
click at [517, 10] on icon "close" at bounding box center [519, 11] width 5 height 5
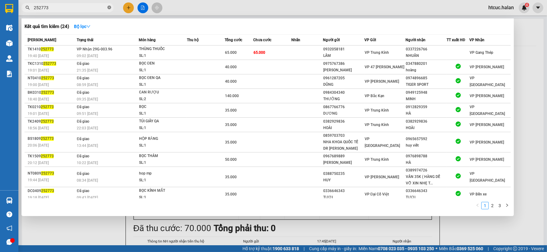
click at [108, 6] on icon "close-circle" at bounding box center [109, 8] width 4 height 4
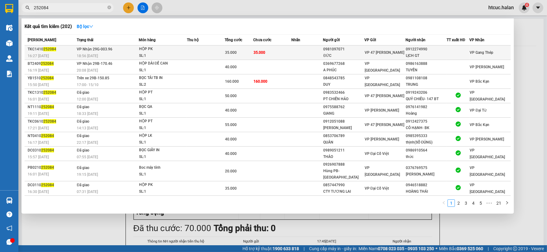
click at [270, 50] on td "35.000" at bounding box center [272, 52] width 38 height 14
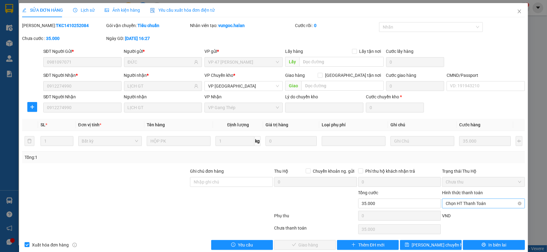
click at [469, 201] on span "Chọn HT Thanh Toán" at bounding box center [482, 203] width 75 height 9
click at [462, 152] on div "Tại văn phòng" at bounding box center [479, 151] width 75 height 7
click at [318, 241] on button "Giao hàng" at bounding box center [305, 245] width 62 height 10
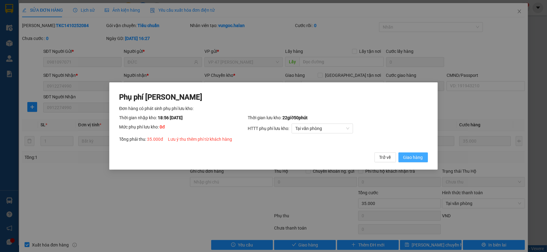
click at [421, 160] on span "Giao hàng" at bounding box center [413, 157] width 20 height 7
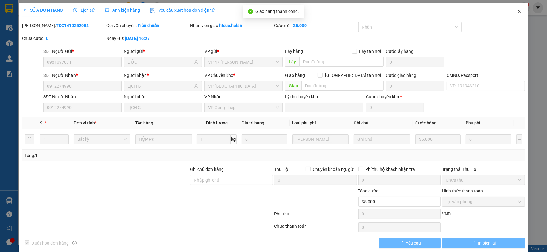
click at [517, 10] on icon "close" at bounding box center [519, 11] width 5 height 5
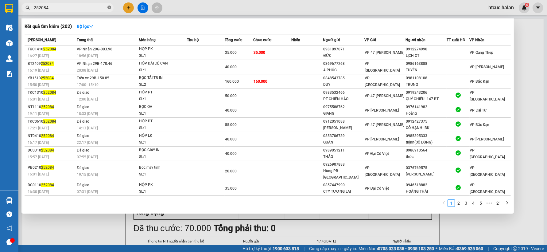
click at [110, 7] on icon "close-circle" at bounding box center [109, 8] width 4 height 4
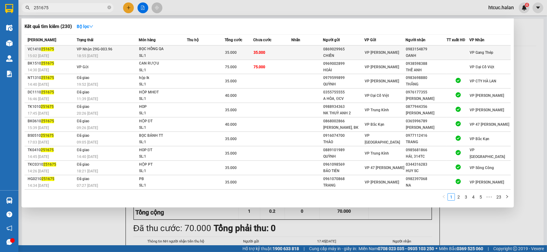
click at [275, 50] on td "35.000" at bounding box center [272, 52] width 38 height 14
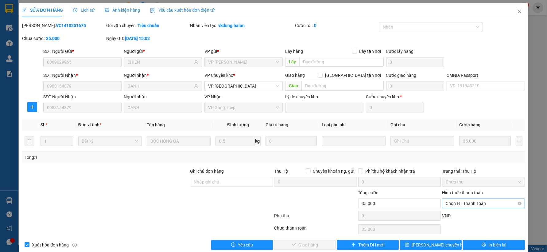
click at [467, 200] on span "Chọn HT Thanh Toán" at bounding box center [482, 203] width 75 height 9
click at [461, 150] on div "Tại văn phòng" at bounding box center [479, 151] width 75 height 7
click at [303, 244] on span "Giao hàng" at bounding box center [309, 244] width 20 height 7
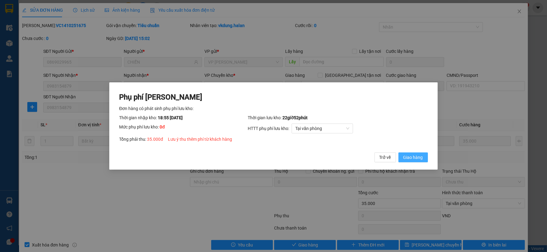
click at [410, 155] on span "Giao hàng" at bounding box center [413, 157] width 20 height 7
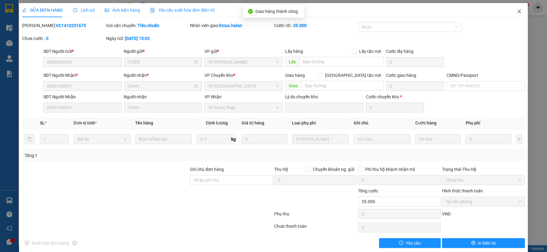
click at [517, 11] on icon "close" at bounding box center [519, 11] width 5 height 5
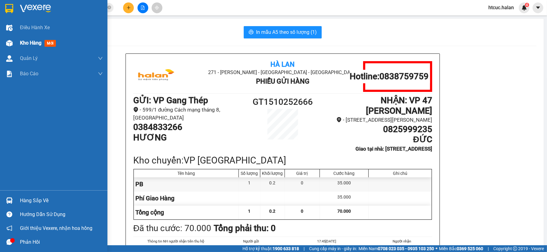
click at [23, 42] on span "Kho hàng" at bounding box center [30, 43] width 21 height 6
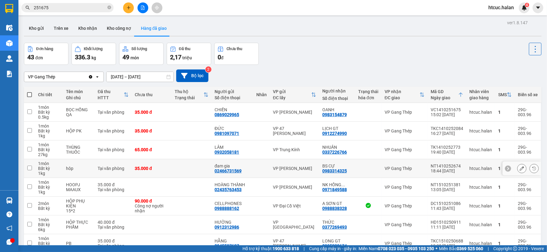
scroll to position [34, 0]
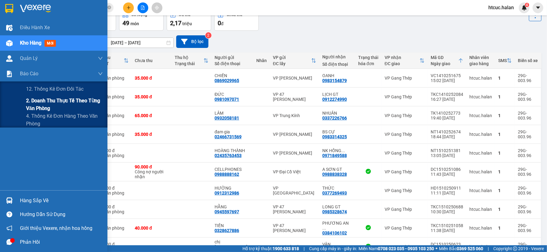
click at [41, 97] on span "2. Doanh thu thực tế theo từng văn phòng" at bounding box center [64, 104] width 77 height 15
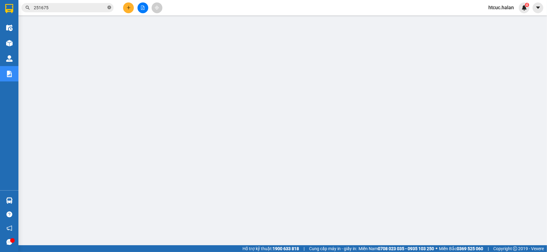
click at [108, 7] on icon "close-circle" at bounding box center [109, 8] width 4 height 4
click at [91, 8] on input "text" at bounding box center [70, 7] width 72 height 7
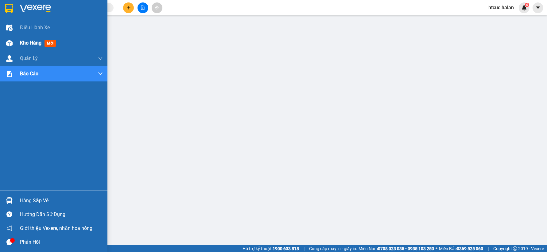
click at [15, 44] on div "Kho hàng mới" at bounding box center [53, 42] width 107 height 15
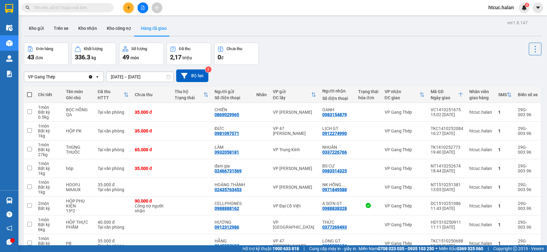
click at [97, 6] on input "text" at bounding box center [70, 7] width 72 height 7
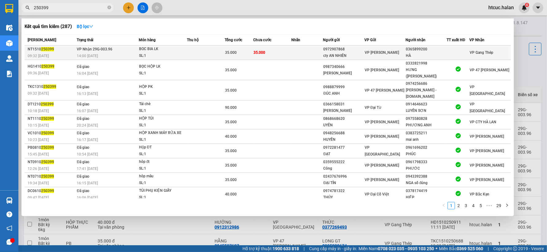
click at [282, 52] on td "35.000" at bounding box center [272, 52] width 38 height 14
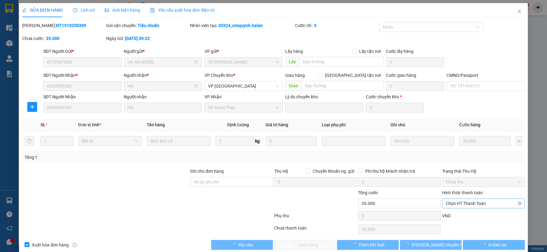
click at [463, 202] on span "Chọn HT Thanh Toán" at bounding box center [482, 203] width 75 height 9
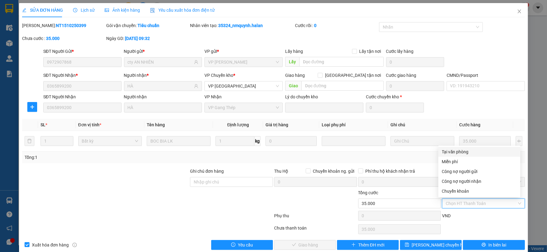
click at [465, 149] on div "Tại văn phòng" at bounding box center [479, 151] width 75 height 7
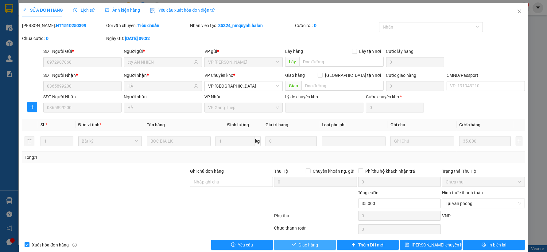
click at [312, 244] on span "Giao hàng" at bounding box center [309, 244] width 20 height 7
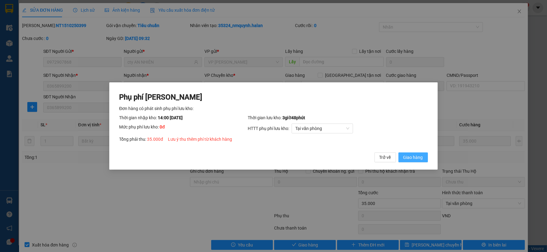
click at [417, 156] on span "Giao hàng" at bounding box center [413, 157] width 20 height 7
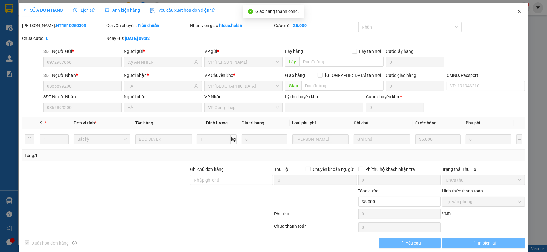
click at [513, 8] on span "Close" at bounding box center [519, 11] width 17 height 17
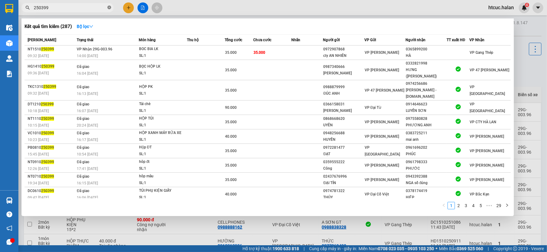
click at [110, 7] on icon "close-circle" at bounding box center [109, 8] width 4 height 4
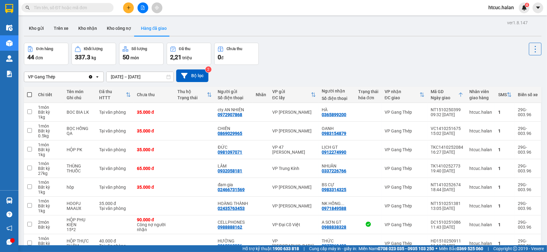
click at [92, 8] on input "text" at bounding box center [70, 7] width 72 height 7
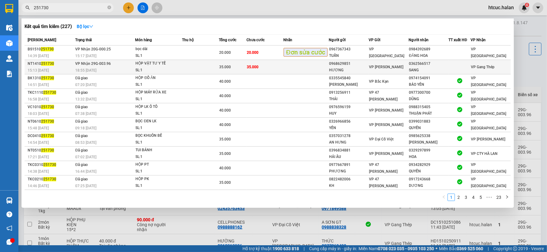
click at [269, 66] on td "35.000" at bounding box center [264, 67] width 37 height 14
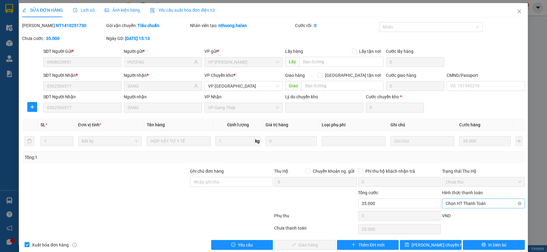
click at [477, 203] on span "Chọn HT Thanh Toán" at bounding box center [482, 203] width 75 height 9
click at [464, 151] on div "Tại văn phòng" at bounding box center [479, 151] width 75 height 7
click at [310, 244] on span "Giao hàng" at bounding box center [309, 244] width 20 height 7
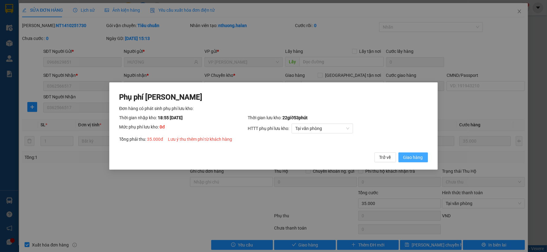
click at [419, 154] on span "Giao hàng" at bounding box center [413, 157] width 20 height 7
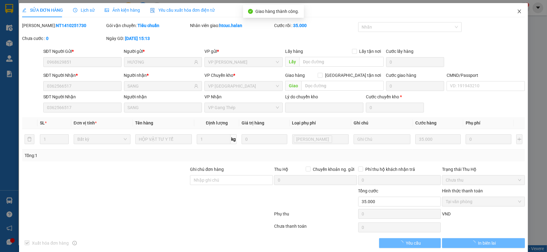
click at [517, 11] on icon "close" at bounding box center [518, 12] width 3 height 4
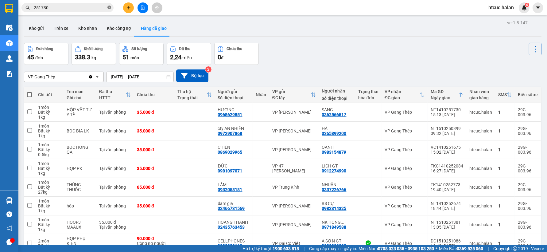
click at [109, 7] on icon "close-circle" at bounding box center [109, 8] width 4 height 4
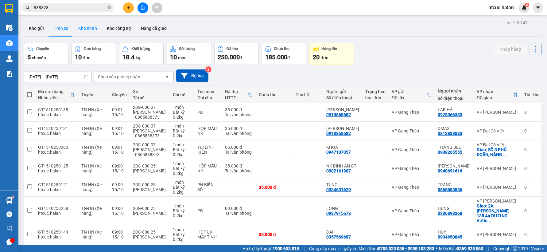
click at [89, 32] on button "Kho nhận" at bounding box center [87, 28] width 29 height 15
type input "[DATE] – [DATE]"
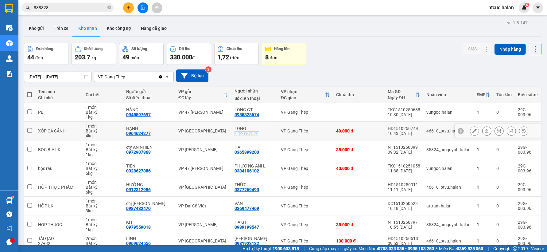
drag, startPoint x: 232, startPoint y: 133, endPoint x: 262, endPoint y: 133, distance: 30.1
click at [262, 133] on td "LONG 0862729920" at bounding box center [254, 130] width 46 height 19
checkbox input "true"
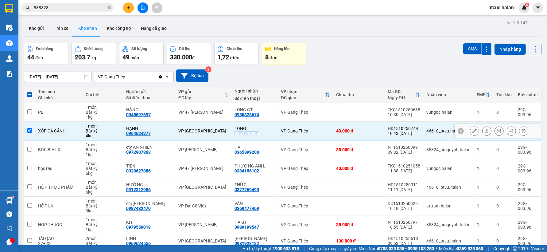
copy div "0862729920"
click at [109, 5] on span at bounding box center [109, 8] width 4 height 6
paste input "0862729920"
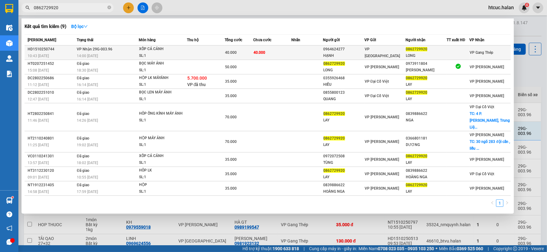
type input "0862729920"
click at [302, 57] on td at bounding box center [307, 52] width 32 height 14
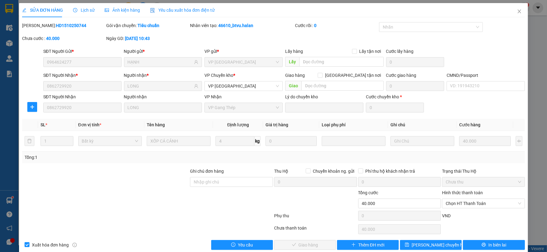
type input "0964624277"
type input "HẠNH"
type input "0862729920"
type input "LONG"
type input "0"
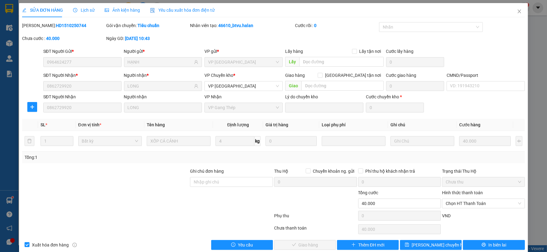
type input "40.000"
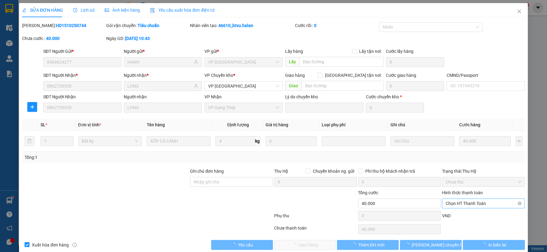
click at [483, 202] on span "Chọn HT Thanh Toán" at bounding box center [482, 203] width 75 height 9
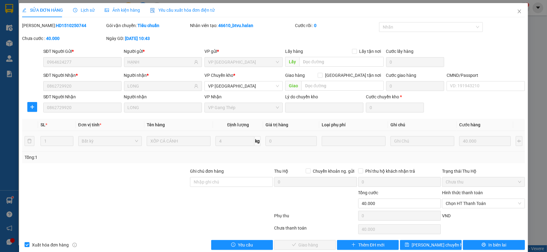
drag, startPoint x: 465, startPoint y: 145, endPoint x: 464, endPoint y: 150, distance: 5.3
click at [464, 149] on div "Total Paid Fee 0 Total UnPaid Fee 40.000 Cash Collection Total Fee Mã ĐH: HD151…" at bounding box center [273, 135] width 502 height 227
click at [475, 204] on span "Chọn HT Thanh Toán" at bounding box center [482, 203] width 75 height 9
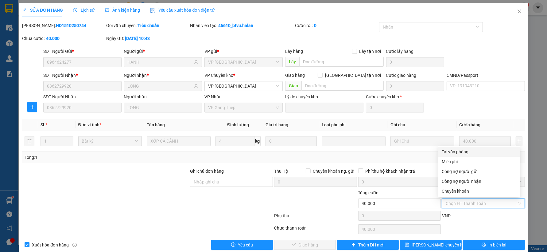
click at [462, 151] on div "Tại văn phòng" at bounding box center [479, 151] width 75 height 7
type input "0"
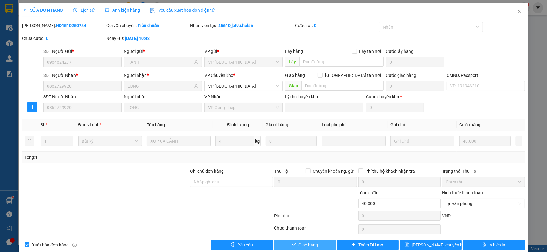
click at [320, 241] on button "Giao hàng" at bounding box center [305, 245] width 62 height 10
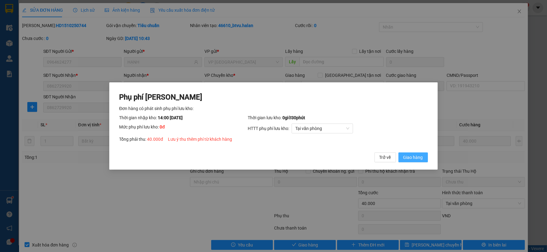
click at [421, 155] on span "Giao hàng" at bounding box center [413, 157] width 20 height 7
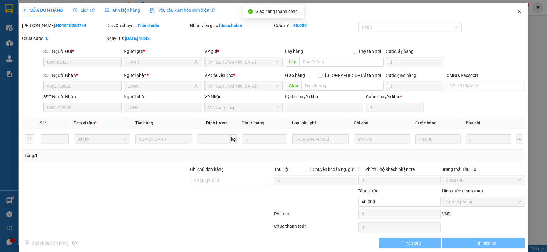
click at [515, 8] on span "Close" at bounding box center [519, 11] width 17 height 17
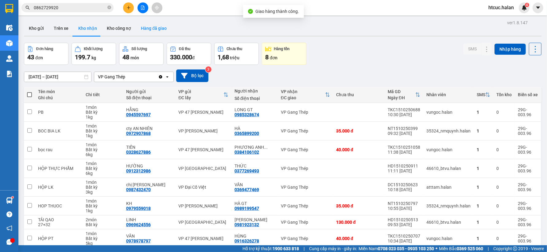
click at [153, 29] on button "Hàng đã giao" at bounding box center [154, 28] width 36 height 15
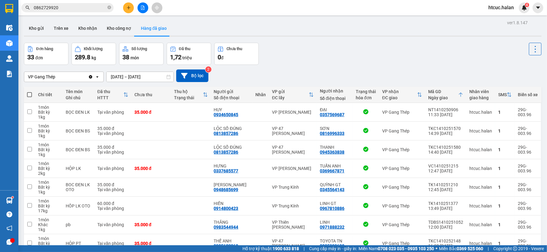
scroll to position [71, 0]
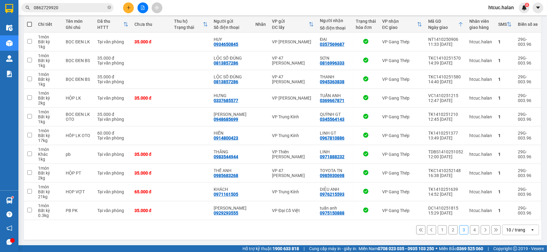
click at [438, 226] on button "1" at bounding box center [442, 229] width 9 height 9
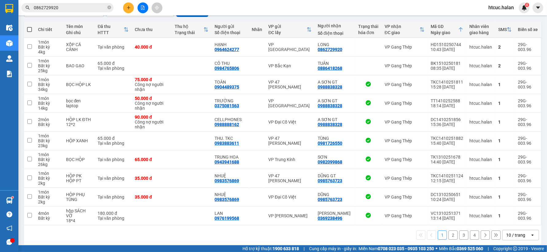
scroll to position [66, 0]
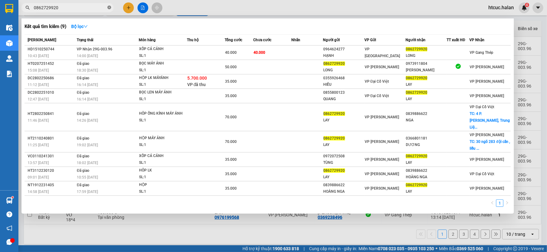
click at [108, 7] on icon "close-circle" at bounding box center [109, 8] width 4 height 4
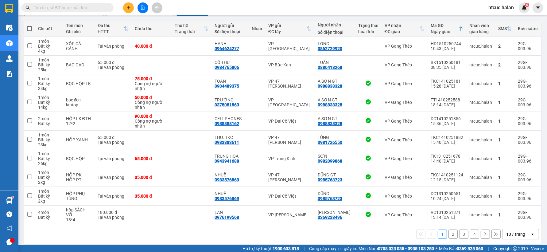
click at [81, 9] on input "text" at bounding box center [70, 7] width 72 height 7
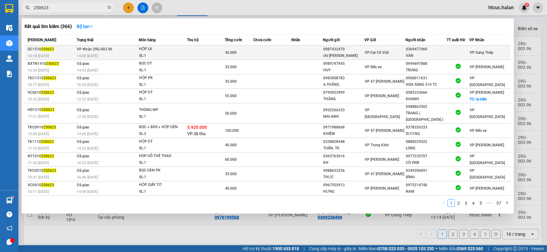
type input "250623"
click at [272, 51] on td at bounding box center [272, 52] width 38 height 14
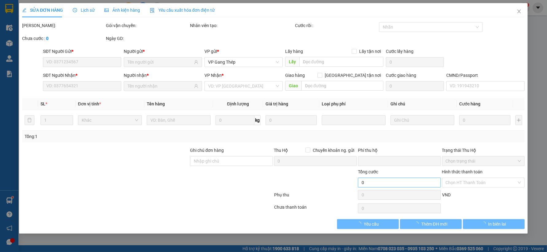
type input "0987432470"
type input "chị [PERSON_NAME]"
type input "0369477469"
type input "VÂN"
type input "0"
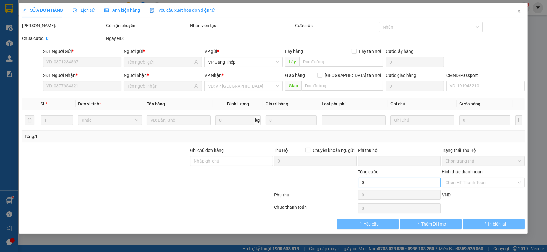
type input "40.000"
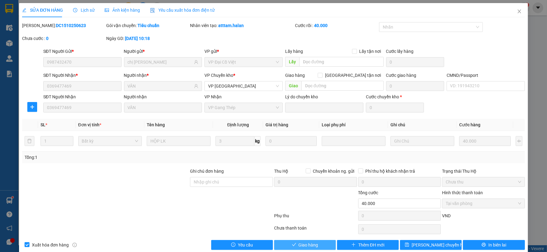
click at [299, 245] on span "Giao hàng" at bounding box center [309, 244] width 20 height 7
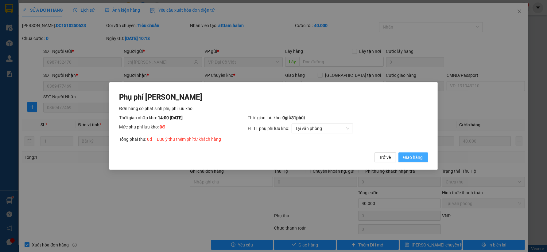
click at [412, 153] on button "Giao hàng" at bounding box center [412, 157] width 29 height 10
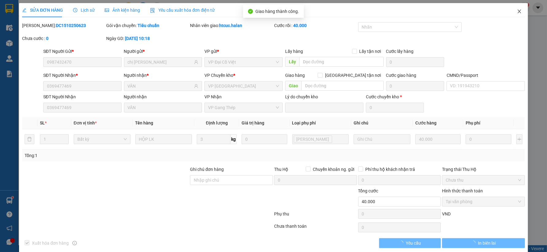
click at [514, 9] on span "Close" at bounding box center [519, 11] width 17 height 17
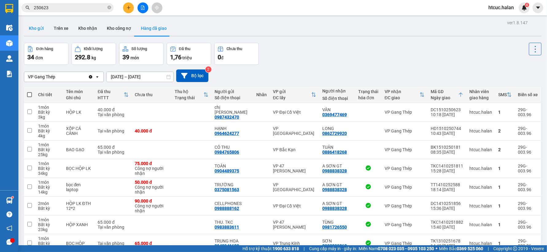
click at [34, 27] on button "Kho gửi" at bounding box center [36, 28] width 25 height 15
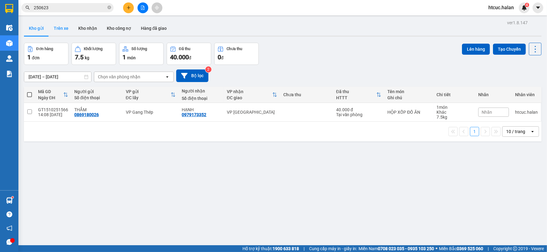
click at [65, 27] on button "Trên xe" at bounding box center [61, 28] width 25 height 15
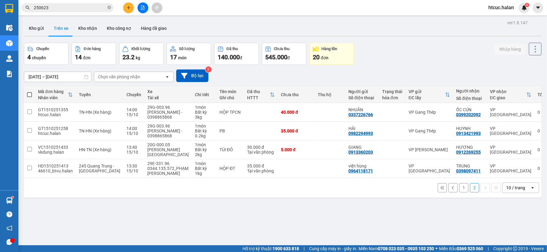
click at [459, 186] on button "1" at bounding box center [463, 187] width 9 height 9
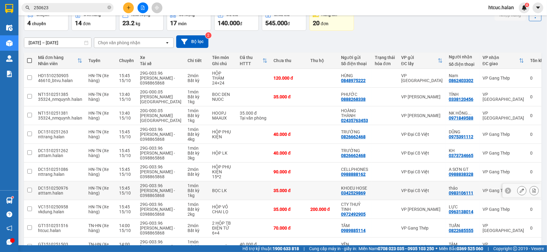
scroll to position [68, 0]
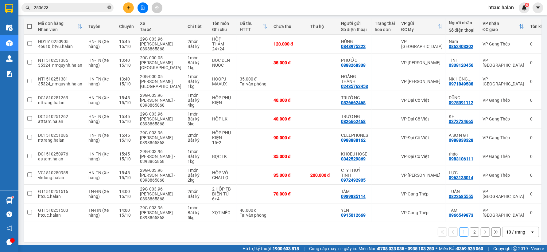
click at [110, 6] on icon "close-circle" at bounding box center [109, 8] width 4 height 4
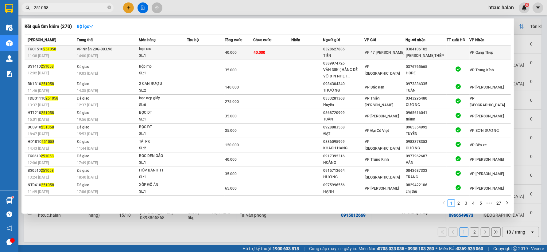
type input "251058"
click at [276, 51] on td "40.000" at bounding box center [272, 52] width 38 height 14
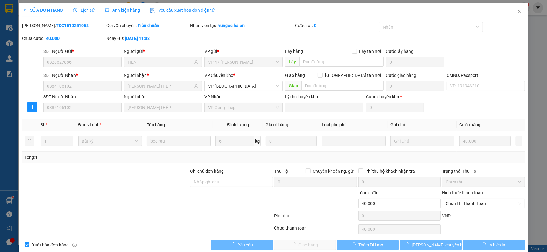
type input "0328627886"
type input "TIẾN"
type input "0384106102"
type input "PHƯƠNG ANH G.THÉP"
type input "0"
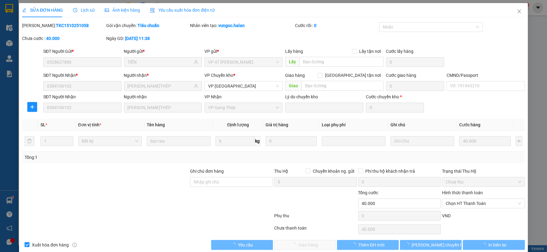
type input "40.000"
click at [476, 206] on span "Chọn HT Thanh Toán" at bounding box center [482, 203] width 75 height 9
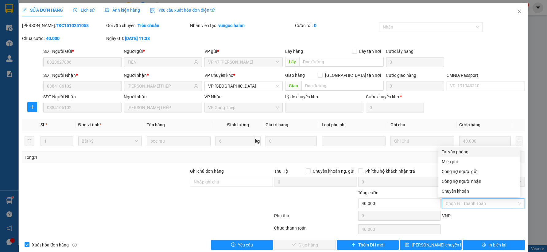
click at [459, 149] on div "Tại văn phòng" at bounding box center [479, 151] width 75 height 7
type input "0"
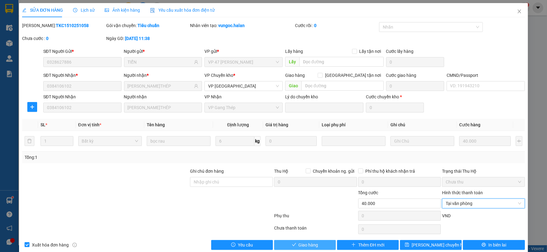
click at [307, 244] on span "Giao hàng" at bounding box center [309, 244] width 20 height 7
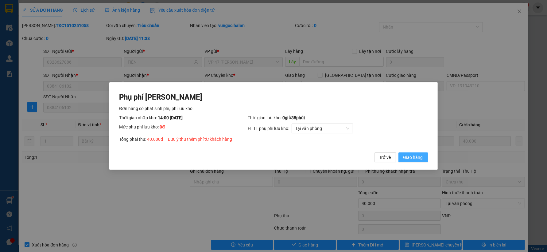
click at [418, 159] on span "Giao hàng" at bounding box center [413, 157] width 20 height 7
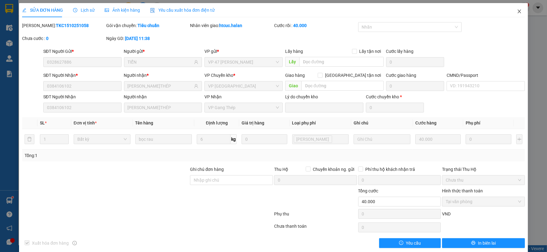
click at [517, 11] on icon "close" at bounding box center [519, 11] width 5 height 5
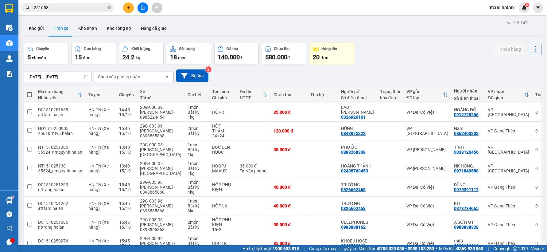
click at [129, 7] on icon "plus" at bounding box center [128, 8] width 4 height 4
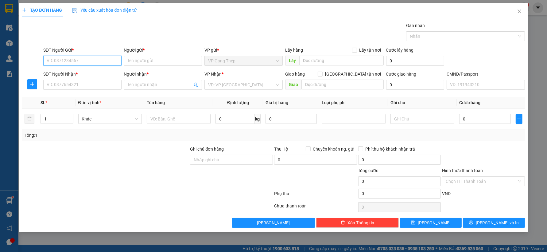
click at [82, 62] on input "SĐT Người Gửi *" at bounding box center [82, 61] width 78 height 10
type input "0945488858"
click at [76, 73] on div "0945488858 - DUY" at bounding box center [82, 73] width 71 height 7
type input "DUY"
type input "0945488858"
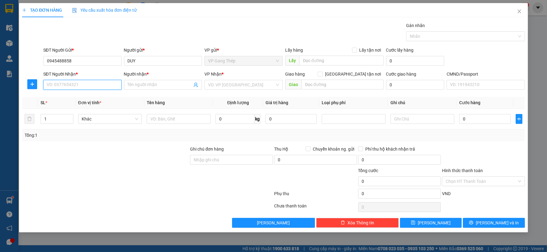
click at [94, 82] on input "SĐT Người Nhận *" at bounding box center [82, 85] width 78 height 10
type input "0349031972"
click at [156, 84] on input "Người nhận *" at bounding box center [160, 84] width 65 height 7
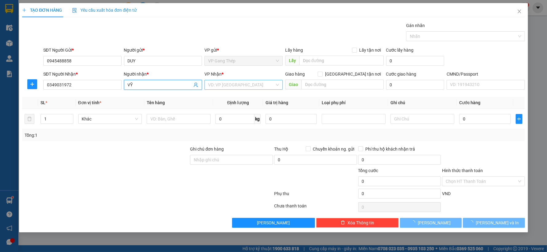
type input "VỸ"
click at [228, 84] on input "search" at bounding box center [241, 84] width 67 height 9
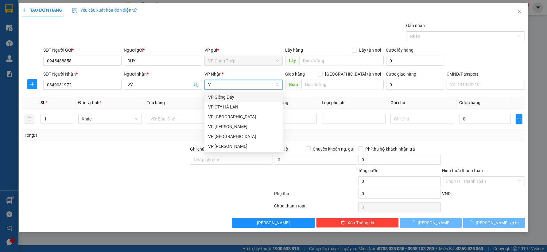
type input "YÊ"
click at [220, 98] on div "VP [GEOGRAPHIC_DATA]" at bounding box center [243, 97] width 71 height 7
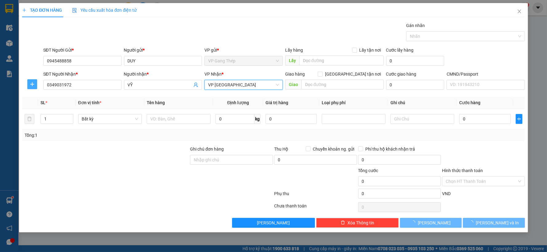
click at [31, 83] on icon "plus" at bounding box center [32, 84] width 5 height 5
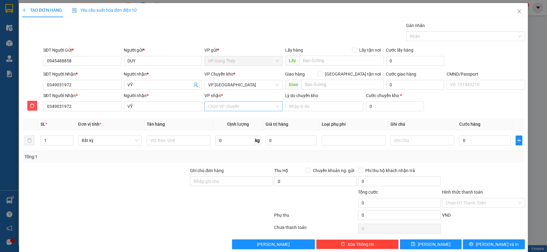
click at [222, 106] on input "VP nhận *" at bounding box center [241, 106] width 67 height 9
type input "CHÍ"
click at [229, 118] on div "VP [PERSON_NAME]" at bounding box center [241, 118] width 70 height 7
click at [169, 141] on input "text" at bounding box center [179, 140] width 64 height 10
type input "THÙNG ĐÈN"
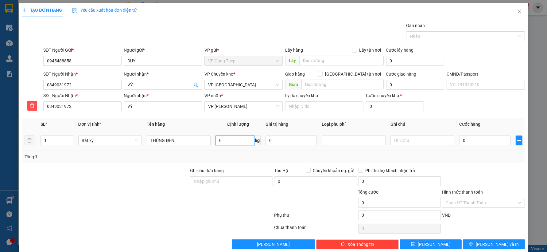
click at [231, 137] on input "0" at bounding box center [234, 140] width 39 height 10
type input "17"
click at [469, 140] on input "0" at bounding box center [484, 140] width 51 height 10
type input "60.000"
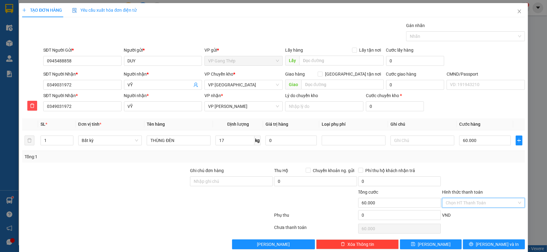
click at [486, 199] on input "Hình thức thanh toán" at bounding box center [480, 202] width 71 height 9
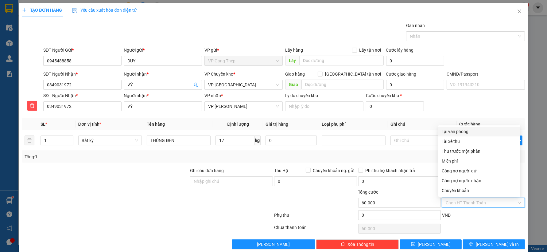
click at [461, 130] on div "Tại văn phòng" at bounding box center [479, 131] width 75 height 7
type input "0"
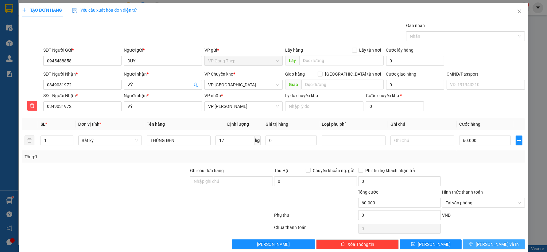
click at [485, 241] on span "[PERSON_NAME] và In" at bounding box center [497, 244] width 43 height 7
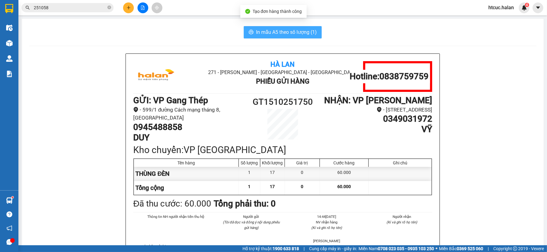
click at [281, 32] on span "In mẫu A5 theo số lượng (1)" at bounding box center [286, 32] width 61 height 8
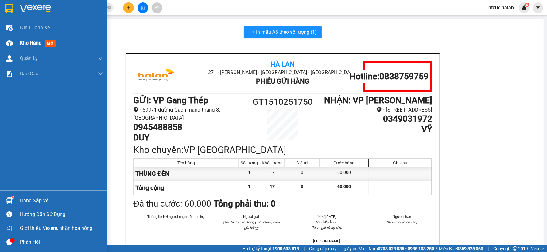
click at [8, 39] on div at bounding box center [9, 43] width 11 height 11
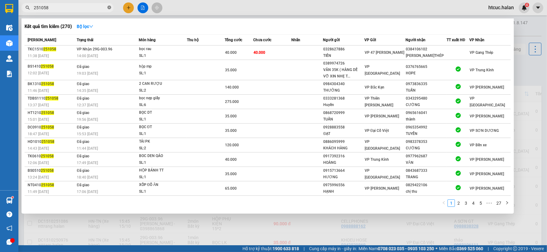
click at [110, 8] on icon "close-circle" at bounding box center [109, 8] width 4 height 4
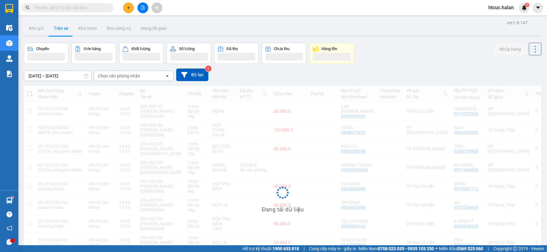
click at [96, 10] on input "text" at bounding box center [70, 7] width 72 height 7
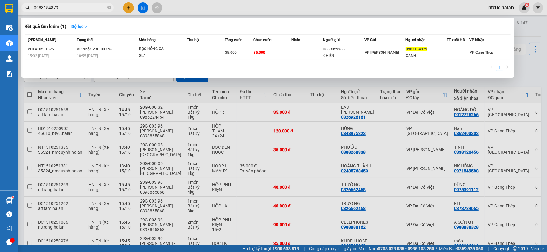
type input "0983154879"
click at [313, 172] on div at bounding box center [273, 126] width 547 height 252
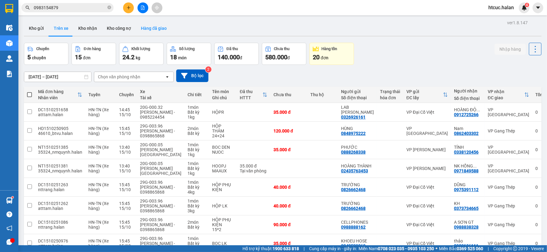
click at [145, 29] on button "Hàng đã giao" at bounding box center [154, 28] width 36 height 15
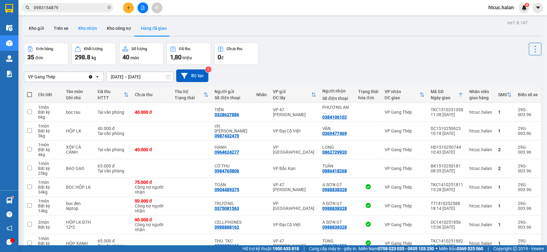
click at [80, 25] on button "Kho nhận" at bounding box center [87, 28] width 29 height 15
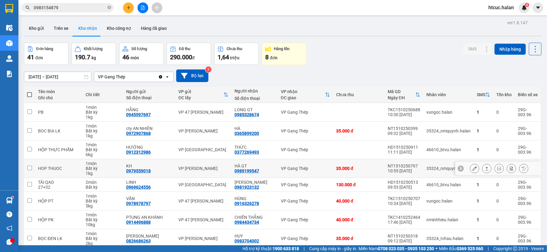
scroll to position [61, 0]
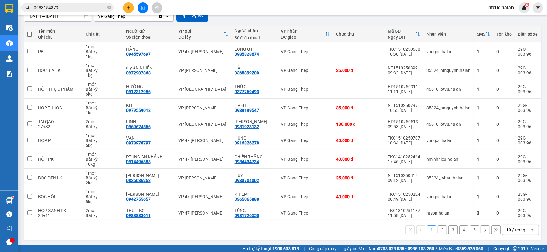
click at [471, 228] on button "5" at bounding box center [474, 229] width 9 height 9
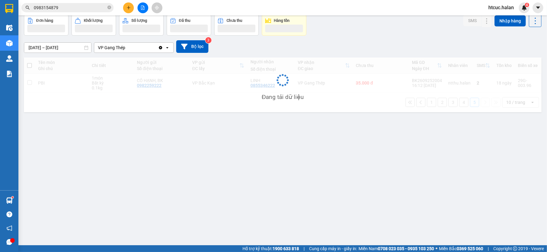
scroll to position [28, 0]
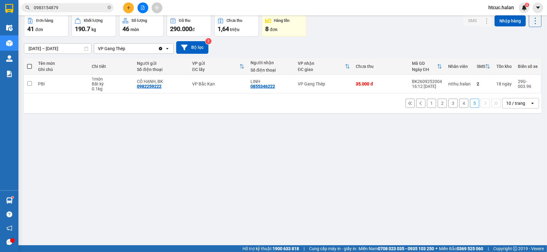
click at [459, 103] on button "4" at bounding box center [463, 102] width 9 height 9
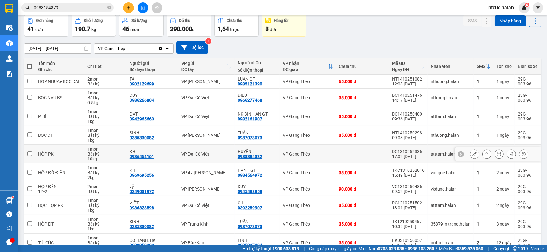
scroll to position [61, 0]
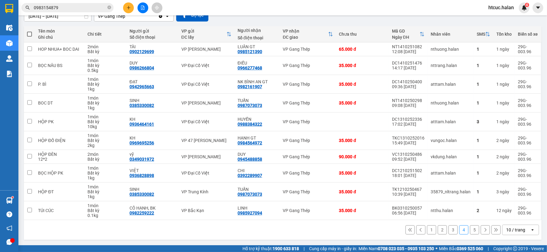
click at [448, 230] on button "3" at bounding box center [452, 229] width 9 height 9
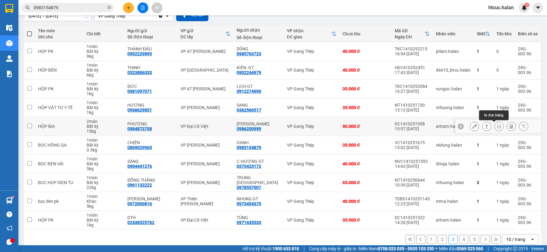
click at [497, 127] on icon at bounding box center [499, 126] width 4 height 4
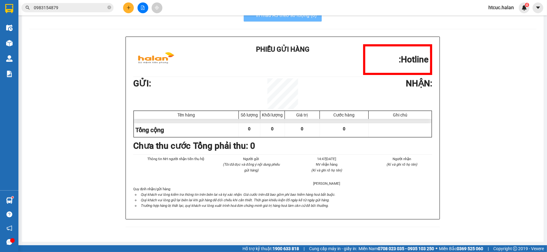
scroll to position [18, 0]
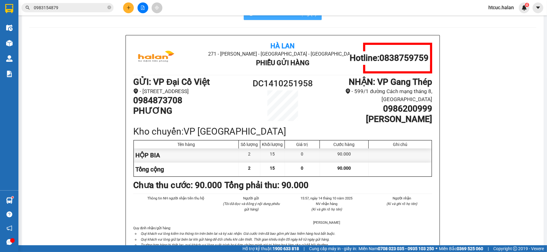
click at [295, 16] on span "In mẫu A5 theo số lượng (2)" at bounding box center [286, 14] width 61 height 8
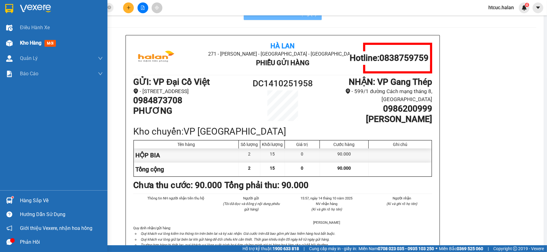
click at [12, 42] on img at bounding box center [9, 43] width 6 height 6
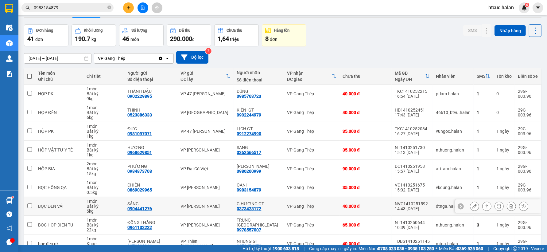
drag, startPoint x: 474, startPoint y: 207, endPoint x: 474, endPoint y: 210, distance: 3.1
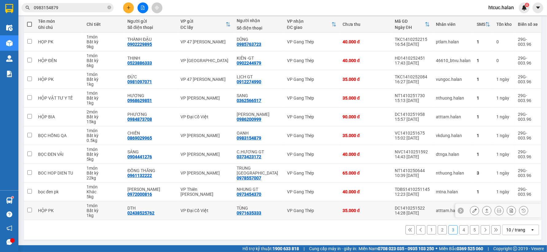
drag, startPoint x: 474, startPoint y: 210, endPoint x: 437, endPoint y: 229, distance: 41.4
click at [438, 229] on button "2" at bounding box center [442, 229] width 9 height 9
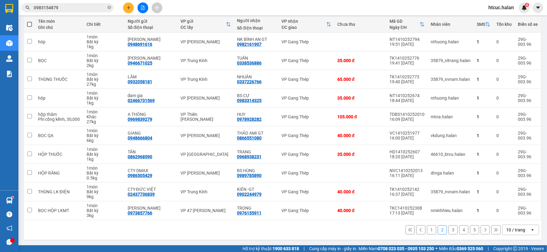
click at [427, 228] on button "1" at bounding box center [431, 229] width 9 height 9
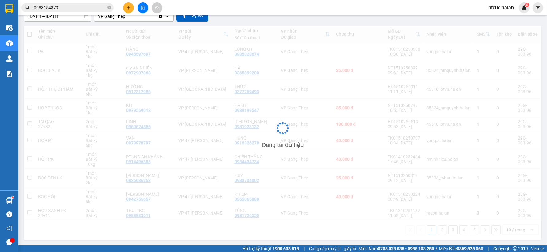
scroll to position [61, 0]
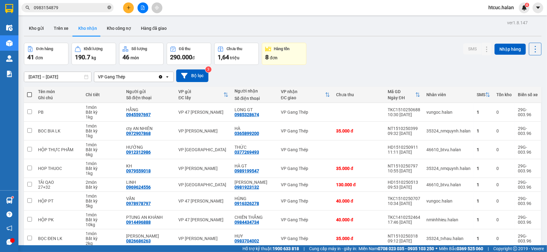
scroll to position [61, 0]
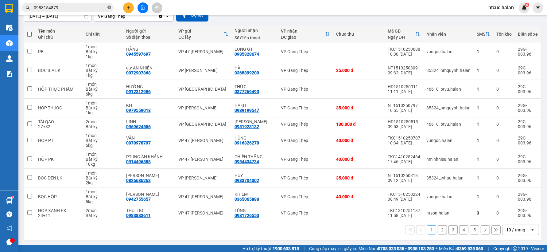
click at [110, 8] on icon "close-circle" at bounding box center [109, 8] width 4 height 4
paste input "0984038141"
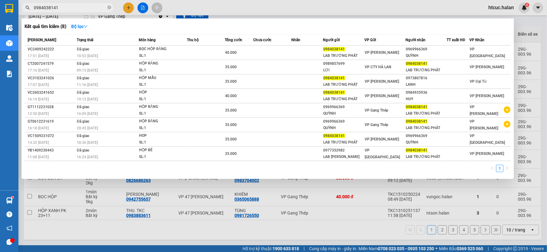
type input "0984038141"
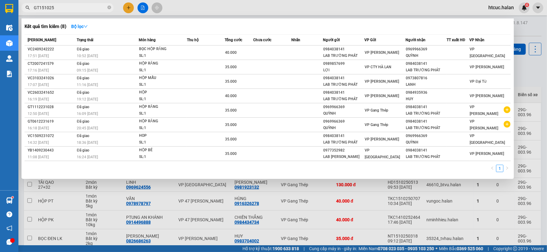
scroll to position [61, 0]
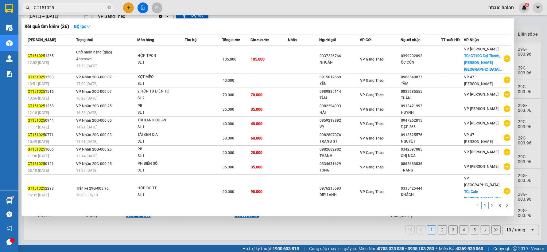
type input "GT151025"
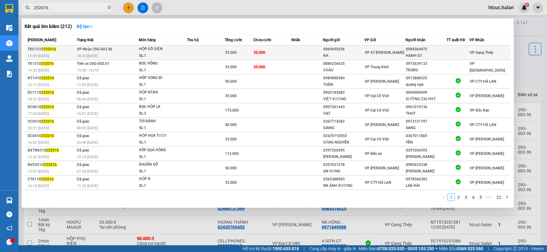
type input "252016"
click at [281, 51] on td "35.000" at bounding box center [272, 52] width 38 height 14
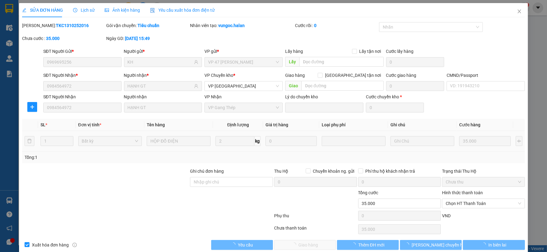
type input "0969695256"
type input "KH"
type input "0984564972"
type input "HẠNH GT"
type input "0"
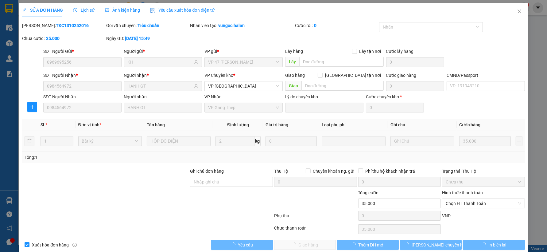
type input "35.000"
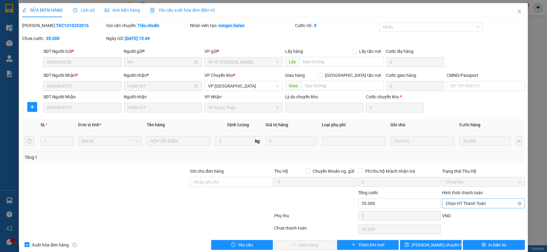
click at [464, 200] on span "Chọn HT Thanh Toán" at bounding box center [482, 203] width 75 height 9
click at [462, 151] on div "Tại văn phòng" at bounding box center [479, 151] width 75 height 7
type input "0"
click at [324, 246] on button "Giao hàng" at bounding box center [305, 245] width 62 height 10
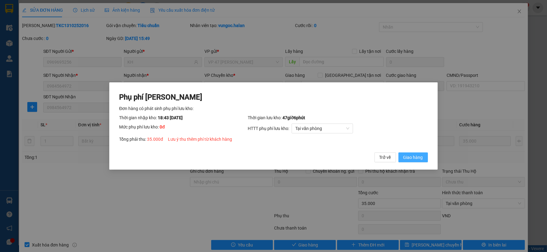
click at [417, 157] on span "Giao hàng" at bounding box center [413, 157] width 20 height 7
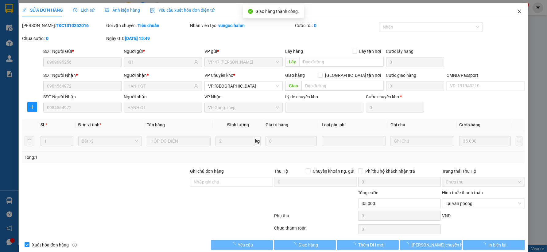
click at [517, 12] on icon "close" at bounding box center [519, 11] width 5 height 5
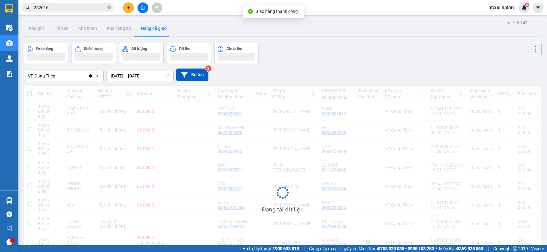
click at [513, 11] on div "htcuc.halan 4" at bounding box center [506, 7] width 46 height 11
click at [109, 7] on icon "close-circle" at bounding box center [109, 8] width 4 height 4
click at [92, 6] on input "text" at bounding box center [70, 7] width 72 height 7
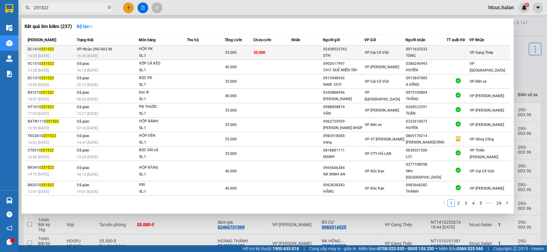
type input "251522"
click at [287, 51] on td "35.000" at bounding box center [272, 52] width 38 height 14
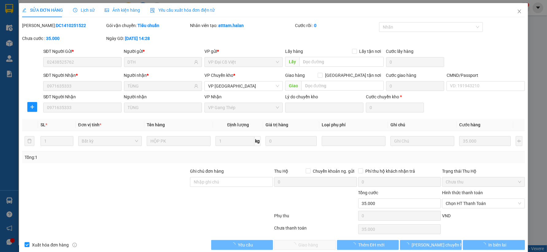
type input "02438525762"
type input "DTH"
type input "0971635333"
type input "TÙNG"
type input "0"
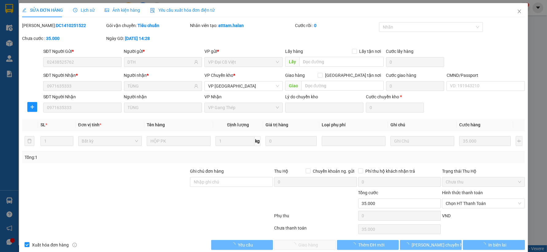
type input "35.000"
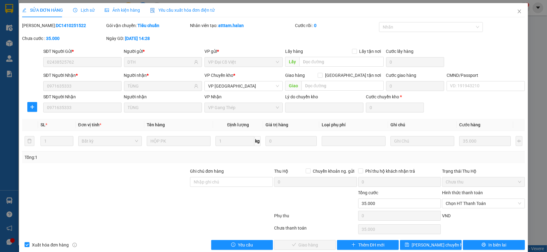
drag, startPoint x: 462, startPoint y: 201, endPoint x: 458, endPoint y: 198, distance: 5.0
click at [462, 200] on span "Chọn HT Thanh Toán" at bounding box center [482, 203] width 75 height 9
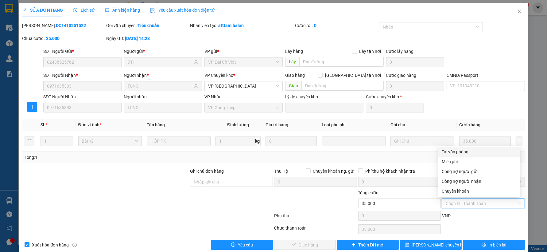
click at [458, 151] on div "Tại văn phòng" at bounding box center [479, 151] width 75 height 7
type input "0"
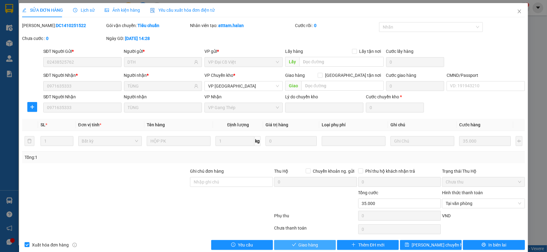
click at [310, 244] on span "Giao hàng" at bounding box center [309, 244] width 20 height 7
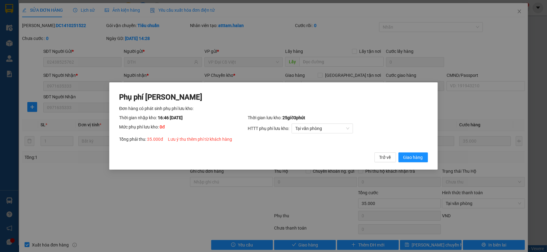
drag, startPoint x: 412, startPoint y: 155, endPoint x: 412, endPoint y: 152, distance: 3.4
click at [412, 155] on span "Giao hàng" at bounding box center [413, 157] width 20 height 7
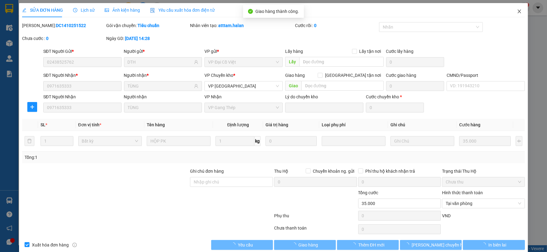
click at [517, 11] on icon "close" at bounding box center [518, 12] width 3 height 4
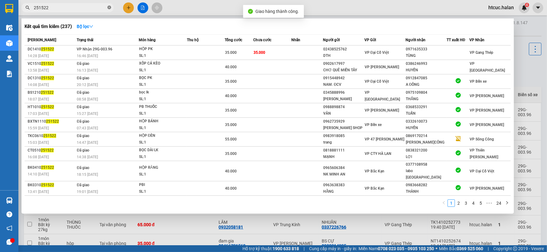
click at [109, 8] on icon "close-circle" at bounding box center [109, 8] width 4 height 4
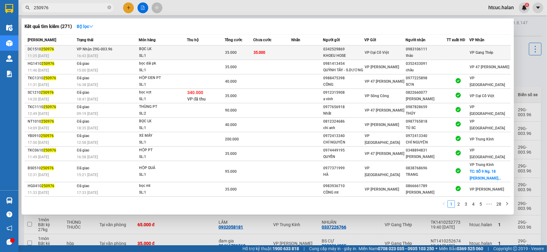
type input "250976"
click at [277, 51] on td "35.000" at bounding box center [272, 52] width 38 height 14
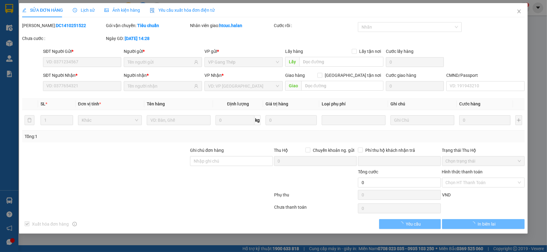
type input "0342529869"
type input "KHOEU HOSE"
type input "0983106111"
type input "thảo"
type input "0"
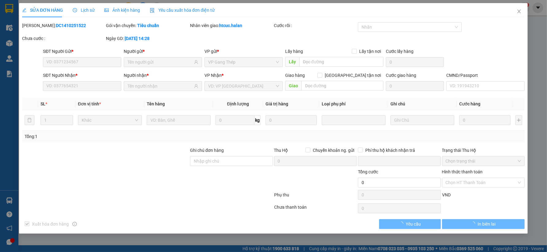
type input "35.000"
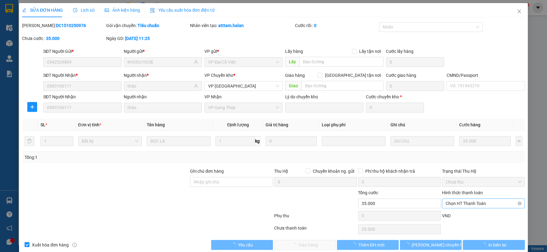
click at [468, 201] on span "Chọn HT Thanh Toán" at bounding box center [482, 203] width 75 height 9
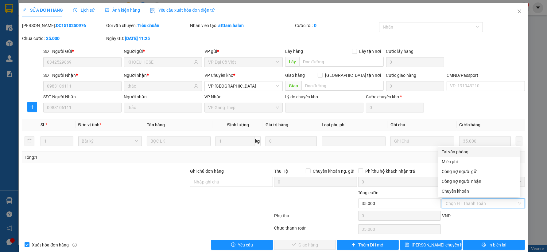
click at [461, 150] on div "Tại văn phòng" at bounding box center [479, 151] width 75 height 7
type input "0"
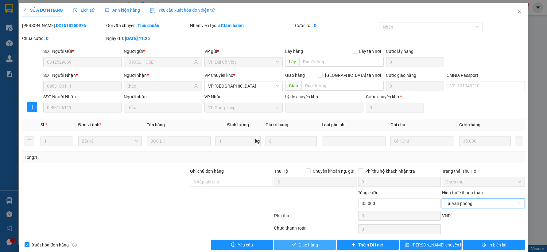
click at [317, 245] on button "Giao hàng" at bounding box center [305, 245] width 62 height 10
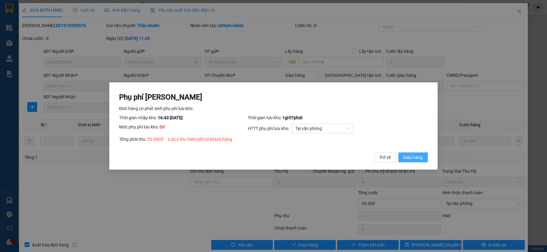
click at [418, 157] on span "Giao hàng" at bounding box center [413, 157] width 20 height 7
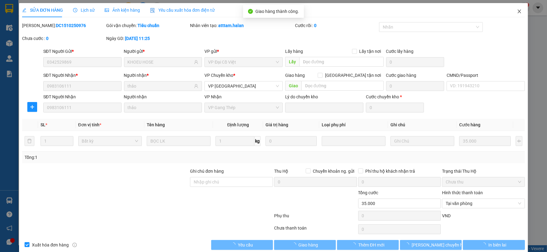
click at [517, 12] on icon "close" at bounding box center [519, 11] width 5 height 5
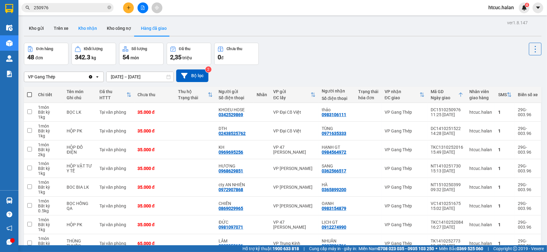
click at [88, 26] on button "Kho nhận" at bounding box center [87, 28] width 29 height 15
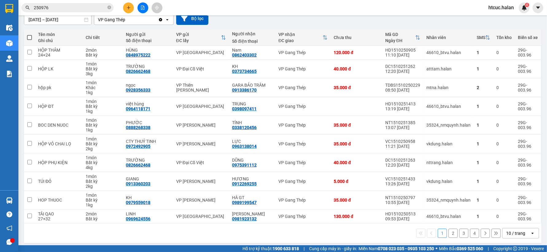
scroll to position [61, 0]
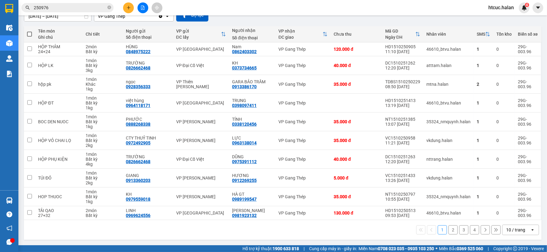
click at [449, 229] on button "2" at bounding box center [452, 229] width 9 height 9
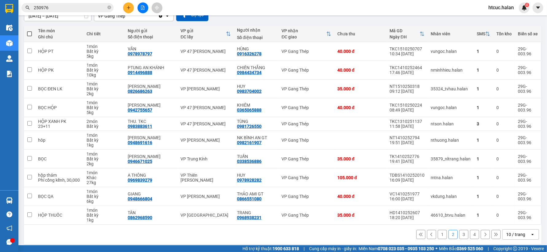
click at [460, 234] on button "3" at bounding box center [463, 233] width 9 height 9
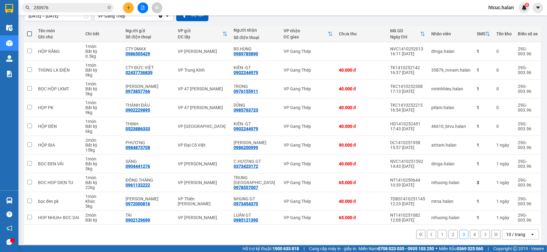
click at [471, 234] on button "4" at bounding box center [474, 233] width 9 height 9
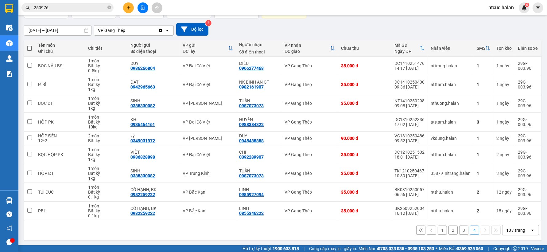
scroll to position [47, 0]
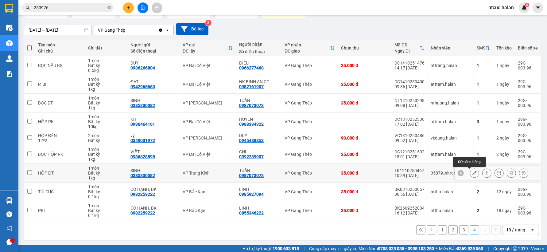
click at [472, 172] on icon at bounding box center [474, 173] width 4 height 4
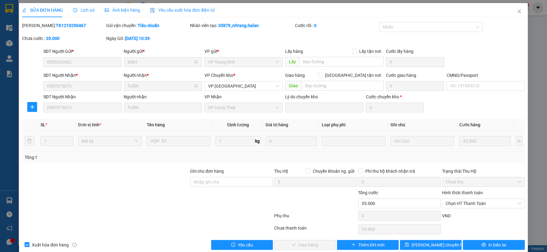
type input "0385330082"
type input "SINH"
type input "0987073073"
type input "TUẤN"
type input "0"
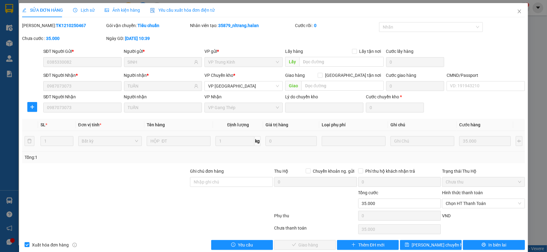
type input "35.000"
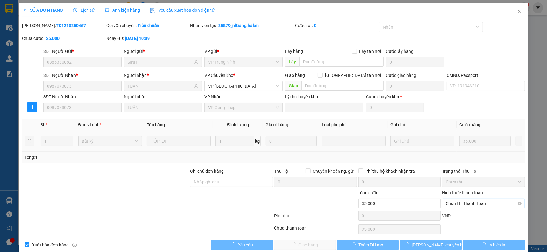
click at [464, 202] on span "Chọn HT Thanh Toán" at bounding box center [482, 203] width 75 height 9
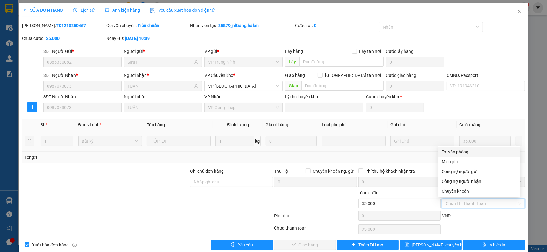
click at [459, 153] on div "Tại văn phòng" at bounding box center [479, 151] width 75 height 7
type input "0"
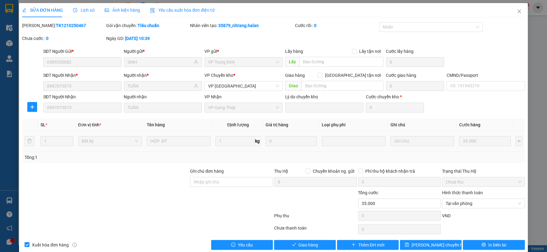
click at [314, 239] on div "Total Paid Fee 0 Total UnPaid Fee 35.000 Cash Collection Total Fee Mã ĐH: TK121…" at bounding box center [273, 135] width 502 height 227
click at [314, 244] on span "Giao hàng" at bounding box center [309, 244] width 20 height 7
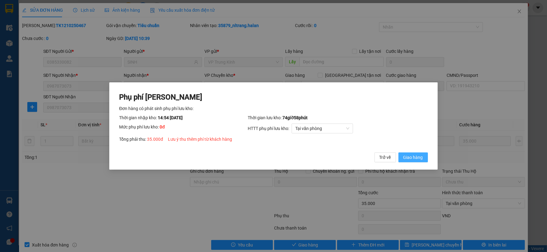
click at [412, 155] on span "Giao hàng" at bounding box center [413, 157] width 20 height 7
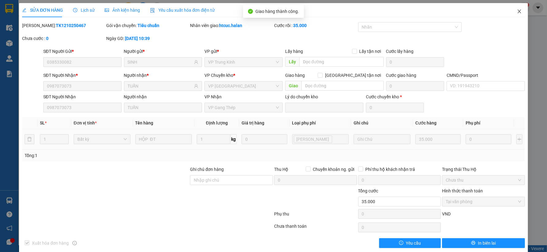
click at [517, 8] on span "Close" at bounding box center [519, 11] width 17 height 17
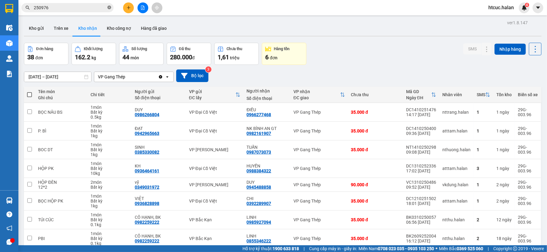
click at [110, 8] on icon "close-circle" at bounding box center [109, 8] width 4 height 4
click at [100, 8] on input "text" at bounding box center [70, 7] width 72 height 7
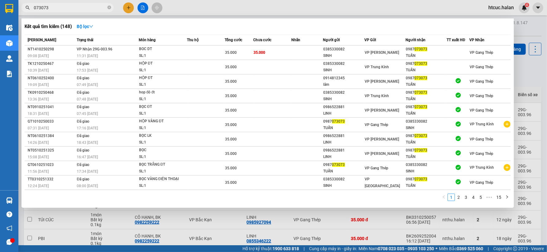
type input "073073"
click at [234, 228] on div at bounding box center [273, 126] width 547 height 252
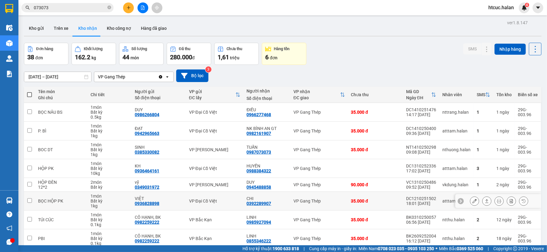
scroll to position [29, 0]
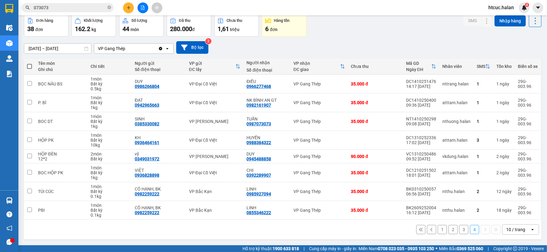
drag, startPoint x: 315, startPoint y: 193, endPoint x: 380, endPoint y: 237, distance: 78.5
click at [380, 237] on div "1 2 3 4 10 / trang open" at bounding box center [282, 229] width 517 height 20
click at [459, 229] on button "3" at bounding box center [463, 229] width 9 height 9
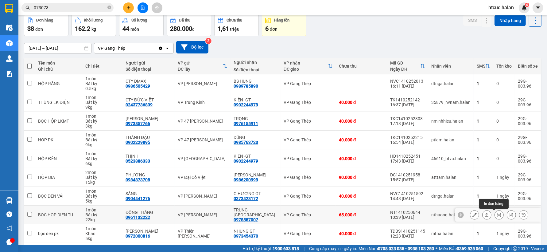
click at [497, 214] on icon at bounding box center [499, 214] width 4 height 4
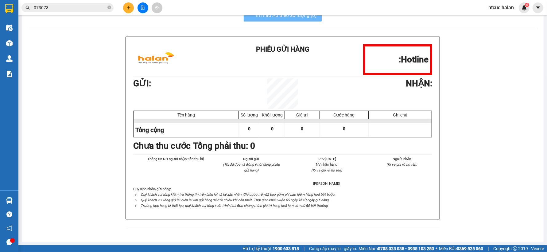
scroll to position [18, 0]
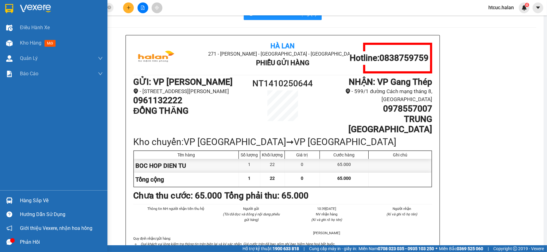
click at [41, 202] on div "Hàng sắp về" at bounding box center [61, 200] width 83 height 9
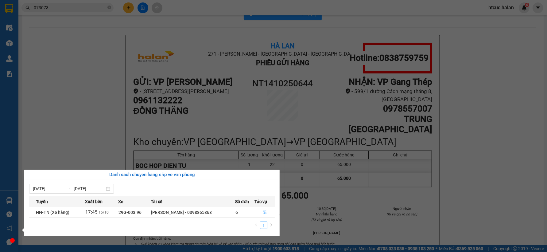
click at [116, 106] on section "Kết quả tìm kiếm ( 148 ) Bộ lọc Mã ĐH Trạng thái Món hàng Thu hộ Tổng cước Chưa…" at bounding box center [273, 126] width 547 height 252
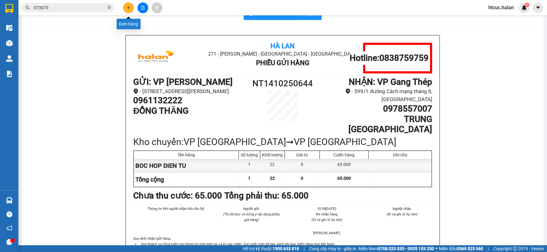
click at [126, 10] on icon "plus" at bounding box center [128, 8] width 4 height 4
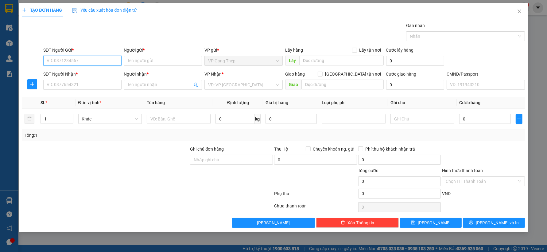
click at [91, 61] on input "SĐT Người Gửi *" at bounding box center [82, 61] width 78 height 10
click at [87, 63] on input "SĐT Người Gửi *" at bounding box center [82, 61] width 78 height 10
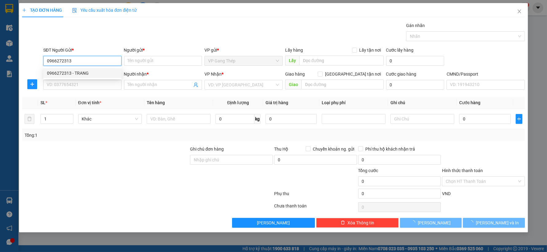
click at [77, 73] on div "0966272313 - TRANG" at bounding box center [82, 73] width 71 height 7
type input "0966272313"
click at [91, 84] on input "SĐT Người Nhận *" at bounding box center [82, 85] width 78 height 10
type input "TRANG"
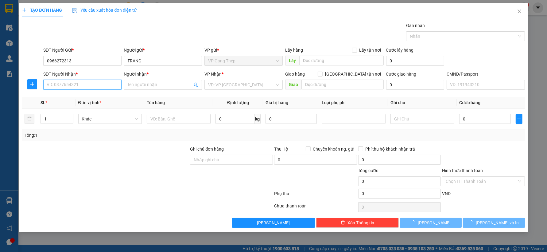
click at [91, 84] on input "SĐT Người Nhận *" at bounding box center [82, 85] width 78 height 10
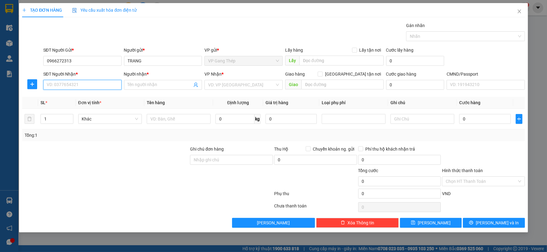
click at [70, 82] on input "SĐT Người Nhận *" at bounding box center [82, 85] width 78 height 10
type input "0975766956"
click at [86, 97] on div "0975766956 - TRÚC LINH" at bounding box center [82, 97] width 71 height 7
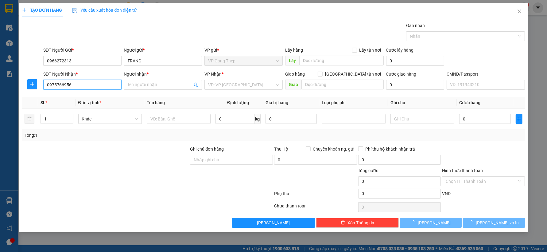
type input "[PERSON_NAME]"
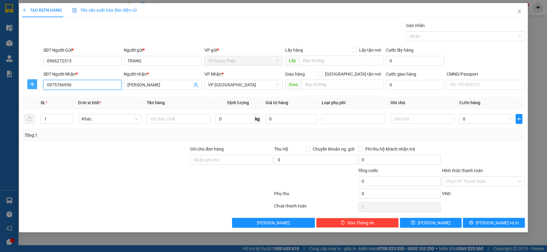
type input "0975766956"
click at [33, 85] on icon "plus" at bounding box center [32, 84] width 5 height 5
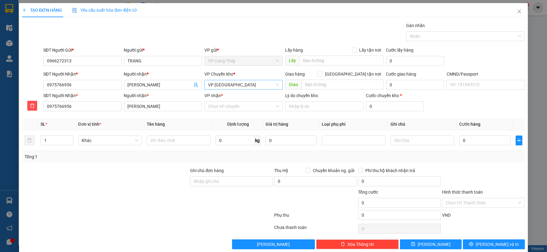
click at [238, 87] on span "VP [GEOGRAPHIC_DATA]" at bounding box center [243, 84] width 71 height 9
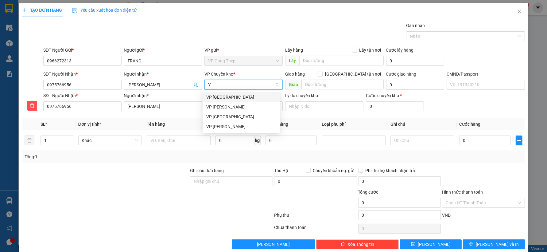
type input "YÊ"
click at [220, 95] on div "VP [GEOGRAPHIC_DATA]" at bounding box center [241, 97] width 70 height 7
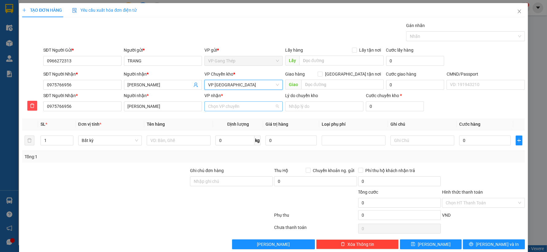
click at [225, 106] on input "VP nhận *" at bounding box center [241, 106] width 67 height 9
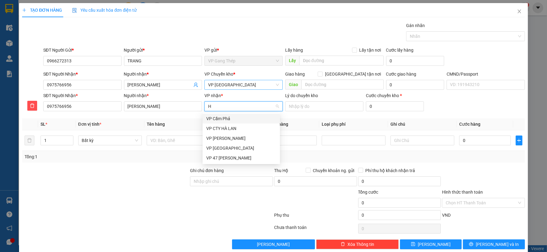
type input "HÀ"
click at [217, 147] on div "VP [GEOGRAPHIC_DATA]" at bounding box center [241, 148] width 70 height 7
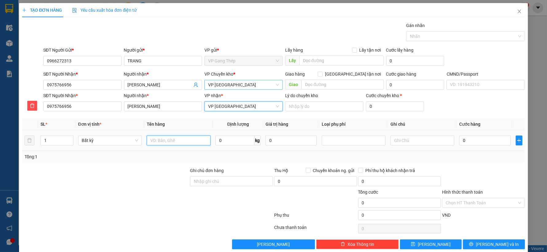
click at [178, 137] on input "text" at bounding box center [179, 140] width 64 height 10
type input "THÙNG ĐỒ CHƠI"
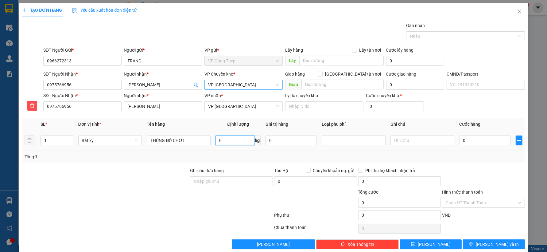
click at [234, 143] on input "0" at bounding box center [234, 140] width 39 height 10
type input "21"
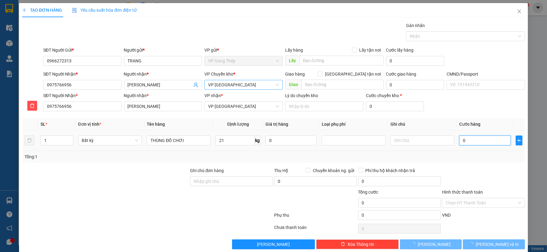
click at [473, 141] on input "0" at bounding box center [484, 140] width 51 height 10
type input "65.000"
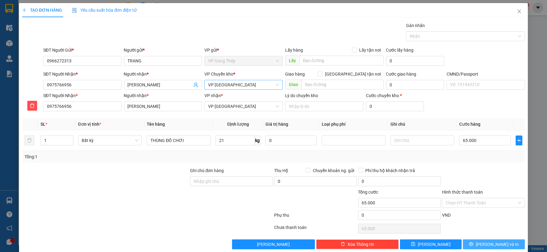
click at [473, 243] on icon "printer" at bounding box center [471, 243] width 4 height 4
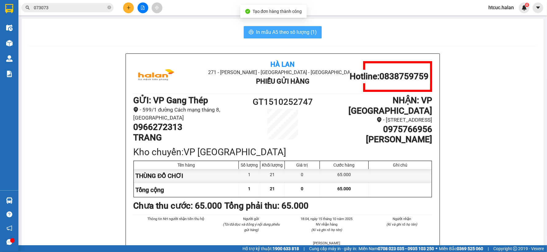
click at [263, 31] on span "In mẫu A5 theo số lượng (1)" at bounding box center [286, 32] width 61 height 8
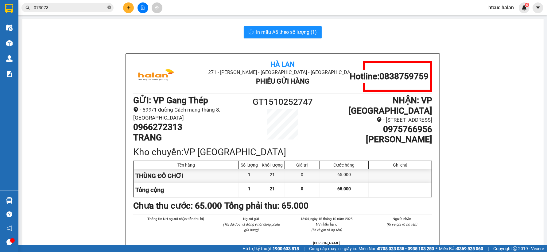
click at [109, 6] on icon "close-circle" at bounding box center [109, 8] width 4 height 4
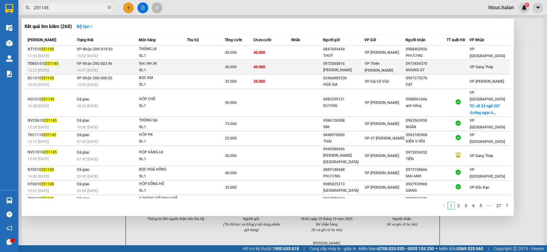
type input "251145"
click at [269, 65] on td "40.000" at bounding box center [272, 67] width 38 height 14
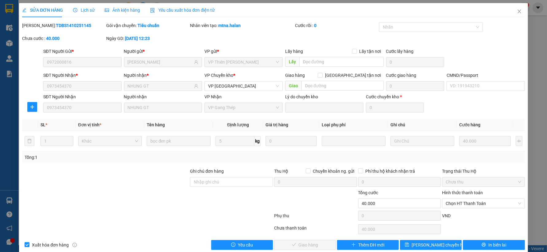
type input "0972000816"
type input "[PERSON_NAME]"
type input "0973454370"
type input "NHUNG GT"
type input "0"
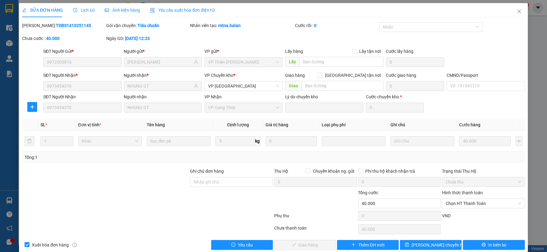
type input "40.000"
click at [453, 201] on span "Chọn HT Thanh Toán" at bounding box center [482, 203] width 75 height 9
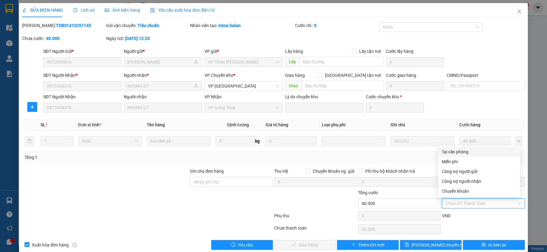
click at [453, 149] on div "Tại văn phòng" at bounding box center [479, 151] width 75 height 7
type input "0"
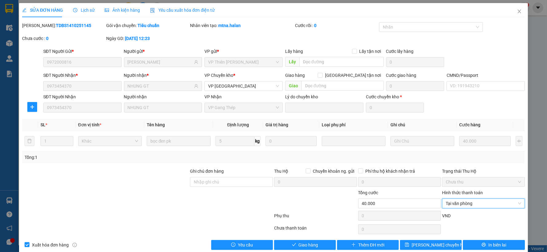
click at [320, 239] on div "Total Paid Fee 0 Total UnPaid Fee 40.000 Cash Collection Total Fee Mã ĐH: TDBS1…" at bounding box center [273, 135] width 502 height 227
click at [300, 244] on span "Giao hàng" at bounding box center [309, 244] width 20 height 7
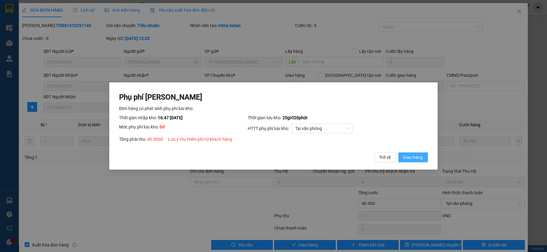
click at [418, 157] on span "Giao hàng" at bounding box center [413, 157] width 20 height 7
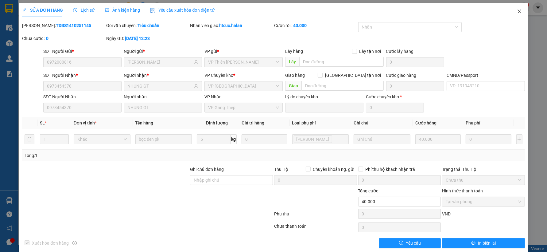
click at [517, 10] on icon "close" at bounding box center [519, 11] width 5 height 5
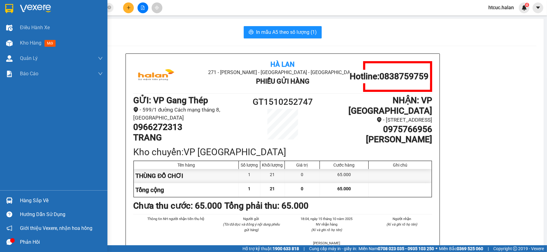
click at [9, 199] on img at bounding box center [9, 200] width 6 height 6
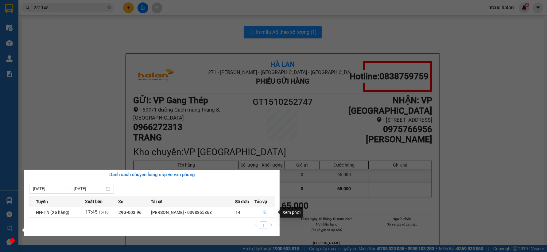
click at [265, 212] on icon "file-done" at bounding box center [265, 212] width 4 height 4
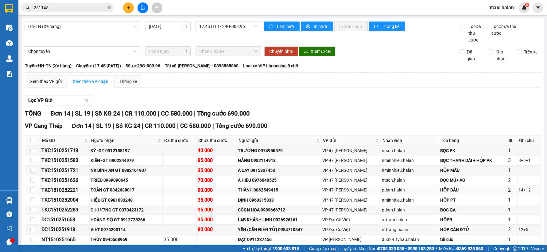
scroll to position [71, 0]
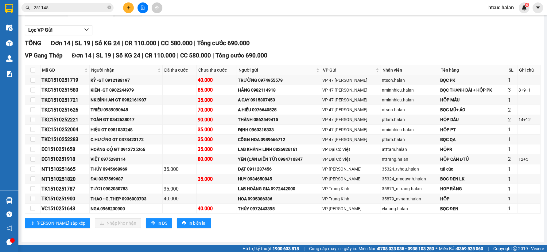
drag, startPoint x: 109, startPoint y: 6, endPoint x: 100, endPoint y: 4, distance: 9.2
click at [109, 6] on icon "close-circle" at bounding box center [109, 8] width 4 height 4
click at [77, 6] on input "text" at bounding box center [70, 7] width 72 height 7
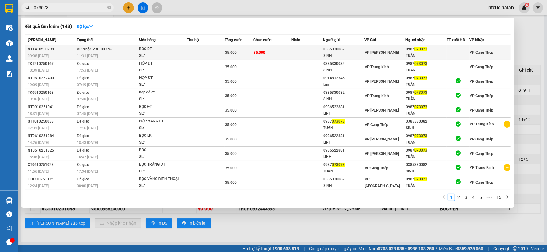
type input "073073"
click at [283, 53] on td "35.000" at bounding box center [272, 52] width 38 height 14
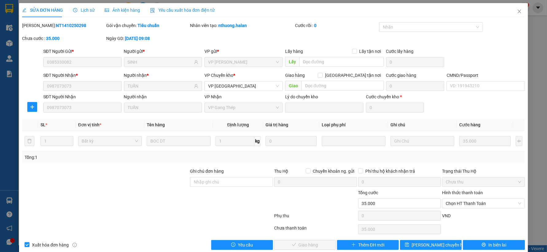
type input "0385330082"
type input "SINH"
type input "0987073073"
type input "TUẤN"
type input "0"
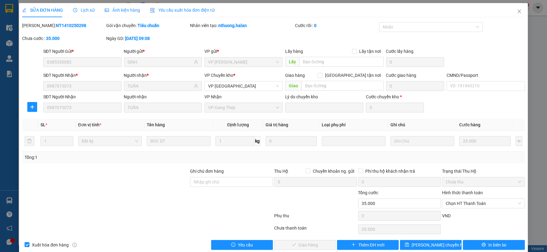
type input "35.000"
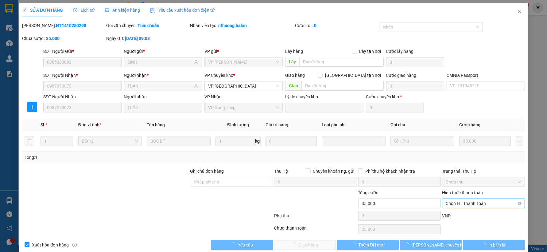
click at [480, 202] on span "Chọn HT Thanh Toán" at bounding box center [482, 203] width 75 height 9
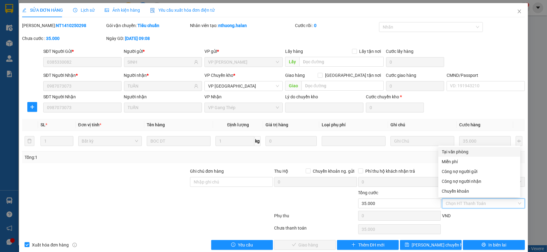
click at [463, 149] on div "Tại văn phòng" at bounding box center [479, 151] width 75 height 7
type input "0"
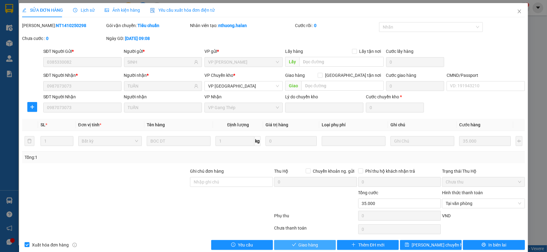
click at [301, 247] on span "Giao hàng" at bounding box center [309, 244] width 20 height 7
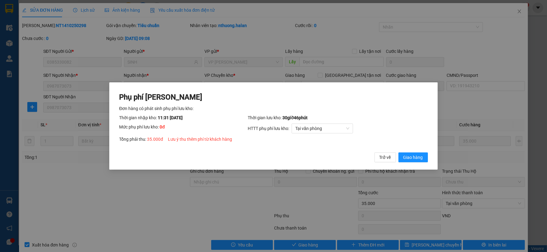
drag, startPoint x: 409, startPoint y: 156, endPoint x: 418, endPoint y: 124, distance: 33.0
click at [408, 156] on span "Giao hàng" at bounding box center [413, 157] width 20 height 7
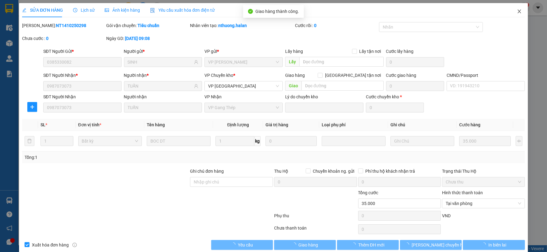
click at [517, 10] on span "Close" at bounding box center [519, 11] width 17 height 17
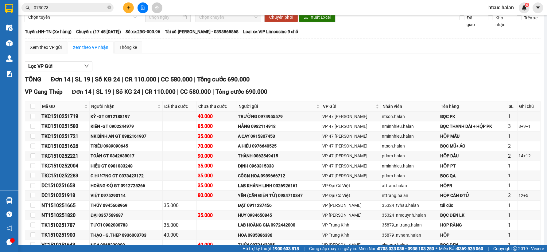
scroll to position [68, 0]
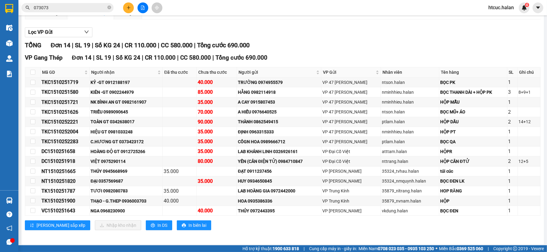
click at [110, 6] on icon "close-circle" at bounding box center [109, 8] width 4 height 4
click at [88, 6] on input "text" at bounding box center [70, 7] width 72 height 7
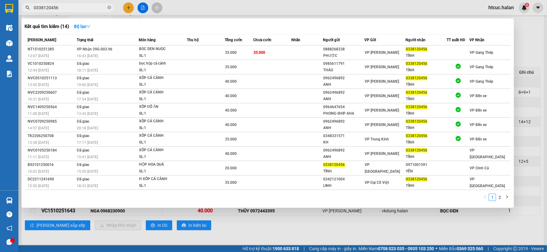
type input "0338120456"
drag, startPoint x: 234, startPoint y: 240, endPoint x: 217, endPoint y: 216, distance: 29.5
click at [234, 241] on div at bounding box center [273, 126] width 547 height 252
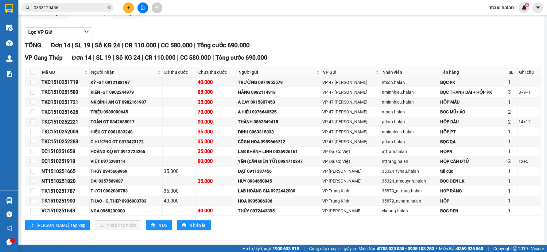
click at [79, 4] on input "0338120456" at bounding box center [70, 7] width 72 height 7
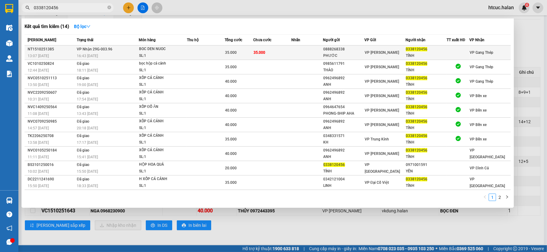
click at [276, 52] on td "35.000" at bounding box center [272, 52] width 38 height 14
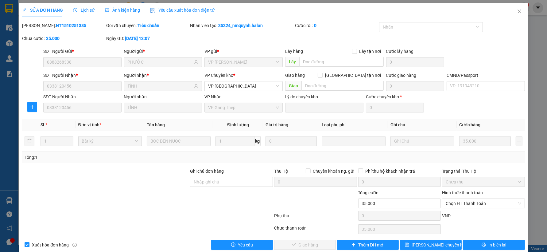
type input "0888268338"
type input "PHƯỚC"
type input "0338120456"
type input "TÍNH"
type input "0"
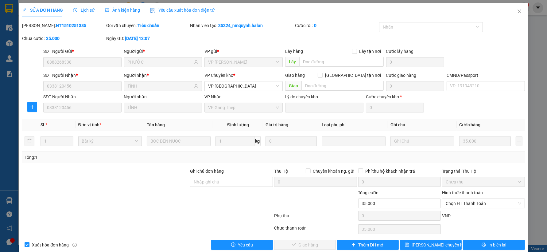
type input "35.000"
click at [468, 203] on span "Chọn HT Thanh Toán" at bounding box center [482, 203] width 75 height 9
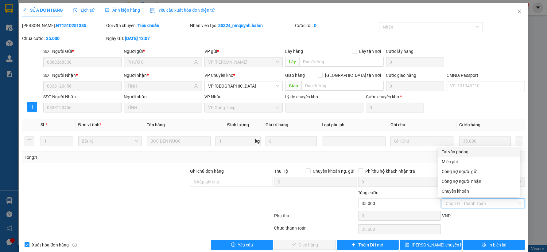
click at [459, 150] on div "Tại văn phòng" at bounding box center [479, 151] width 75 height 7
type input "0"
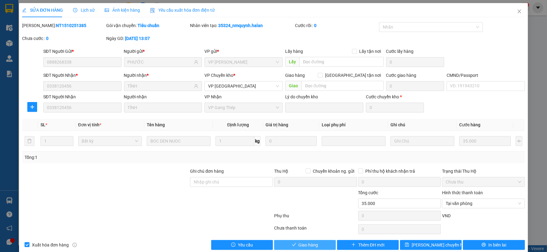
click at [305, 243] on span "Giao hàng" at bounding box center [309, 244] width 20 height 7
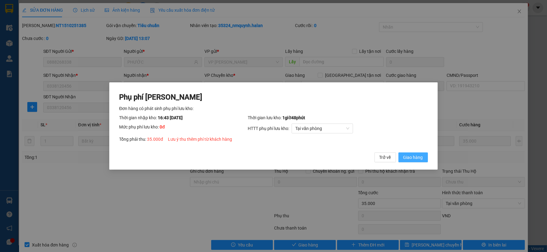
click at [420, 158] on span "Giao hàng" at bounding box center [413, 157] width 20 height 7
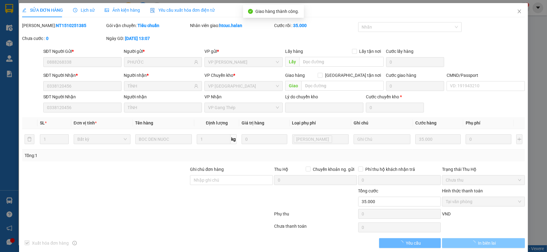
click at [495, 244] on button "In biên lai" at bounding box center [483, 243] width 83 height 10
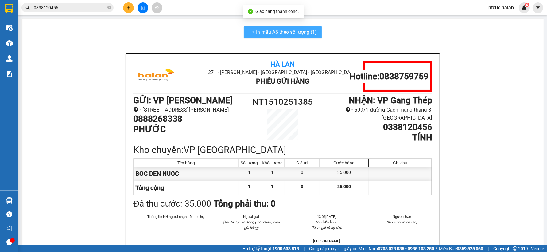
click at [273, 31] on span "In mẫu A5 theo số lượng (1)" at bounding box center [286, 32] width 61 height 8
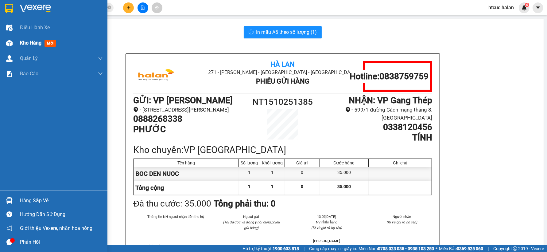
click at [10, 43] on img at bounding box center [9, 43] width 6 height 6
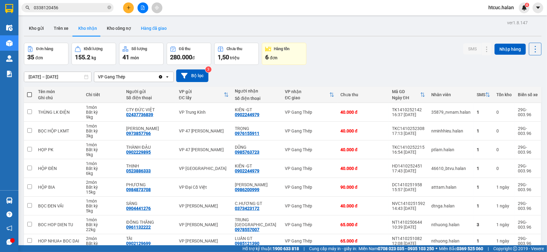
click at [149, 29] on button "Hàng đã giao" at bounding box center [154, 28] width 36 height 15
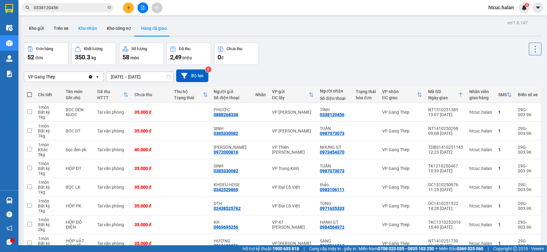
click at [82, 30] on button "Kho nhận" at bounding box center [87, 28] width 29 height 15
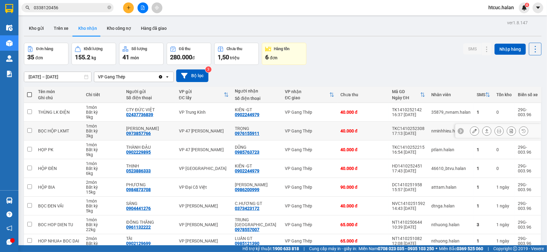
scroll to position [66, 0]
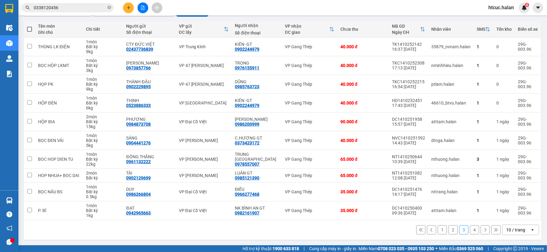
click at [440, 228] on button "1" at bounding box center [442, 229] width 9 height 9
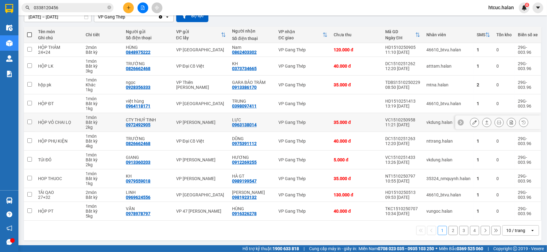
scroll to position [61, 0]
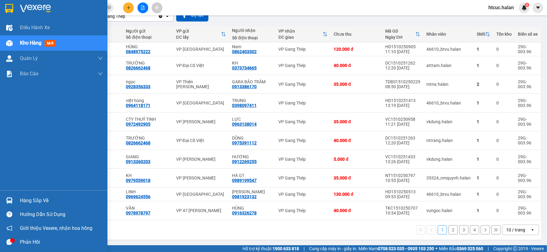
click at [13, 197] on div at bounding box center [9, 200] width 11 height 11
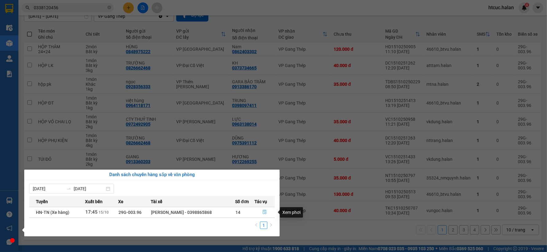
click at [264, 212] on icon "file-done" at bounding box center [264, 212] width 4 height 4
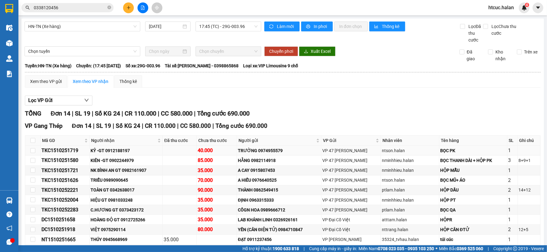
scroll to position [68, 0]
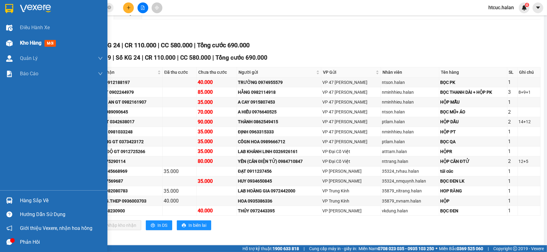
click at [10, 45] on img at bounding box center [9, 43] width 6 height 6
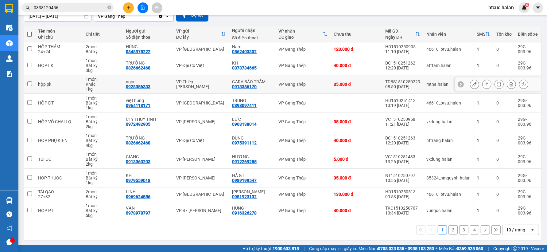
scroll to position [27, 0]
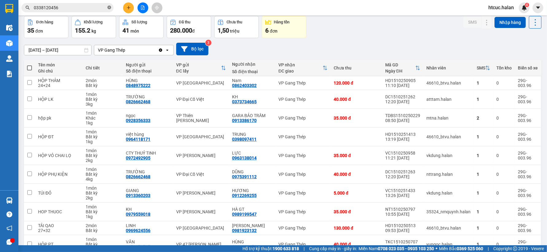
click at [109, 6] on icon "close-circle" at bounding box center [109, 8] width 4 height 4
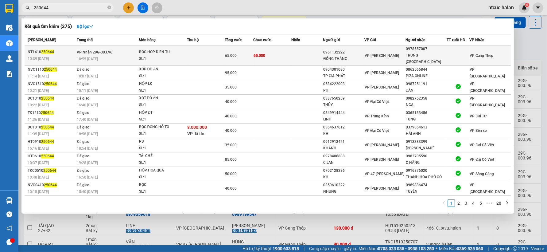
type input "250644"
click at [285, 50] on td "65.000" at bounding box center [272, 55] width 38 height 20
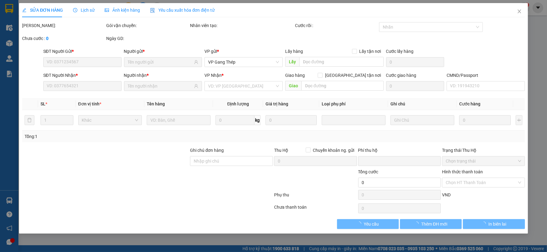
type input "0961132222"
type input "ĐỒNG THĂNG"
type input "0978557007"
type input "TRUNG ĐỨC"
type input "0"
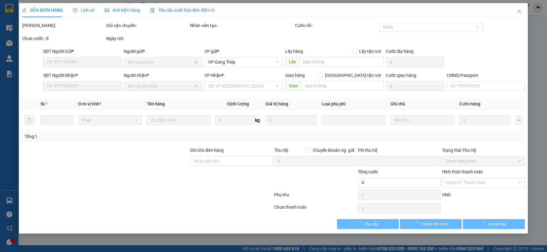
type input "65.000"
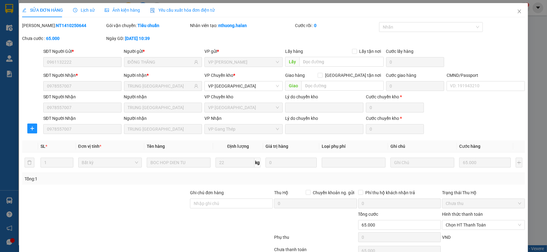
scroll to position [31, 0]
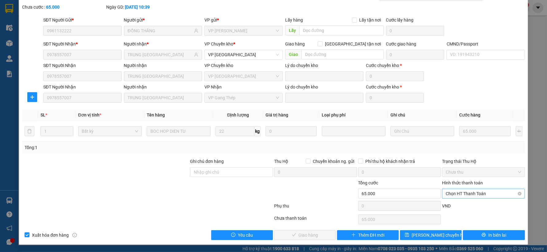
drag, startPoint x: 468, startPoint y: 211, endPoint x: 485, endPoint y: 193, distance: 23.9
click at [485, 193] on span "Chọn HT Thanh Toán" at bounding box center [482, 193] width 75 height 9
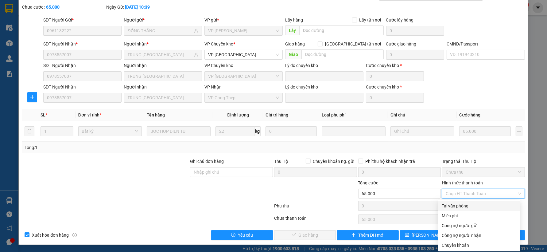
click at [455, 206] on div "Tại văn phòng" at bounding box center [479, 205] width 75 height 7
type input "0"
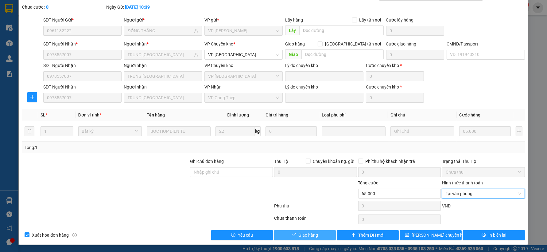
click at [308, 234] on span "Giao hàng" at bounding box center [309, 234] width 20 height 7
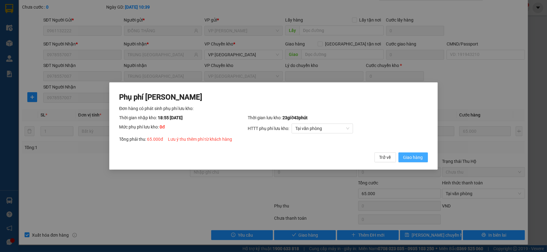
click at [419, 154] on span "Giao hàng" at bounding box center [413, 157] width 20 height 7
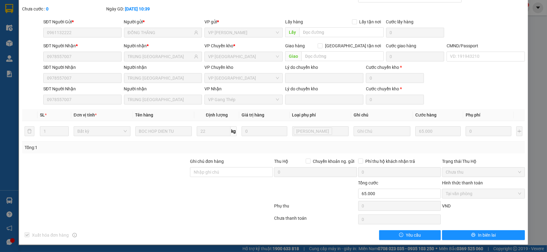
scroll to position [0, 0]
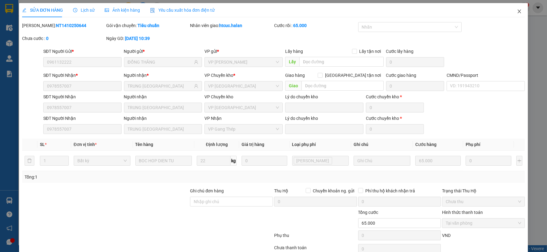
click at [517, 12] on icon "close" at bounding box center [519, 11] width 5 height 5
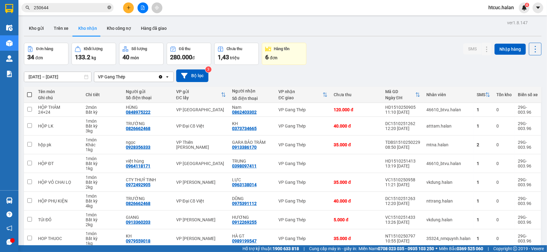
click at [109, 6] on icon "close-circle" at bounding box center [109, 8] width 4 height 4
click at [100, 8] on input "text" at bounding box center [70, 7] width 72 height 7
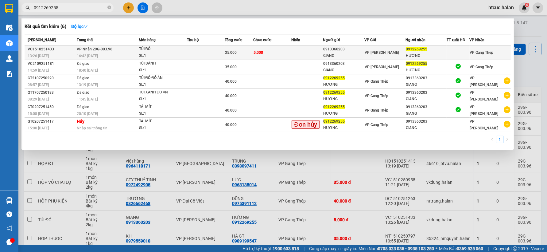
type input "0912269255"
click at [289, 51] on td "5.000" at bounding box center [272, 52] width 38 height 14
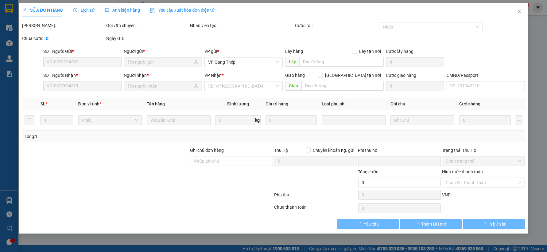
type input "0913360203"
type input "GIANG"
type input "0912269255"
type input "HƯƠNG"
type input "0"
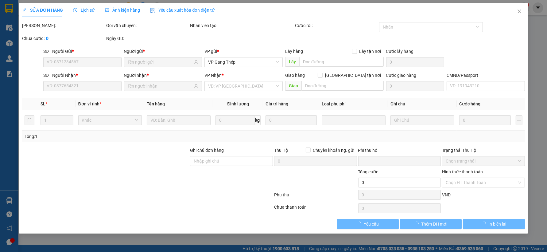
type input "35.000"
type input "30.000"
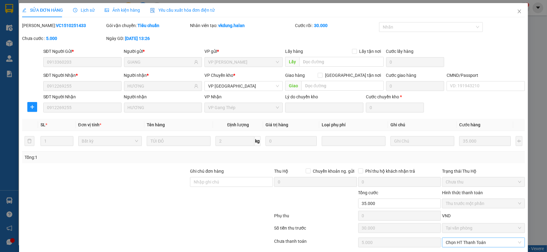
scroll to position [23, 0]
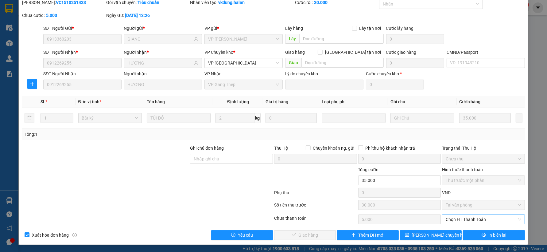
drag, startPoint x: 475, startPoint y: 223, endPoint x: 498, endPoint y: 215, distance: 24.1
click at [498, 215] on span "Chọn HT Thanh Toán" at bounding box center [482, 218] width 75 height 9
click at [461, 197] on div "Tại văn phòng" at bounding box center [478, 196] width 75 height 7
type input "0"
click at [312, 234] on span "Giao hàng" at bounding box center [309, 234] width 20 height 7
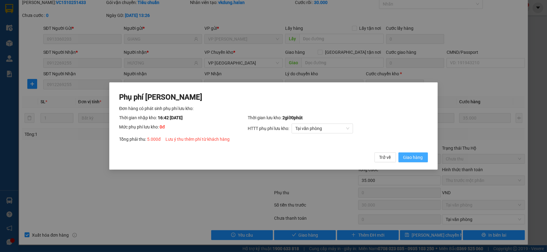
click at [412, 155] on span "Giao hàng" at bounding box center [413, 157] width 20 height 7
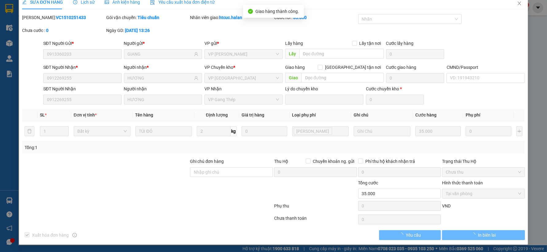
scroll to position [0, 0]
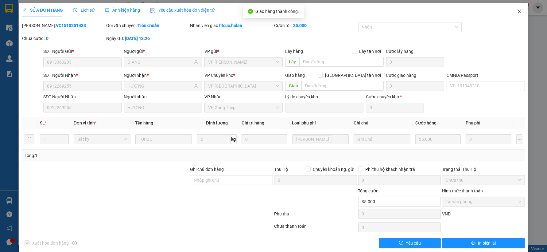
drag, startPoint x: 525, startPoint y: 37, endPoint x: 515, endPoint y: 13, distance: 26.2
click at [517, 13] on icon "close" at bounding box center [519, 11] width 5 height 5
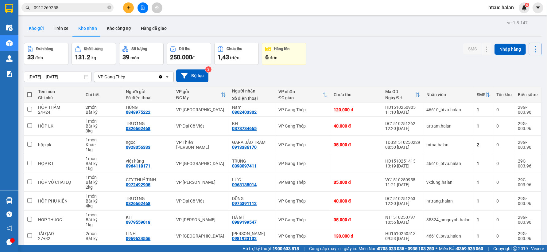
click at [39, 29] on button "Kho gửi" at bounding box center [36, 28] width 25 height 15
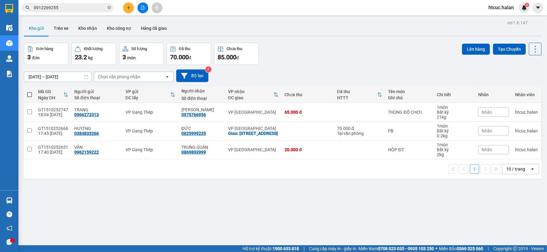
click at [29, 93] on span at bounding box center [29, 94] width 5 height 5
click at [29, 91] on input "checkbox" at bounding box center [29, 91] width 0 height 0
checkbox input "true"
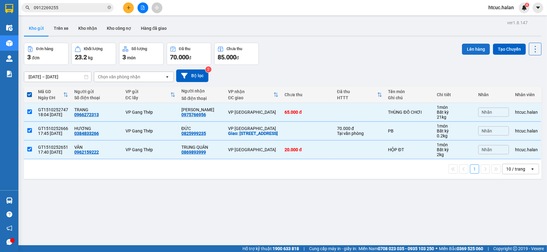
click at [472, 46] on button "Lên hàng" at bounding box center [476, 49] width 28 height 11
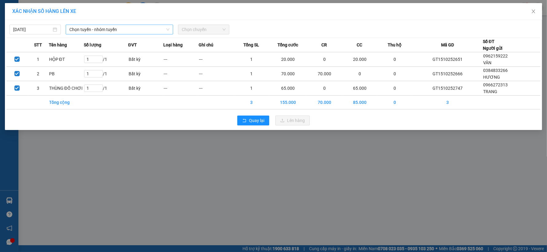
click at [167, 28] on icon "down" at bounding box center [168, 30] width 4 height 4
click at [158, 28] on span "Chọn tuyến - nhóm tuyến" at bounding box center [119, 29] width 100 height 9
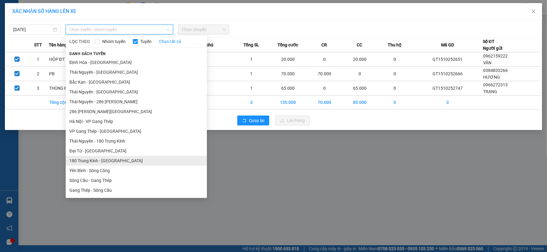
scroll to position [136, 0]
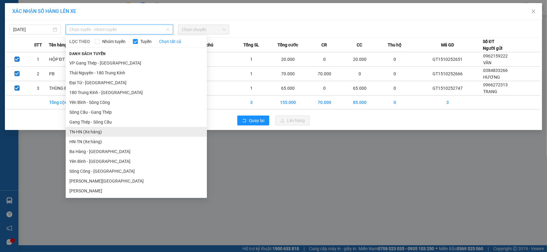
click at [81, 131] on li "TN-HN (Xe hàng)" at bounding box center [136, 132] width 141 height 10
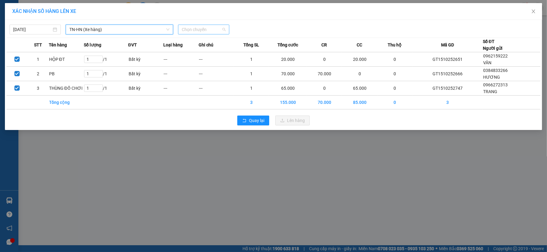
click at [224, 26] on span "Chọn chuyến" at bounding box center [204, 29] width 44 height 9
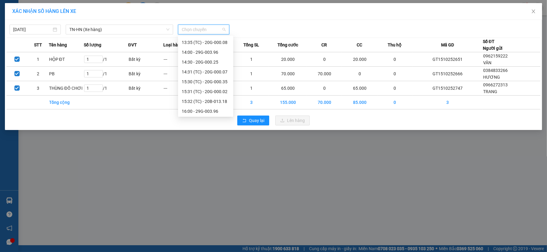
scroll to position [245, 0]
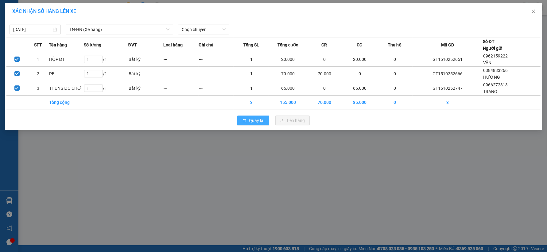
click at [261, 121] on span "Quay lại" at bounding box center [256, 120] width 15 height 7
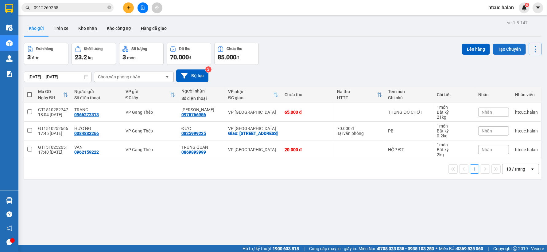
click at [499, 50] on button "Tạo Chuyến" at bounding box center [509, 49] width 33 height 11
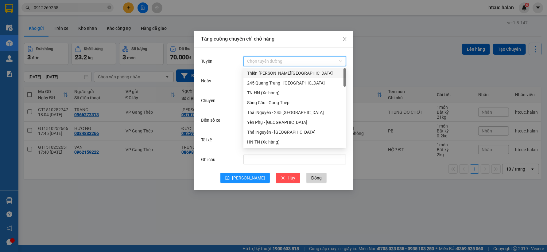
click at [280, 57] on input "Tuyến" at bounding box center [292, 60] width 91 height 9
click at [254, 93] on div "TN-HN (Xe hàng)" at bounding box center [294, 92] width 95 height 7
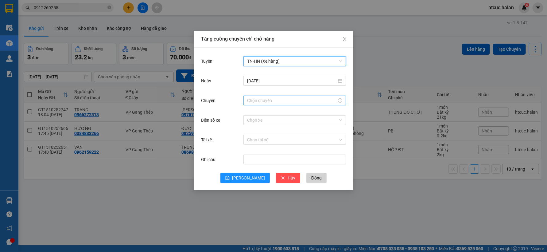
click at [263, 102] on input "Chuyến" at bounding box center [292, 100] width 90 height 7
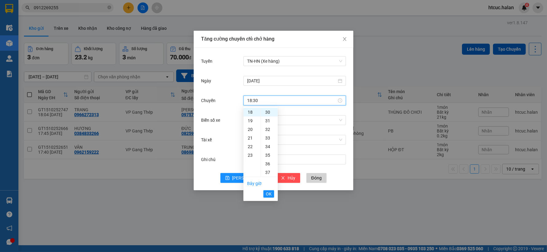
scroll to position [141, 0]
click at [272, 193] on button "OK" at bounding box center [268, 193] width 11 height 7
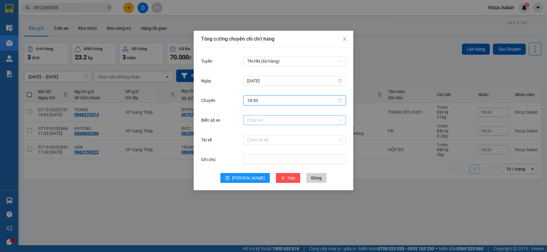
type input "18:30"
click at [265, 120] on input "Biển số xe" at bounding box center [292, 119] width 91 height 9
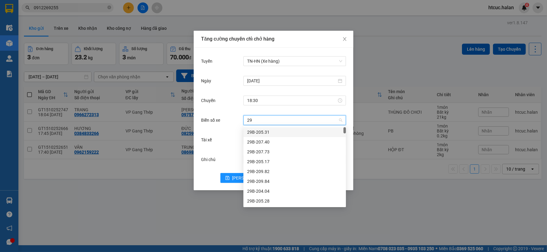
type input "29G"
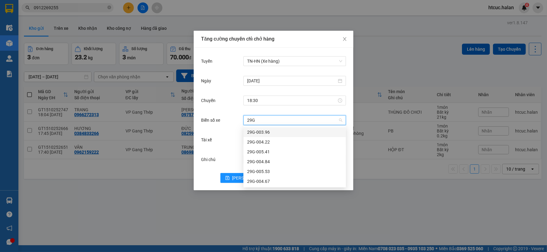
click at [265, 133] on div "29G-003.96" at bounding box center [294, 132] width 95 height 7
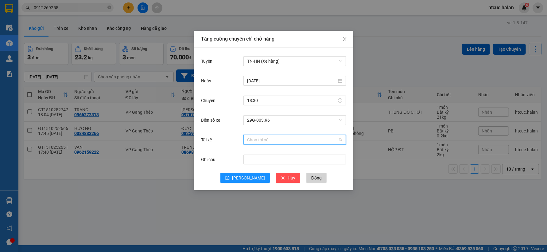
click at [268, 140] on input "Tài xế" at bounding box center [292, 139] width 91 height 9
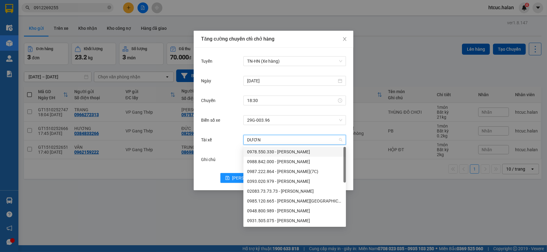
type input "DƯƠNG"
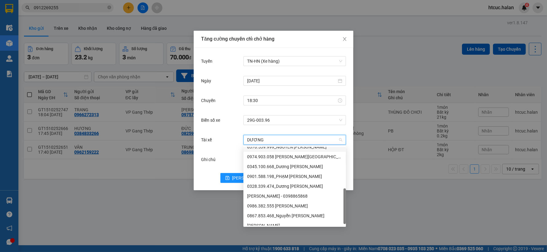
scroll to position [137, 0]
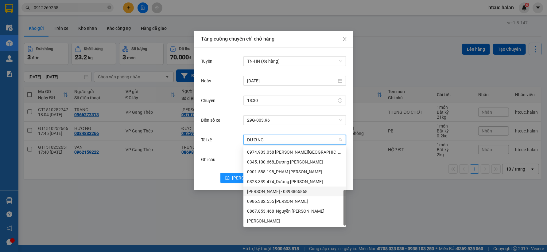
click at [286, 191] on div "[PERSON_NAME] - 0398865868" at bounding box center [294, 191] width 95 height 7
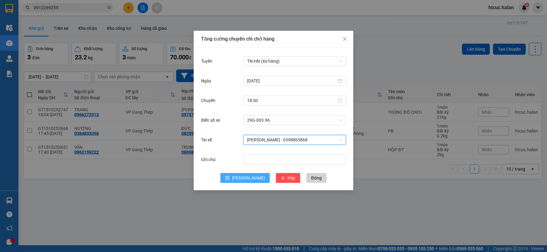
click at [243, 177] on button "Lưu" at bounding box center [244, 178] width 49 height 10
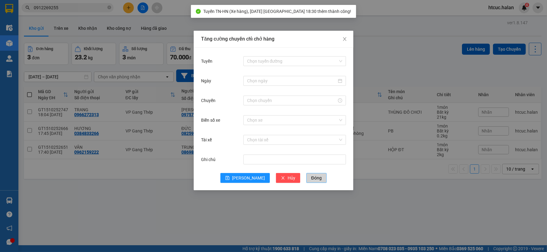
click at [311, 175] on span "Đóng" at bounding box center [316, 177] width 10 height 7
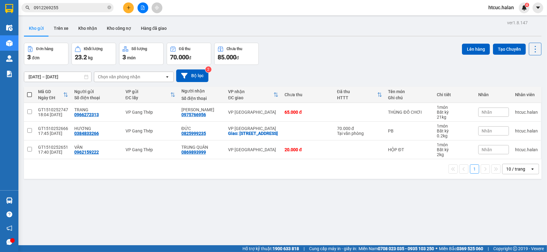
click at [29, 93] on span at bounding box center [29, 94] width 5 height 5
click at [29, 91] on input "checkbox" at bounding box center [29, 91] width 0 height 0
checkbox input "true"
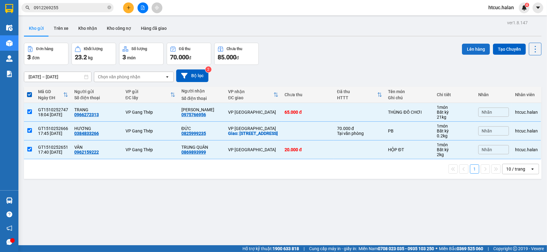
click at [464, 49] on button "Lên hàng" at bounding box center [476, 49] width 28 height 11
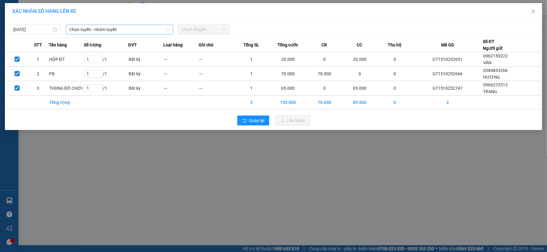
click at [166, 27] on span "Chọn tuyến - nhóm tuyến" at bounding box center [119, 29] width 100 height 9
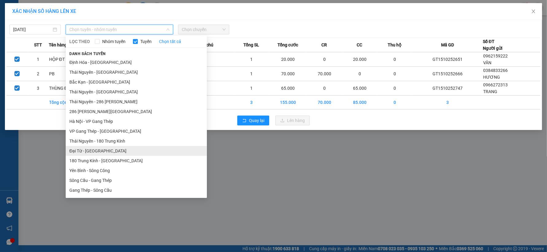
scroll to position [136, 0]
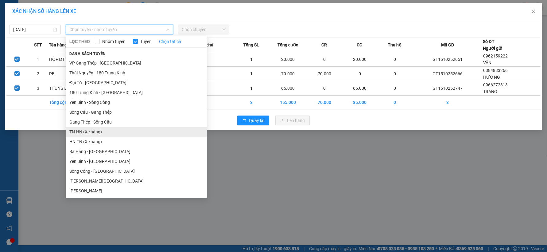
click at [74, 130] on li "TN-HN (Xe hàng)" at bounding box center [136, 132] width 141 height 10
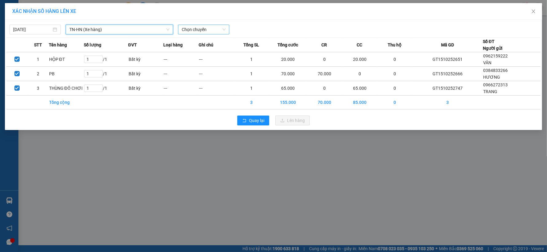
click at [224, 29] on span "Chọn chuyến" at bounding box center [204, 29] width 44 height 9
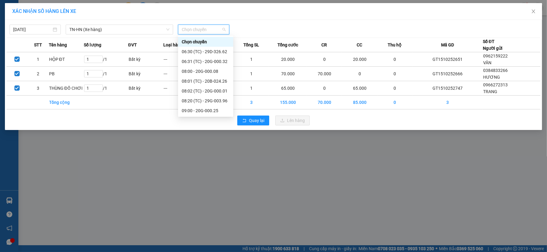
scroll to position [255, 0]
click at [220, 112] on div "18:30 (TC) - 29G-003.96" at bounding box center [206, 110] width 48 height 7
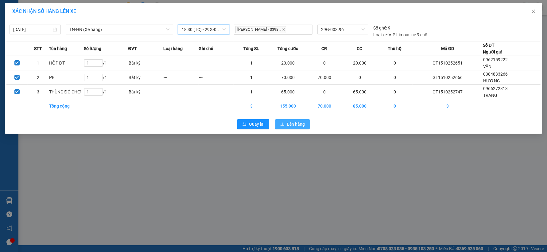
click at [285, 125] on button "Lên hàng" at bounding box center [292, 124] width 34 height 10
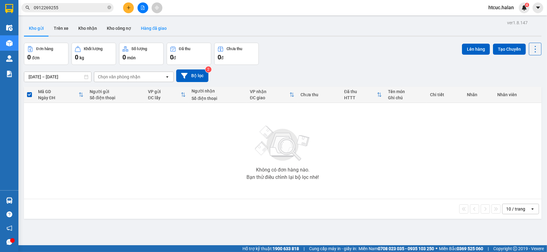
click at [157, 31] on button "Hàng đã giao" at bounding box center [154, 28] width 36 height 15
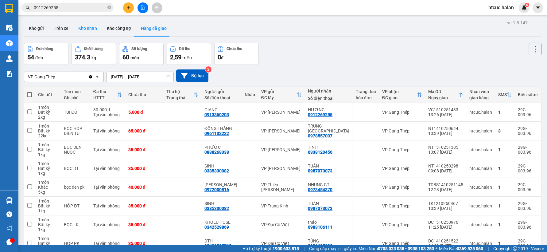
click at [84, 28] on button "Kho nhận" at bounding box center [87, 28] width 29 height 15
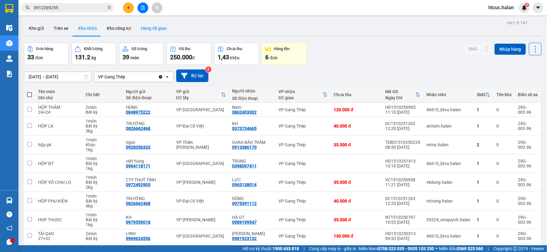
click at [158, 28] on button "Hàng đã giao" at bounding box center [154, 28] width 36 height 15
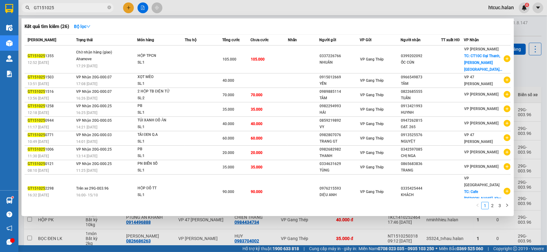
scroll to position [61, 0]
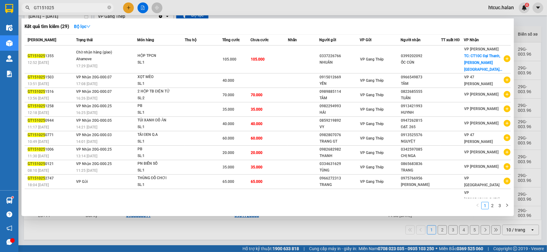
click at [200, 235] on div at bounding box center [273, 126] width 547 height 252
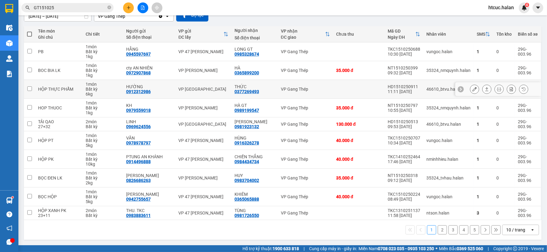
scroll to position [0, 0]
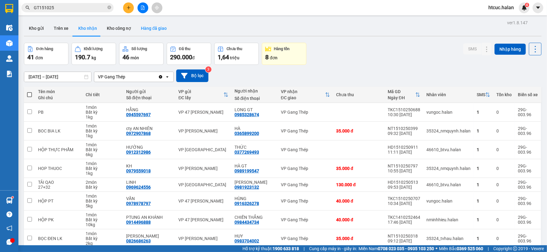
click at [150, 26] on button "Hàng đã giao" at bounding box center [154, 28] width 36 height 15
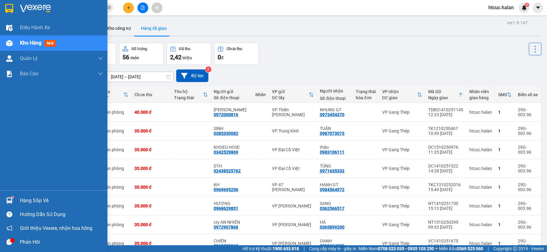
click at [12, 198] on img at bounding box center [9, 200] width 6 height 6
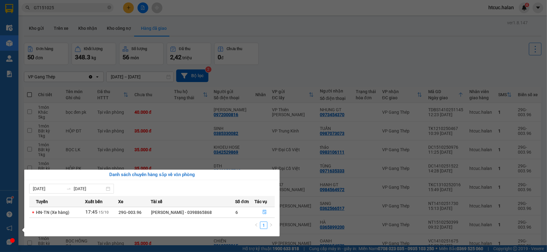
click at [459, 62] on section "Kết quả tìm kiếm ( 29 ) Bộ lọc Mã ĐH Trạng thái Món hàng Thu hộ Tổng cước Chưa …" at bounding box center [273, 126] width 547 height 252
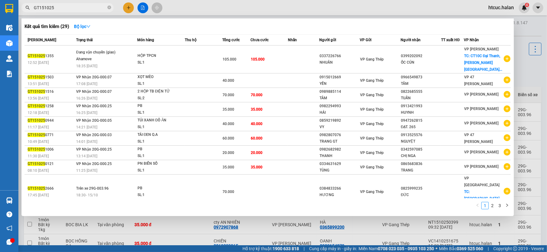
click at [494, 205] on link "2" at bounding box center [492, 205] width 7 height 7
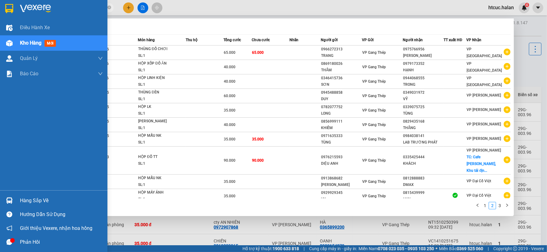
drag, startPoint x: 16, startPoint y: 199, endPoint x: 172, endPoint y: 195, distance: 156.2
click at [19, 198] on div "Hàng sắp về" at bounding box center [53, 200] width 107 height 14
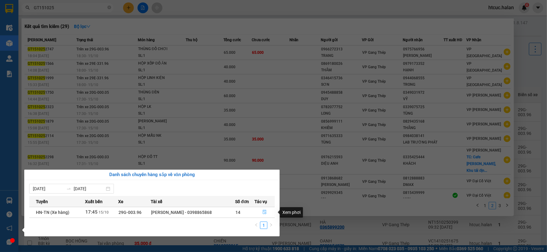
click at [263, 212] on icon "file-done" at bounding box center [264, 212] width 4 height 4
click at [360, 230] on div at bounding box center [273, 126] width 547 height 252
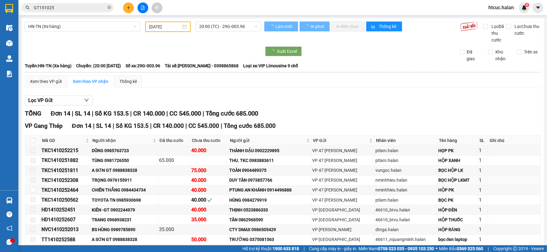
click at [10, 199] on img at bounding box center [9, 200] width 6 height 6
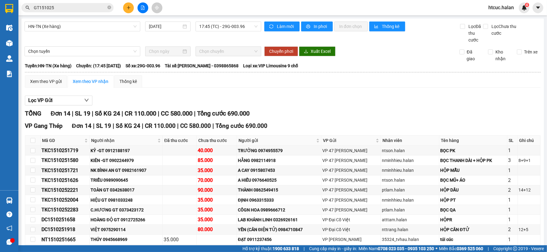
type input "[DATE]"
